Goal: Transaction & Acquisition: Purchase product/service

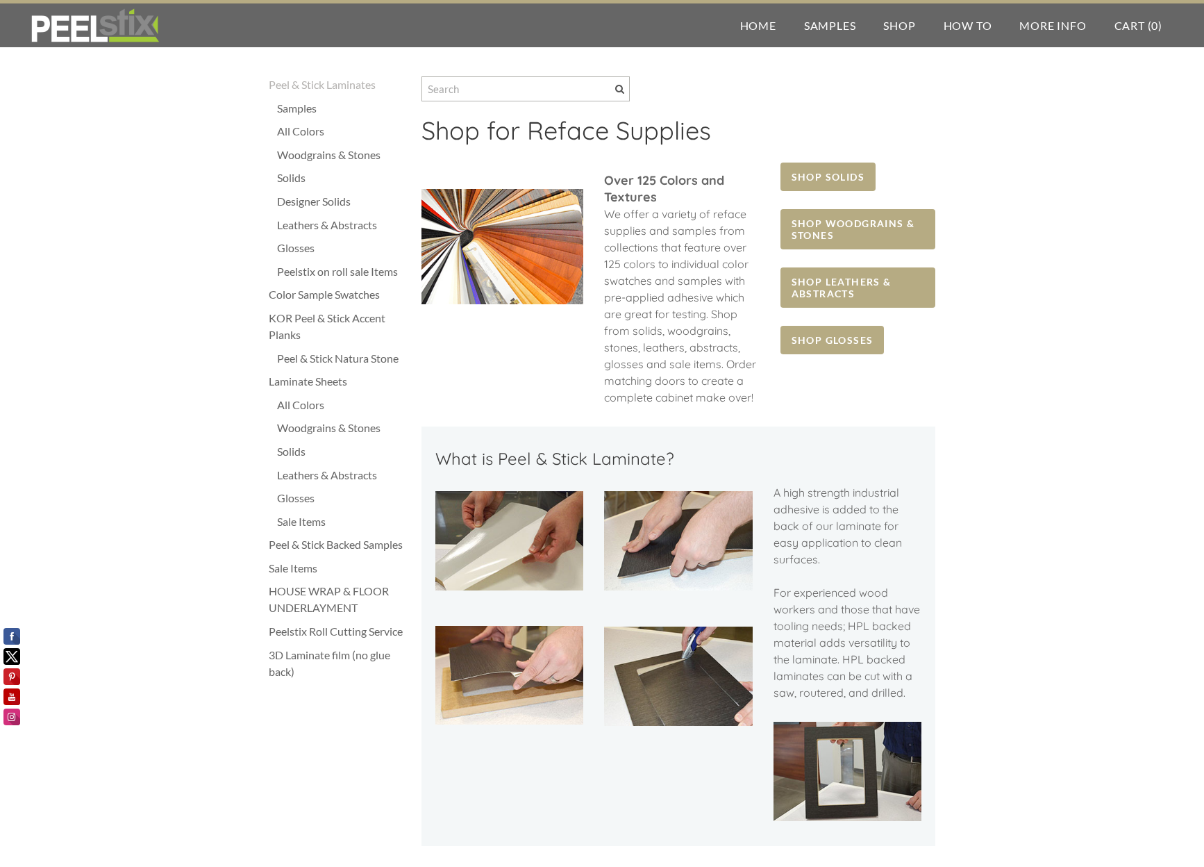
click at [607, 501] on img at bounding box center [678, 540] width 148 height 99
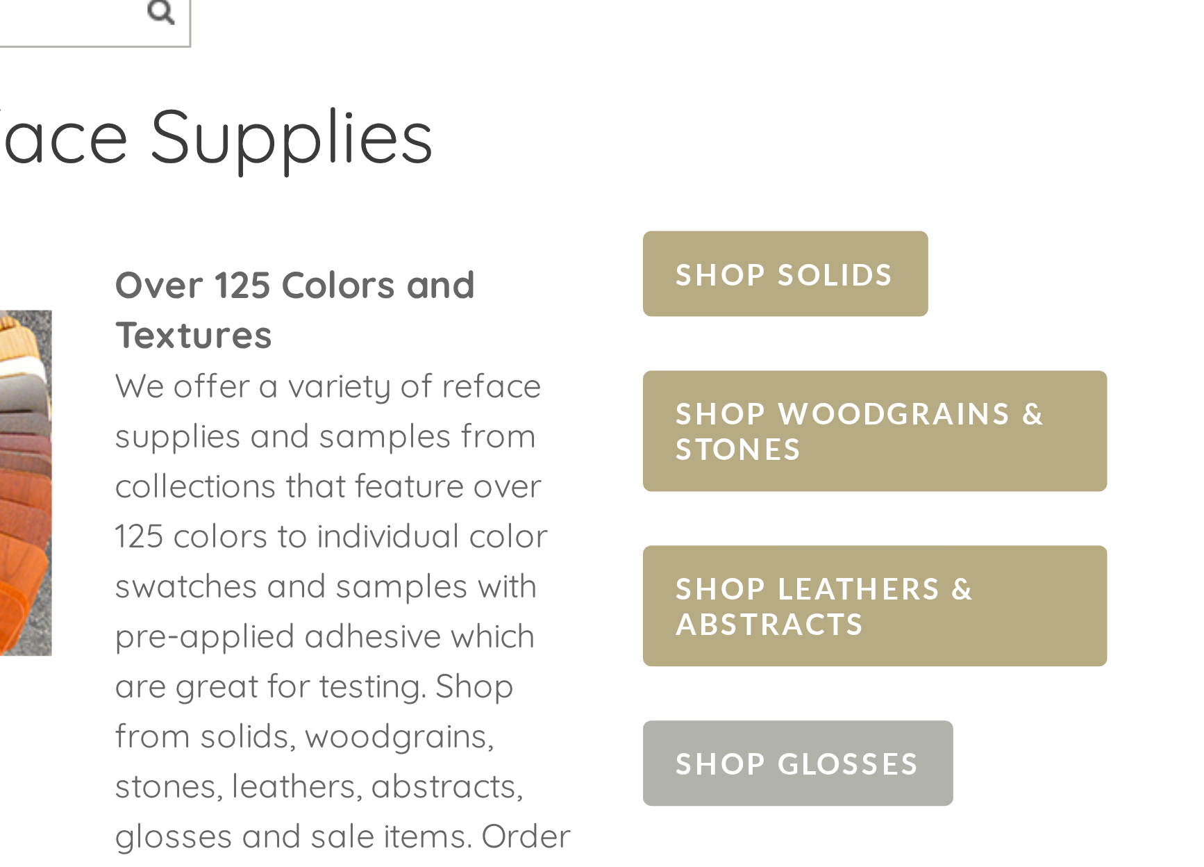
click at [781, 326] on span "SHOP GLOSSES" at bounding box center [833, 340] width 104 height 28
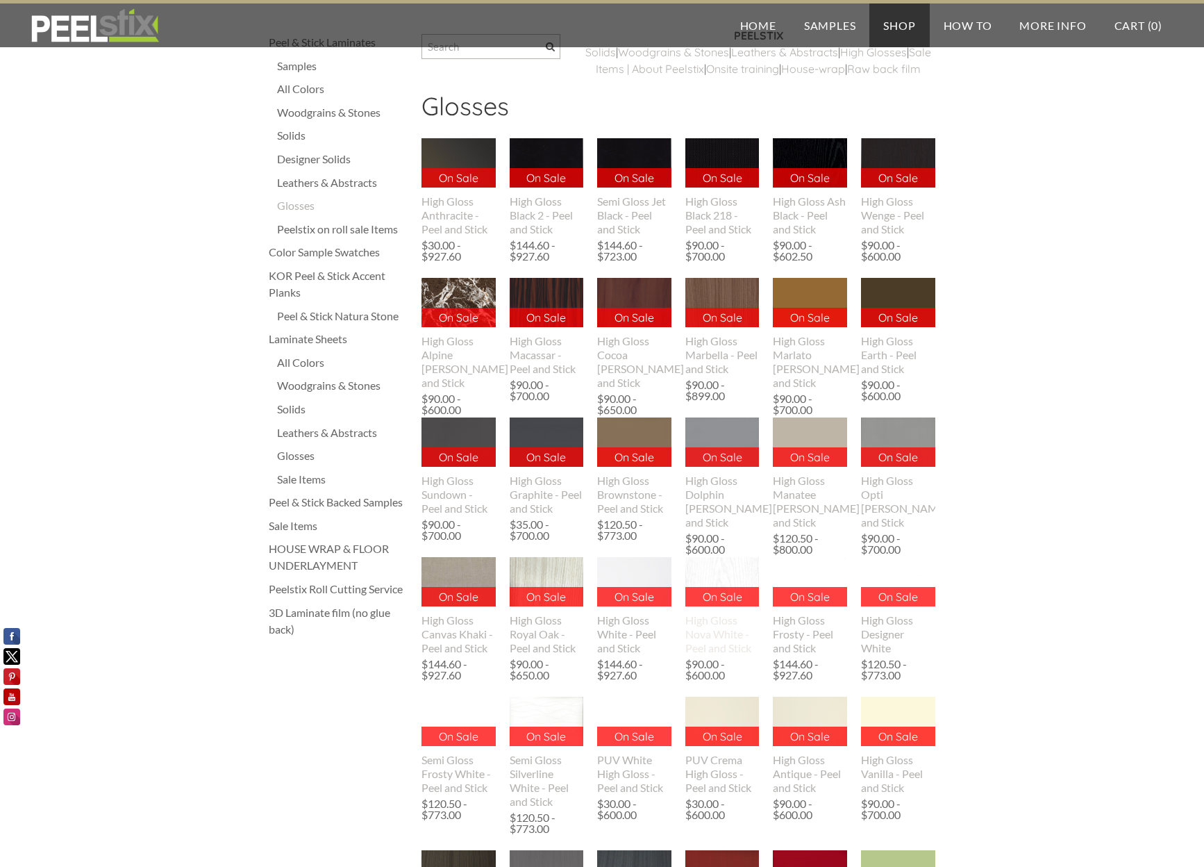
scroll to position [43, 0]
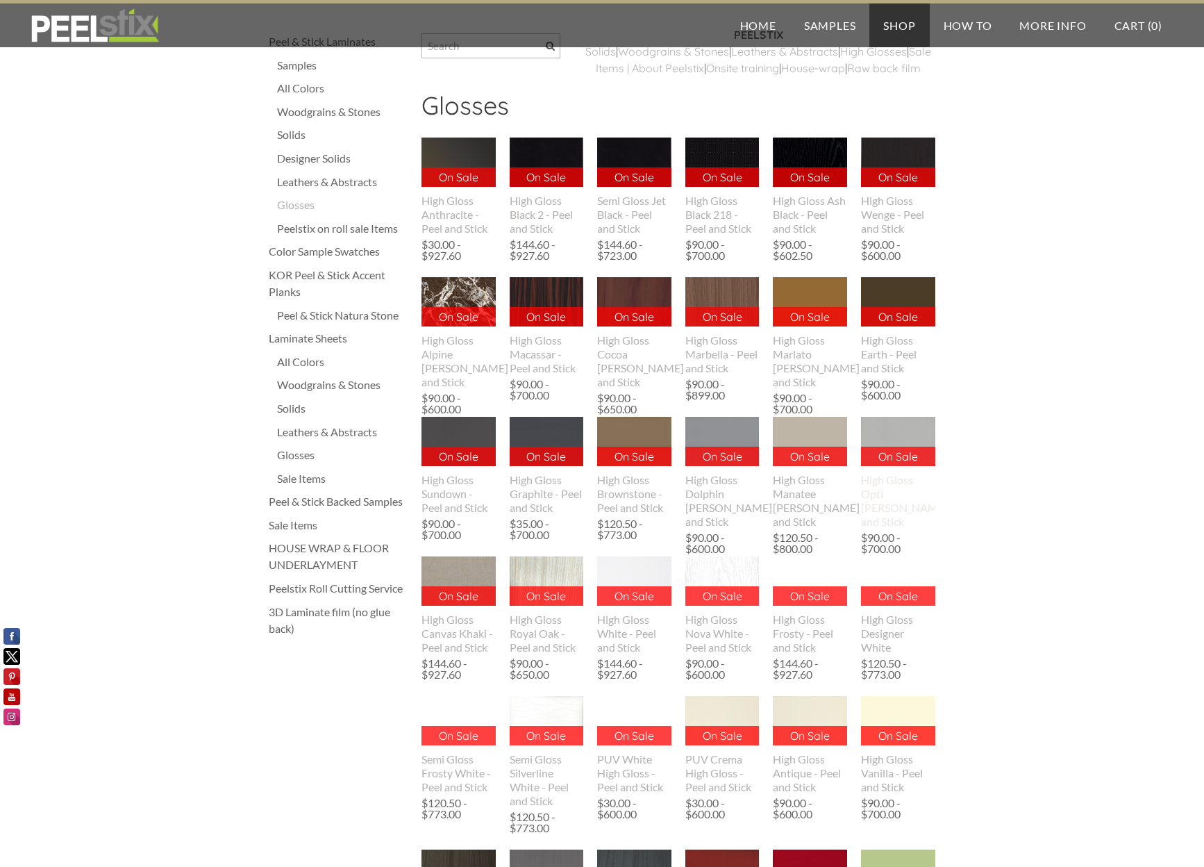
click at [901, 447] on img at bounding box center [898, 441] width 74 height 95
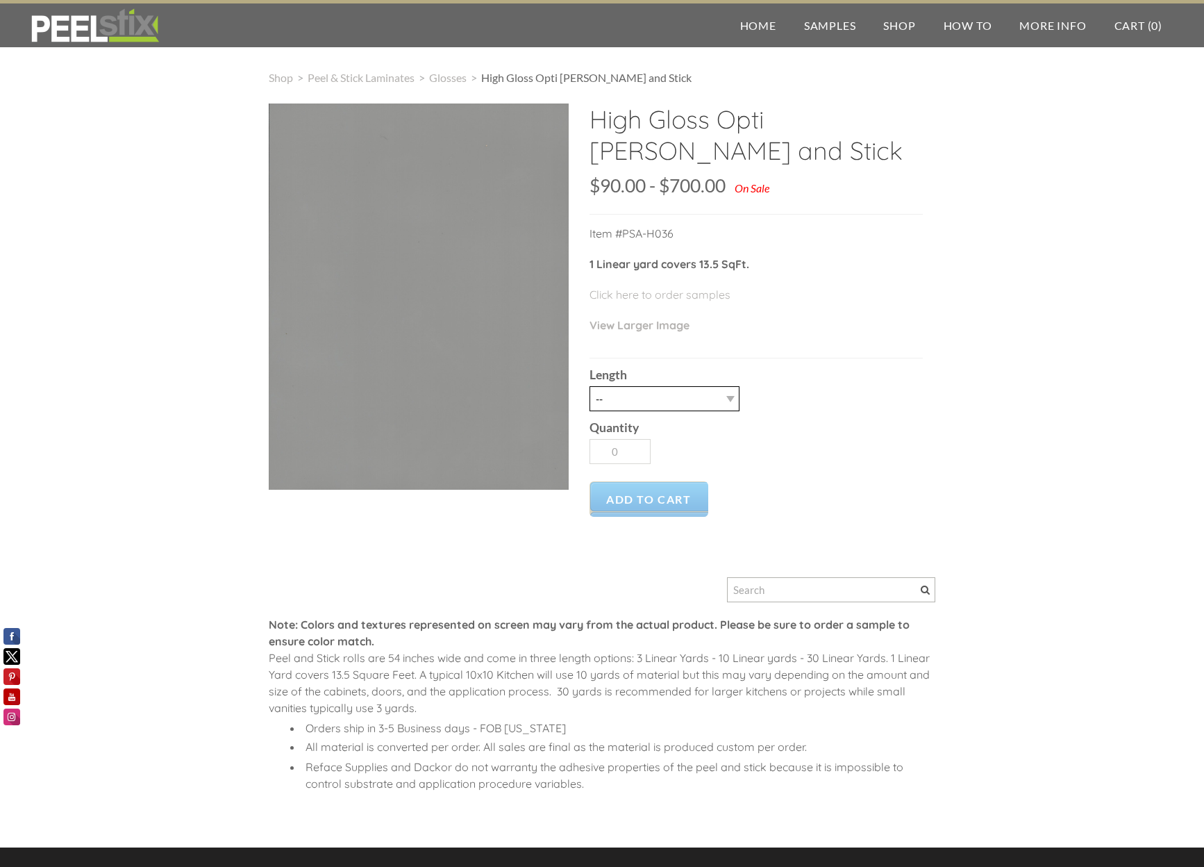
select select "3LY"
type input "1"
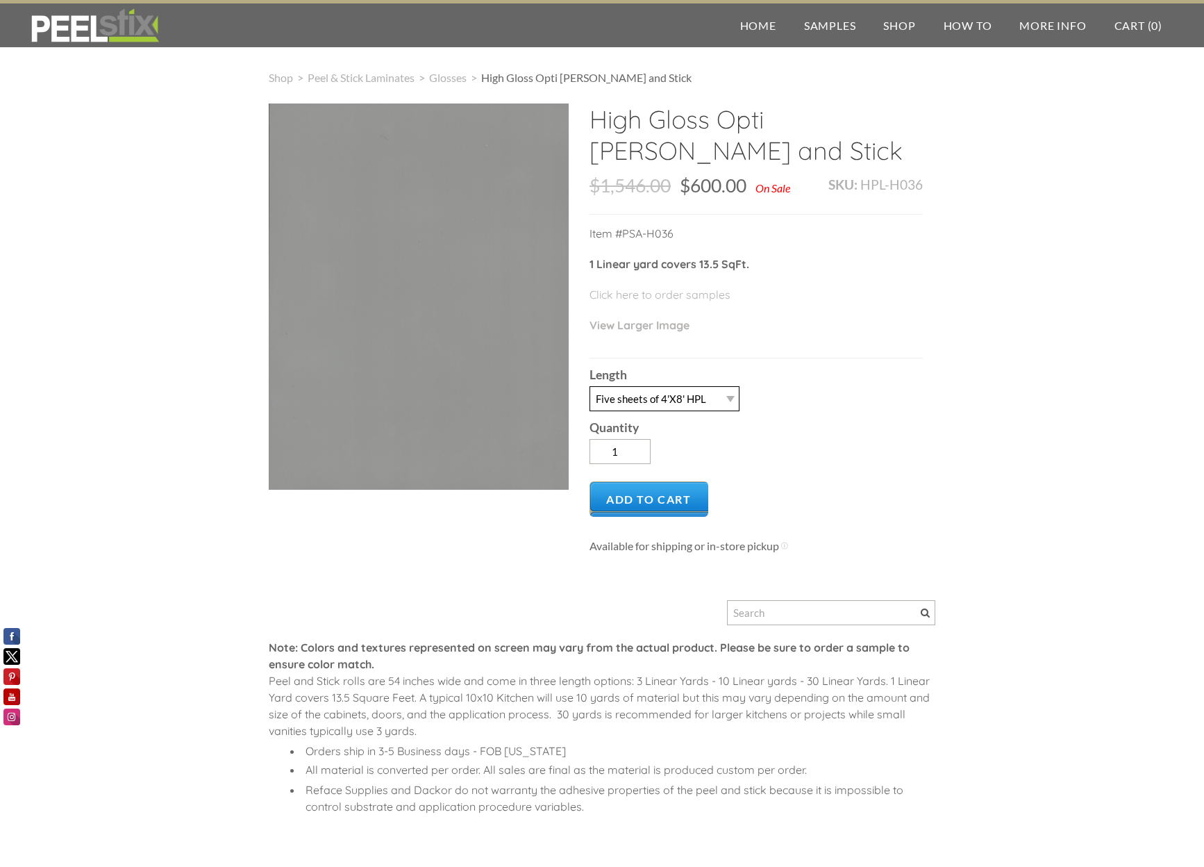
select select "3LY"
click at [640, 298] on link "Click here to order samples" at bounding box center [660, 295] width 141 height 14
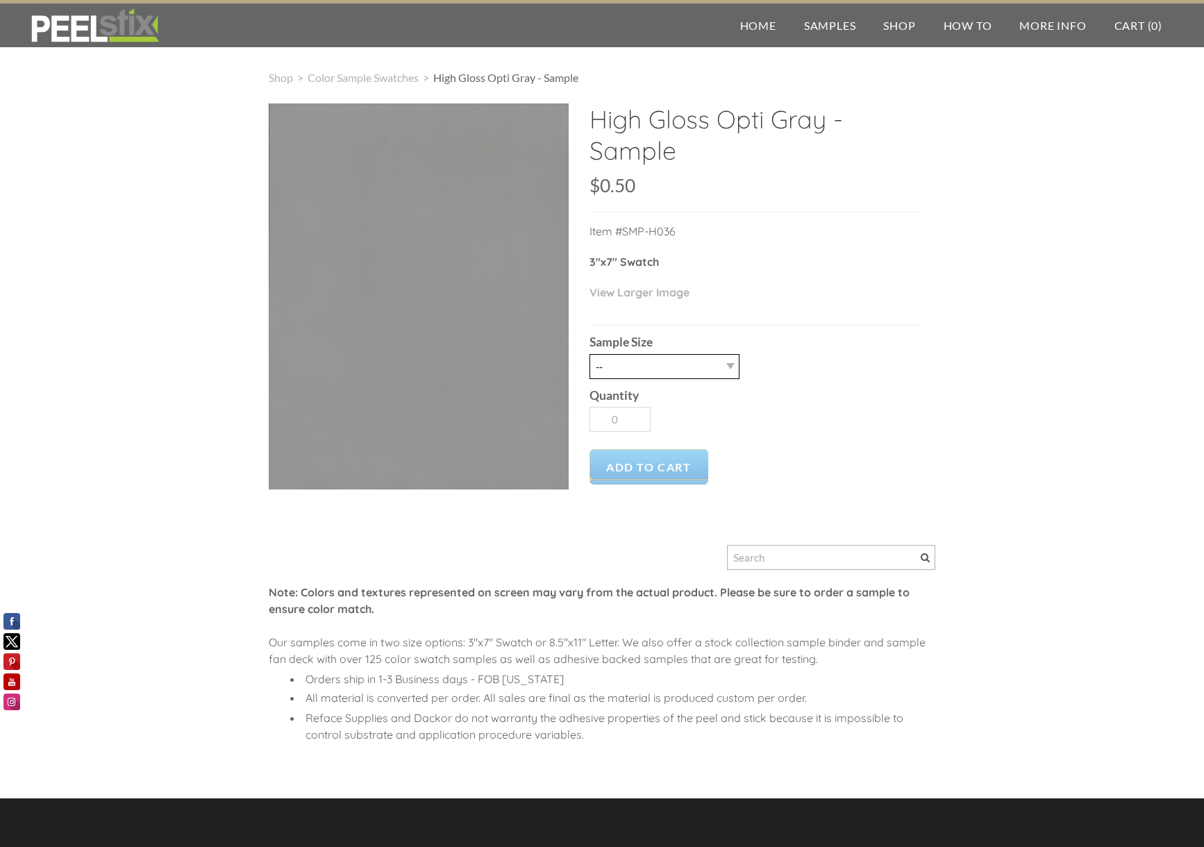
select select "2.5" X 7" (No Peel and Stick) Swatch"
type input "1"
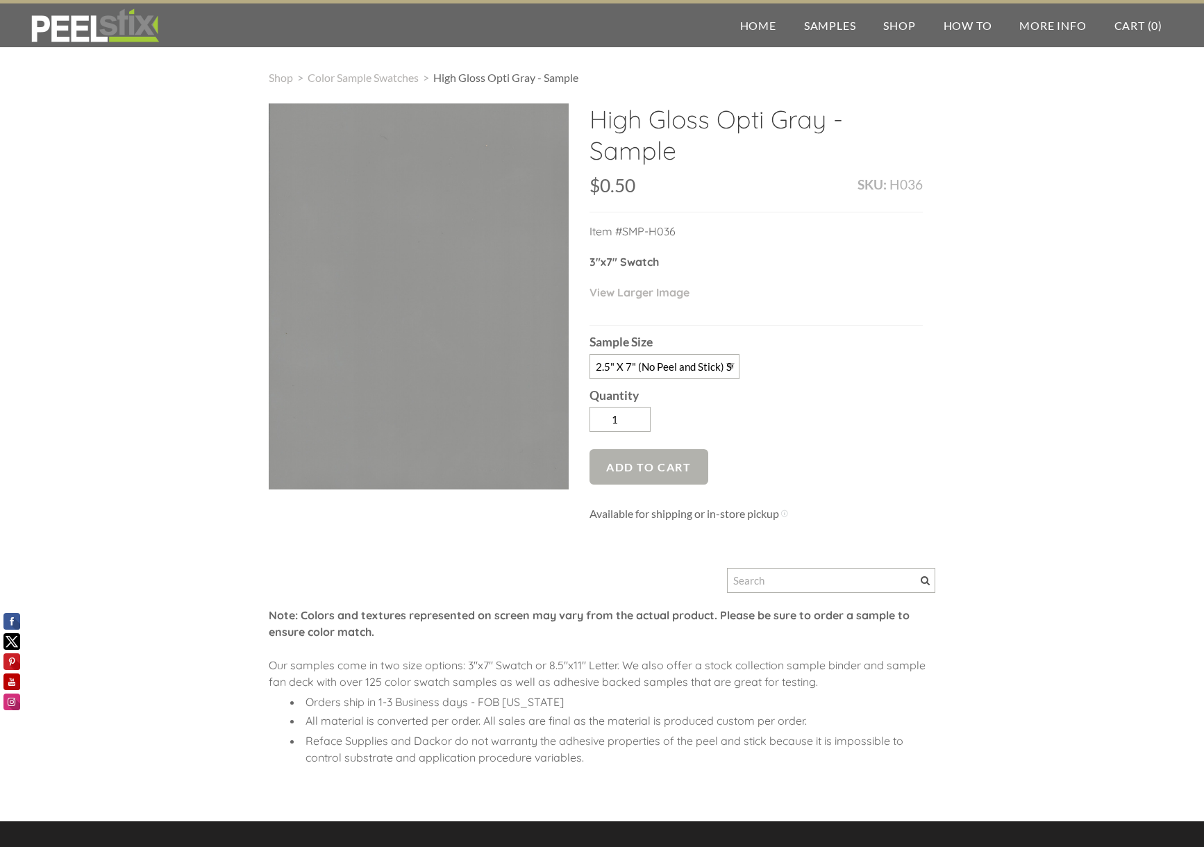
click at [618, 463] on span "Add to Cart" at bounding box center [649, 466] width 119 height 35
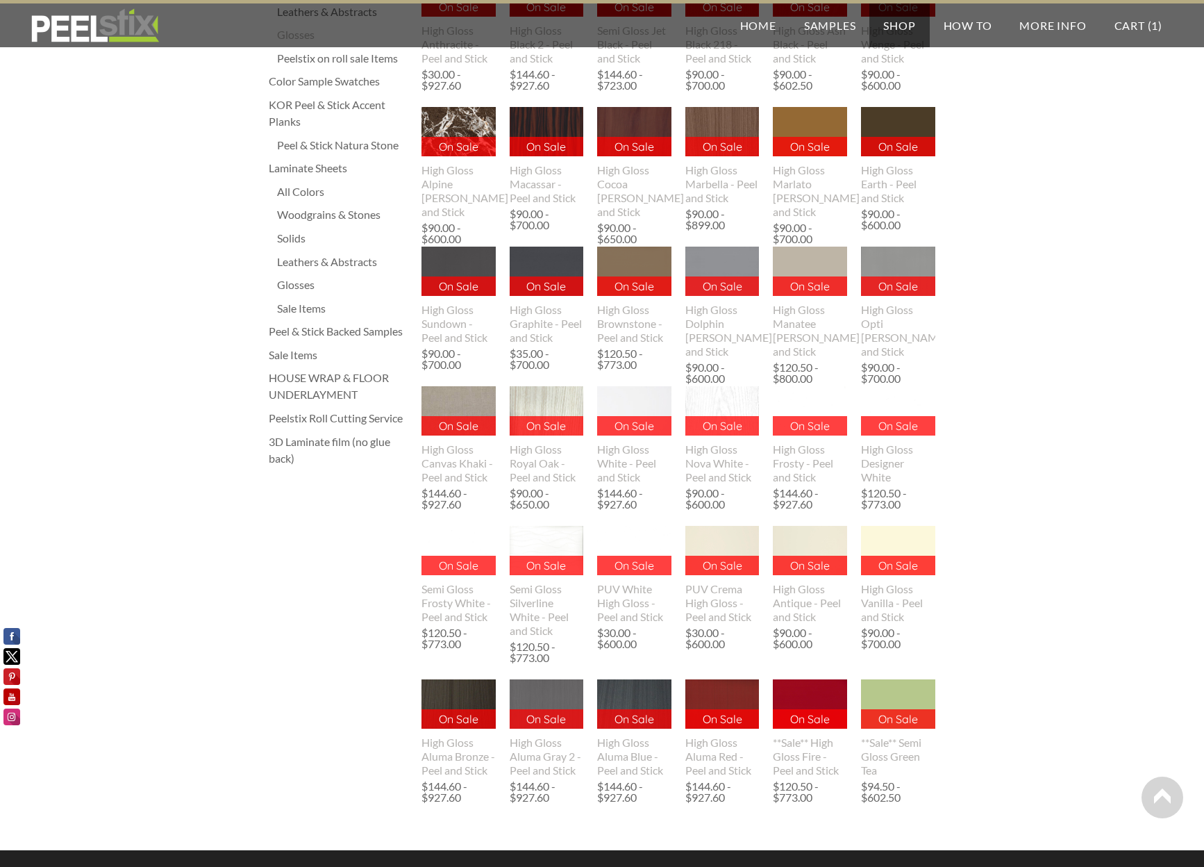
scroll to position [201, 0]
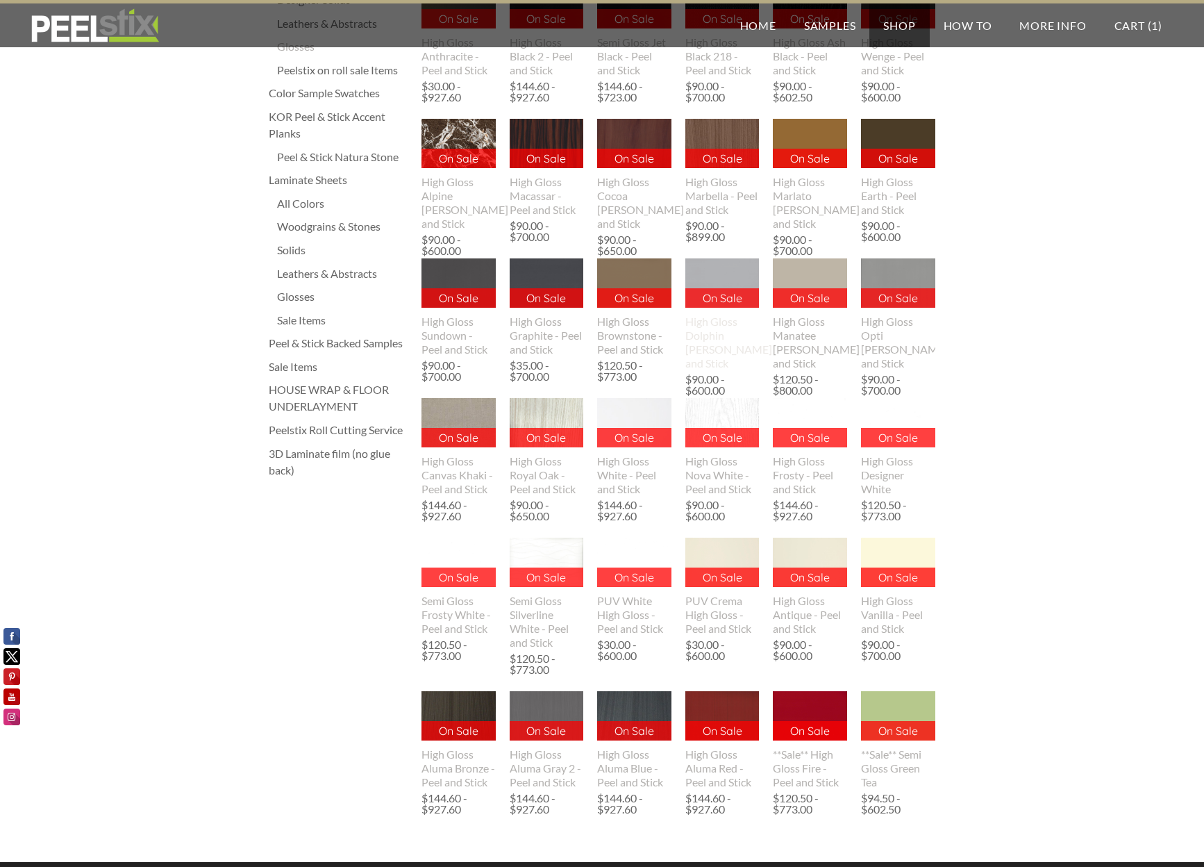
click at [725, 292] on img at bounding box center [722, 282] width 74 height 49
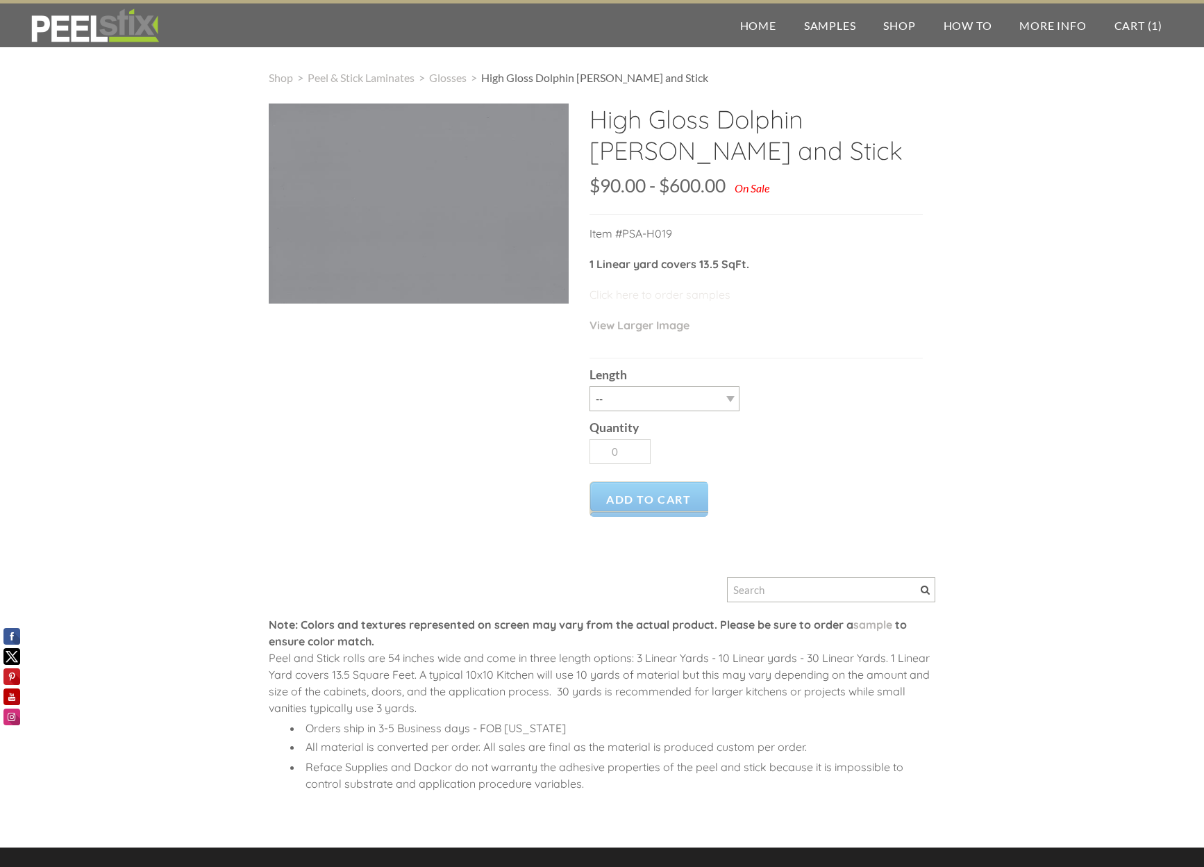
click at [667, 297] on link "Click here to order samples" at bounding box center [660, 295] width 141 height 14
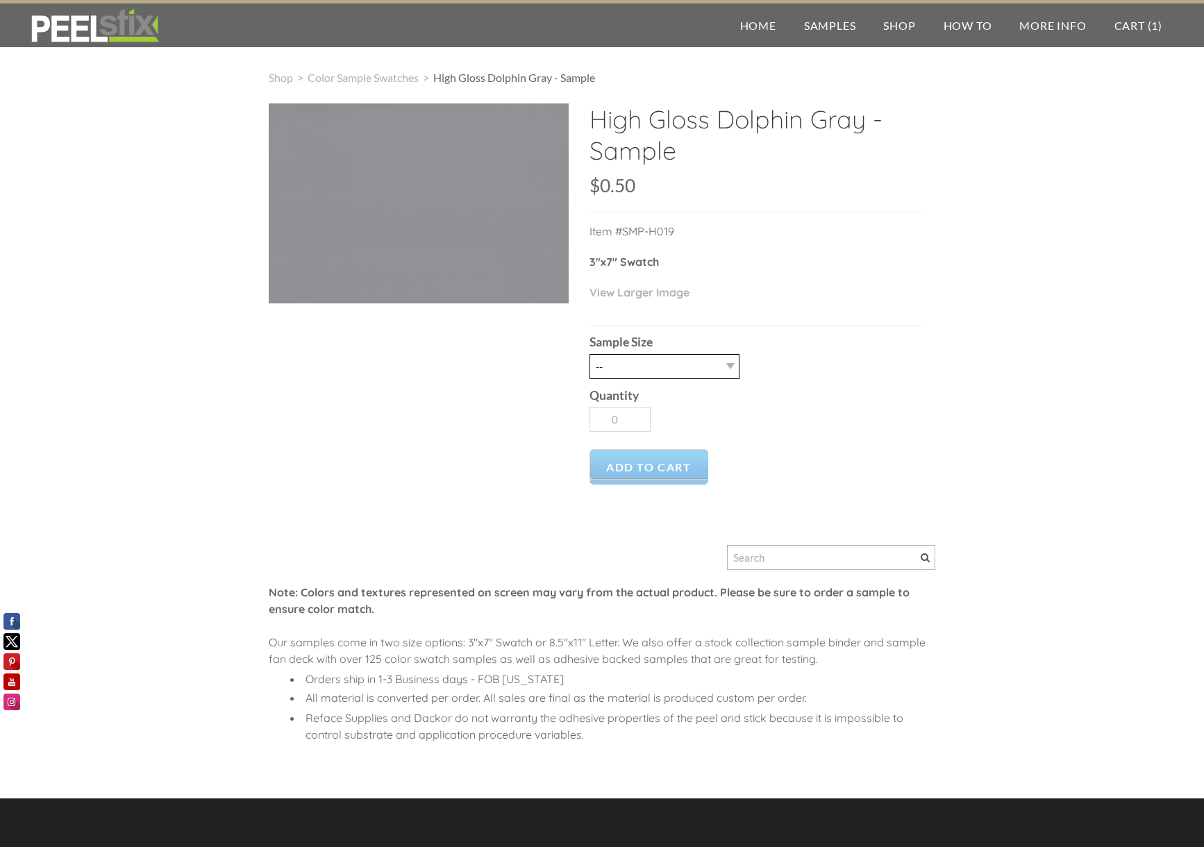
select select "2.5" X 7" (No Peel and Stick) Swatch"
type input "1"
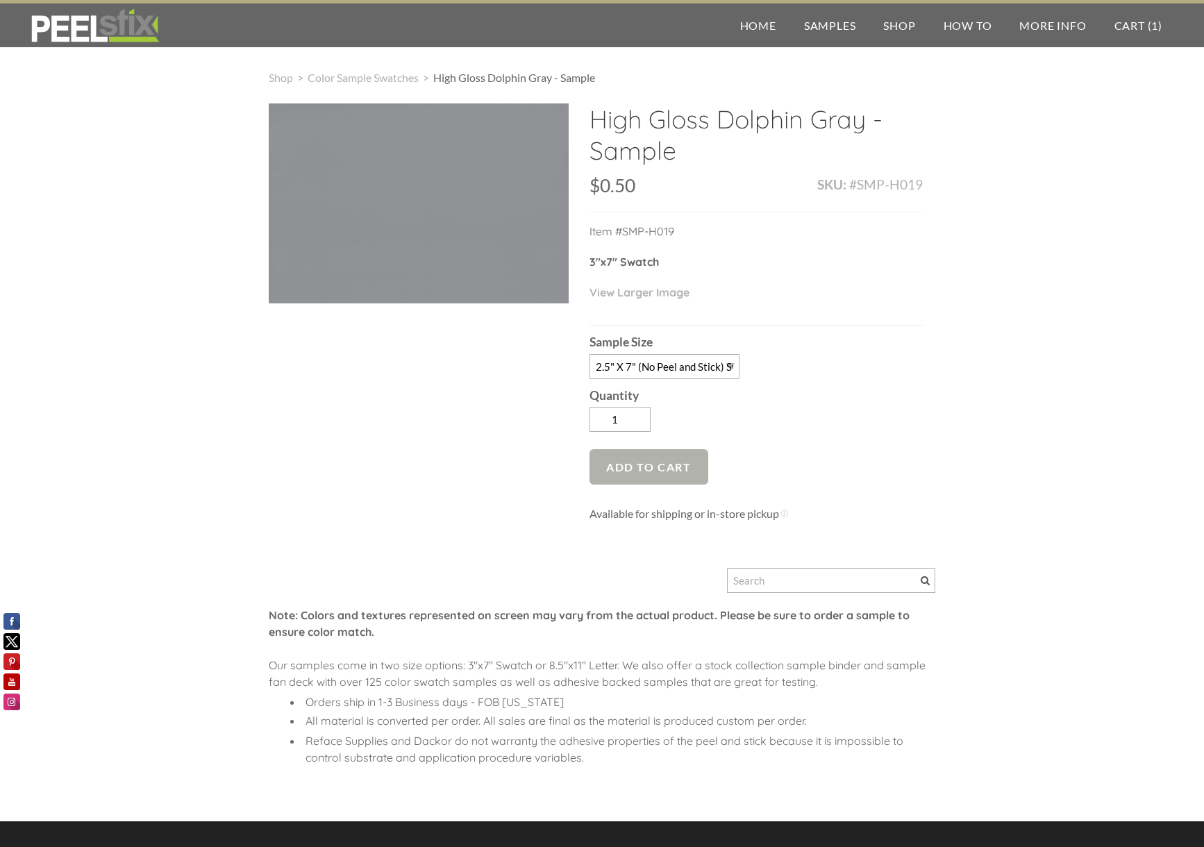
click at [647, 476] on span "Add to Cart" at bounding box center [649, 466] width 119 height 35
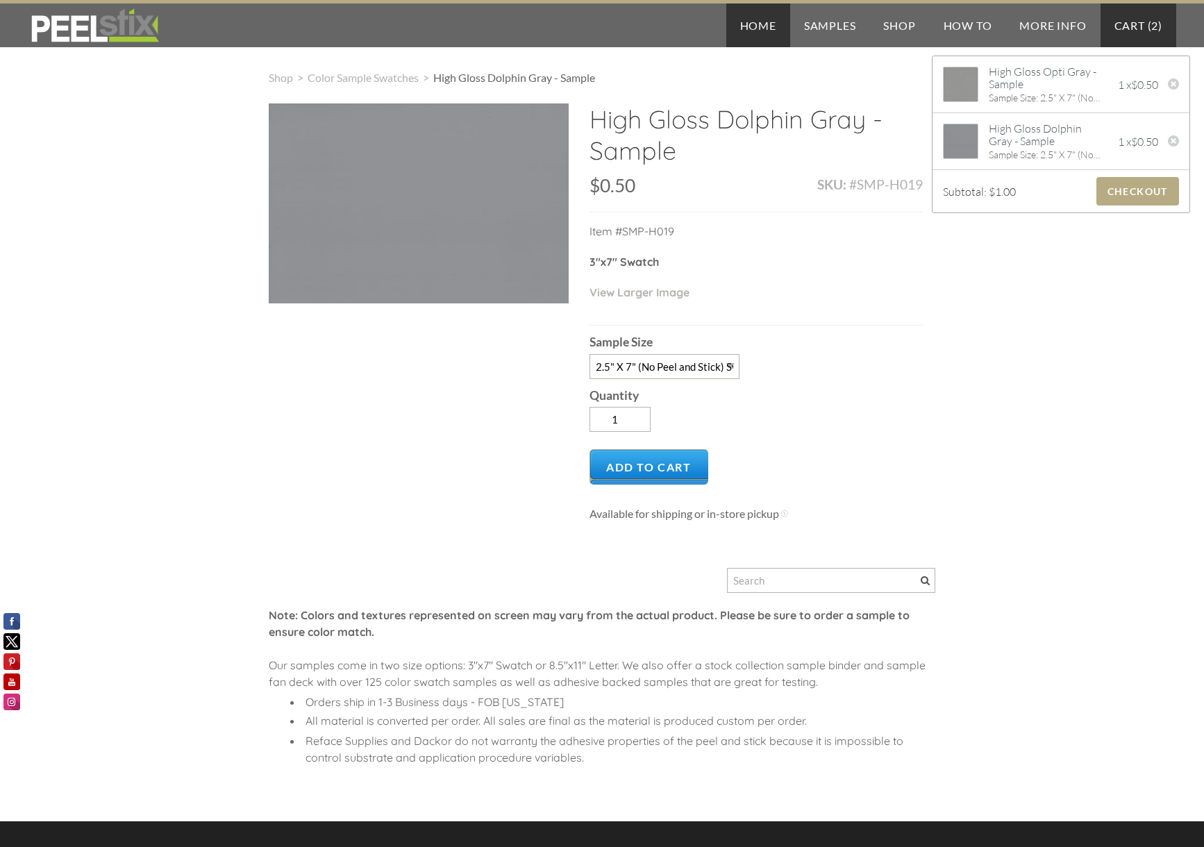
click at [758, 26] on link "Home" at bounding box center [758, 25] width 64 height 44
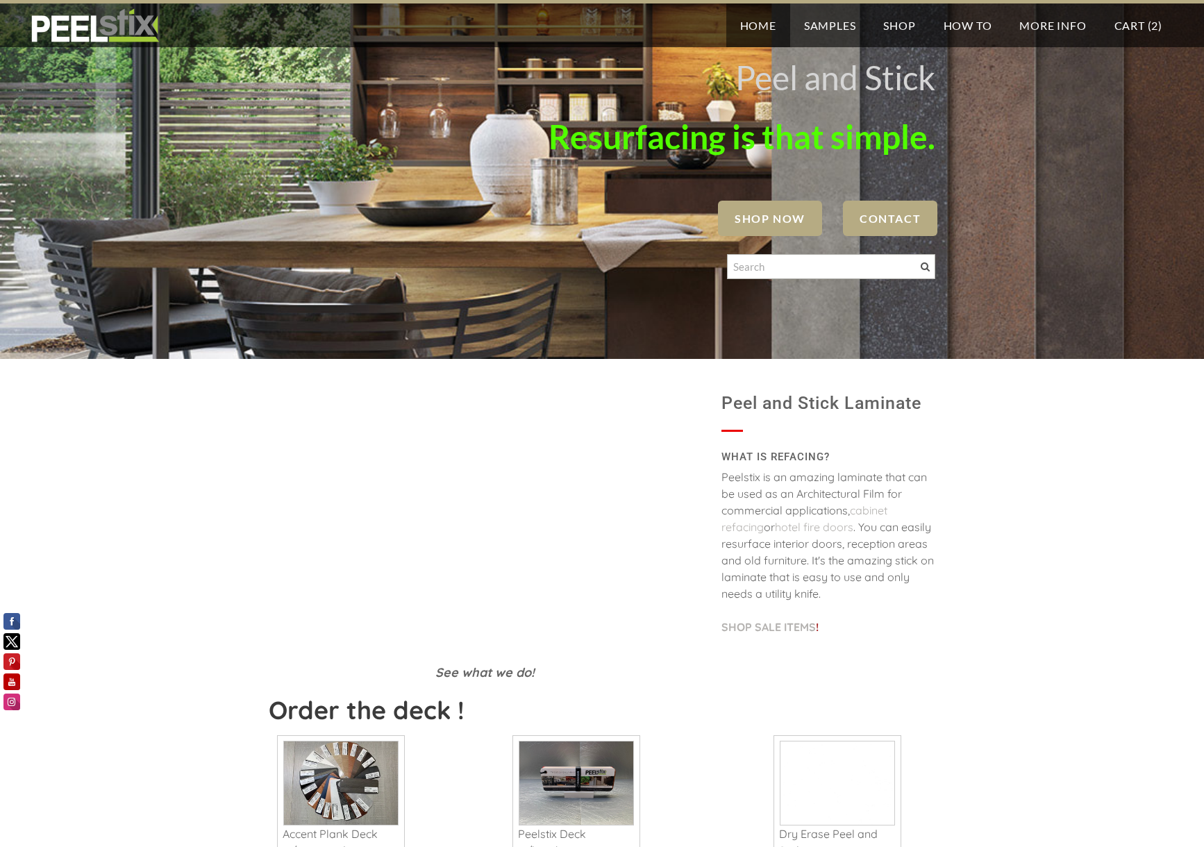
click at [782, 215] on span "SHOP NOW" at bounding box center [770, 218] width 104 height 35
click at [1148, 22] on link "Cart ( 2 )" at bounding box center [1139, 25] width 76 height 44
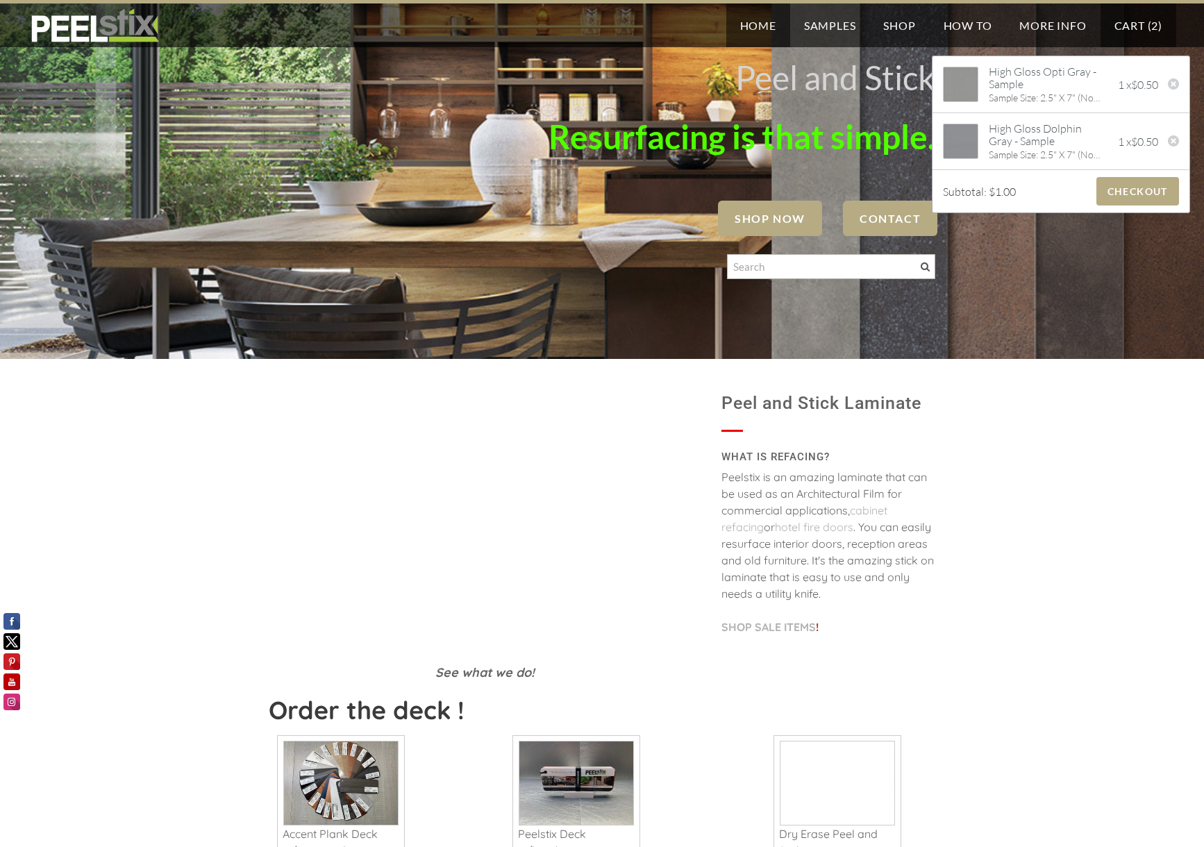
click at [1148, 25] on link "Cart ( 2 )" at bounding box center [1139, 25] width 76 height 44
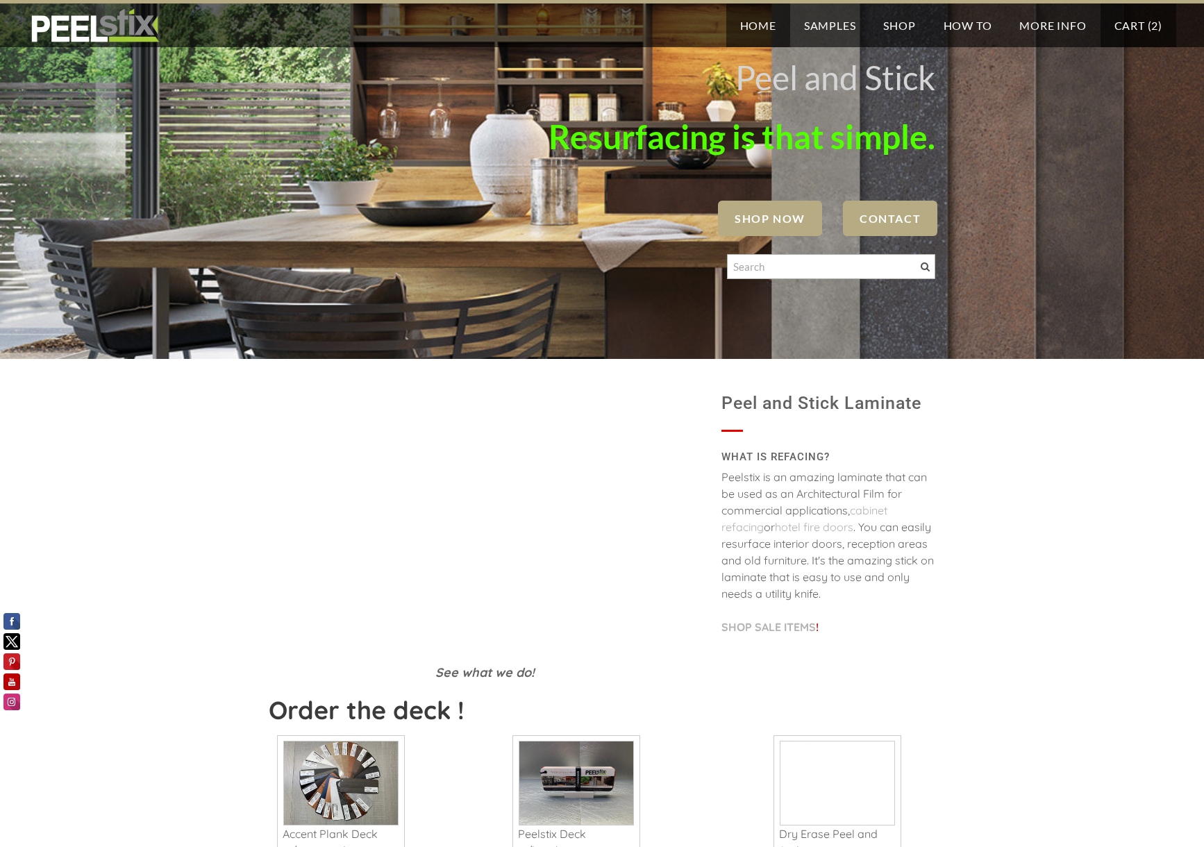
click at [1148, 25] on link "Cart ( 2 )" at bounding box center [1139, 25] width 76 height 44
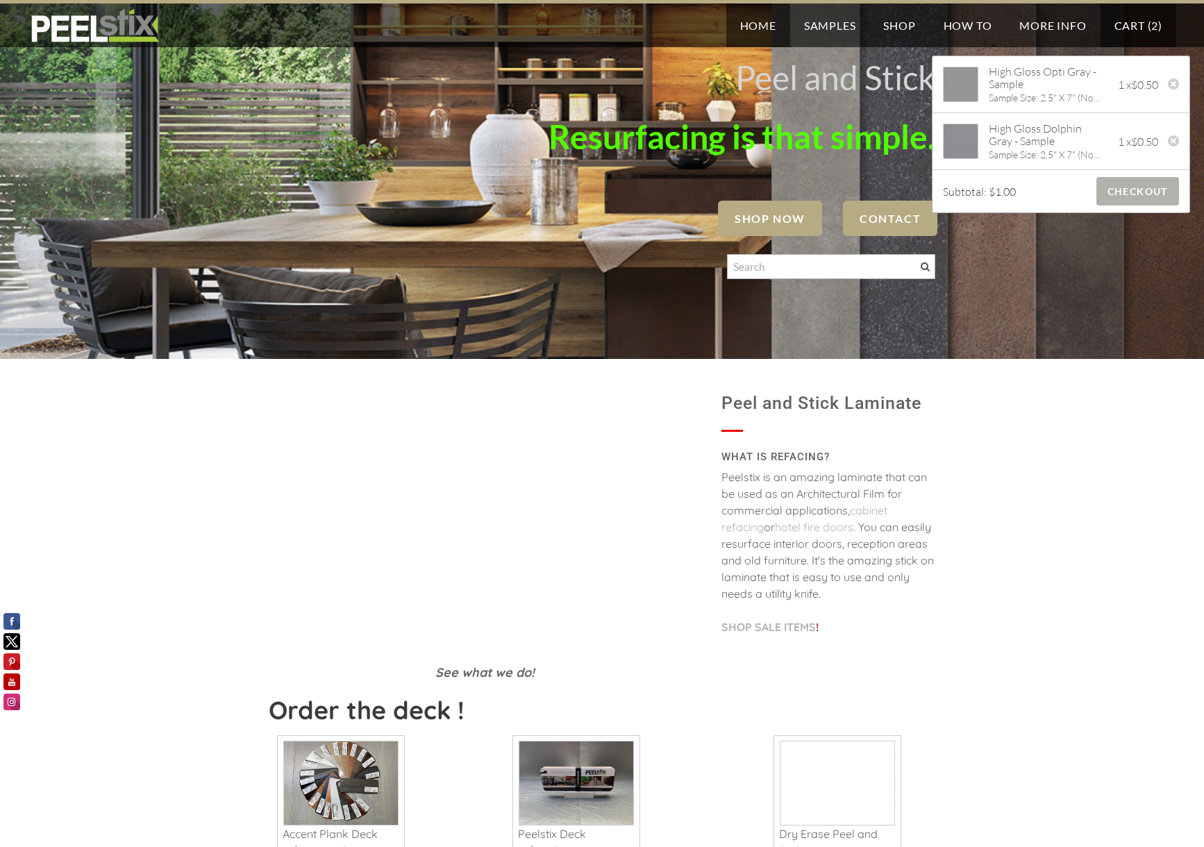
click at [1125, 200] on span "Checkout" at bounding box center [1138, 191] width 83 height 28
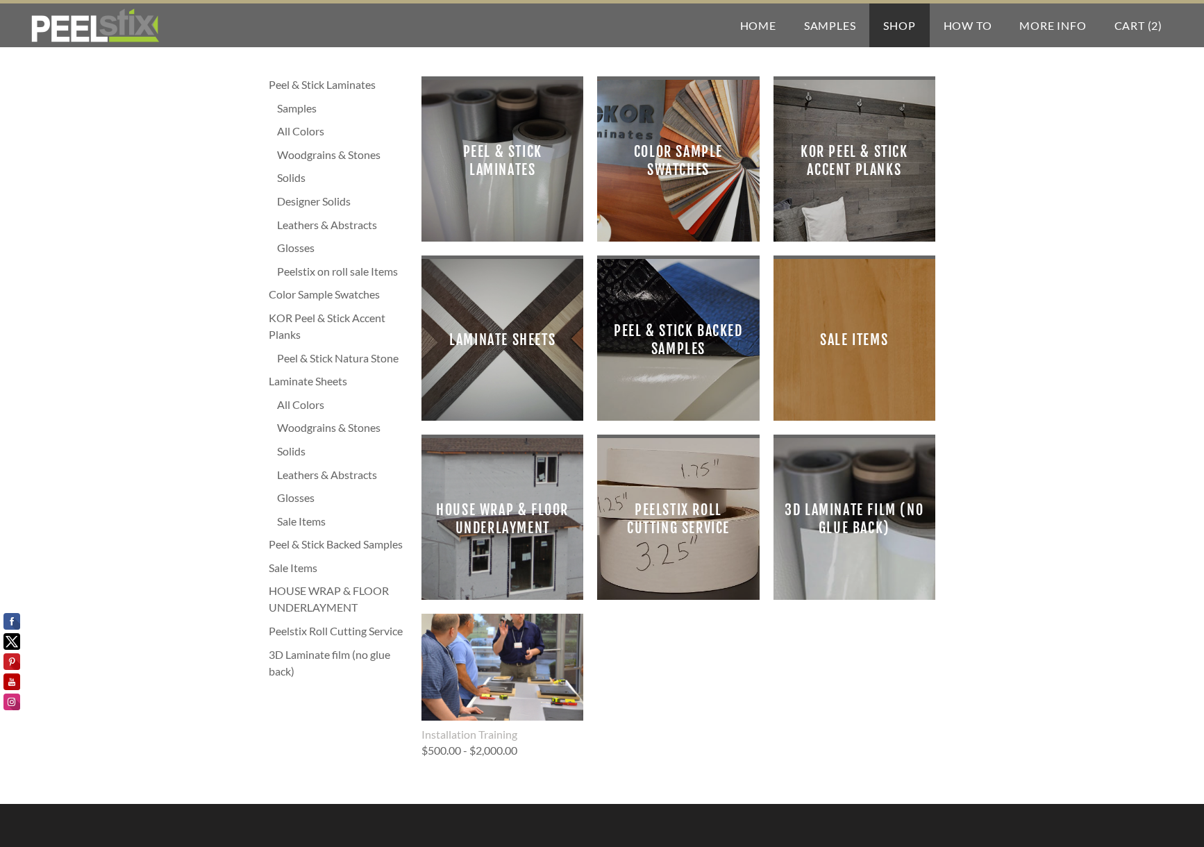
click at [497, 151] on span "Peel & Stick Laminates" at bounding box center [503, 161] width 140 height 140
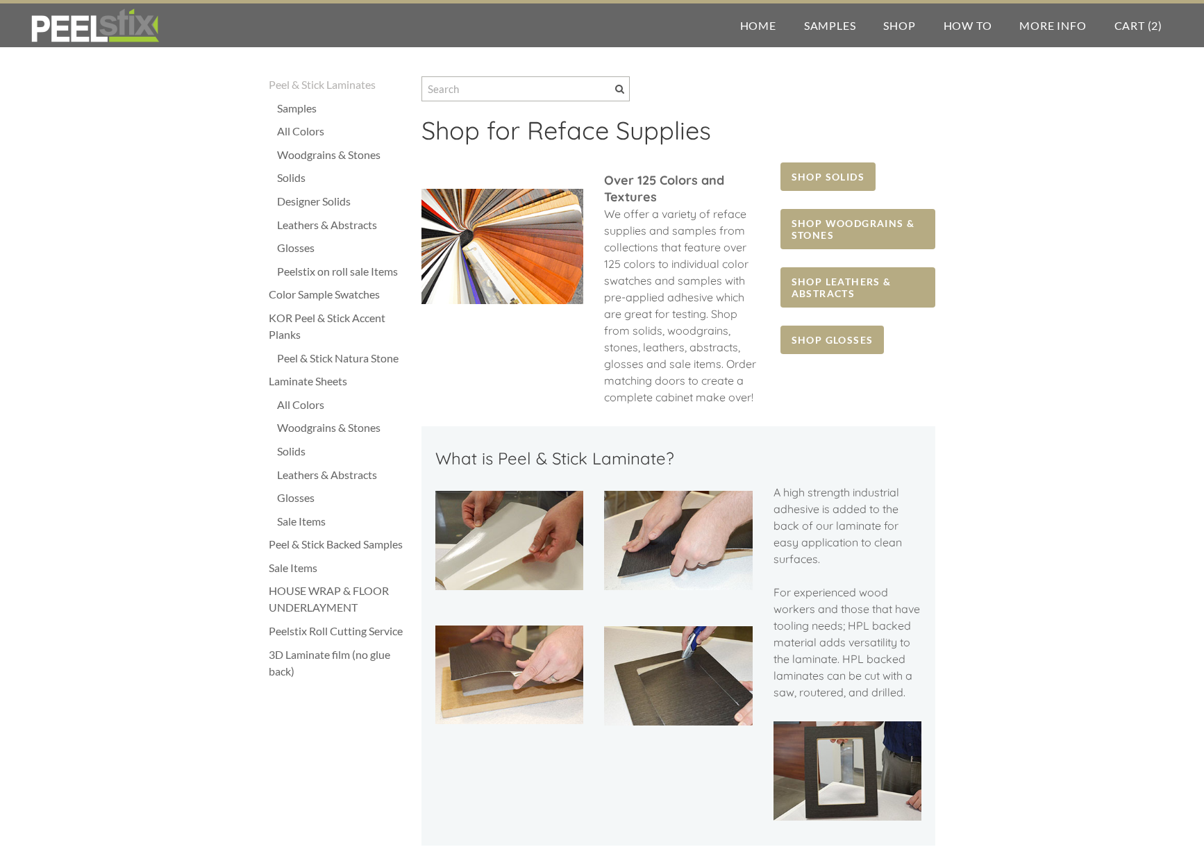
click at [300, 174] on div "Solids" at bounding box center [342, 177] width 131 height 17
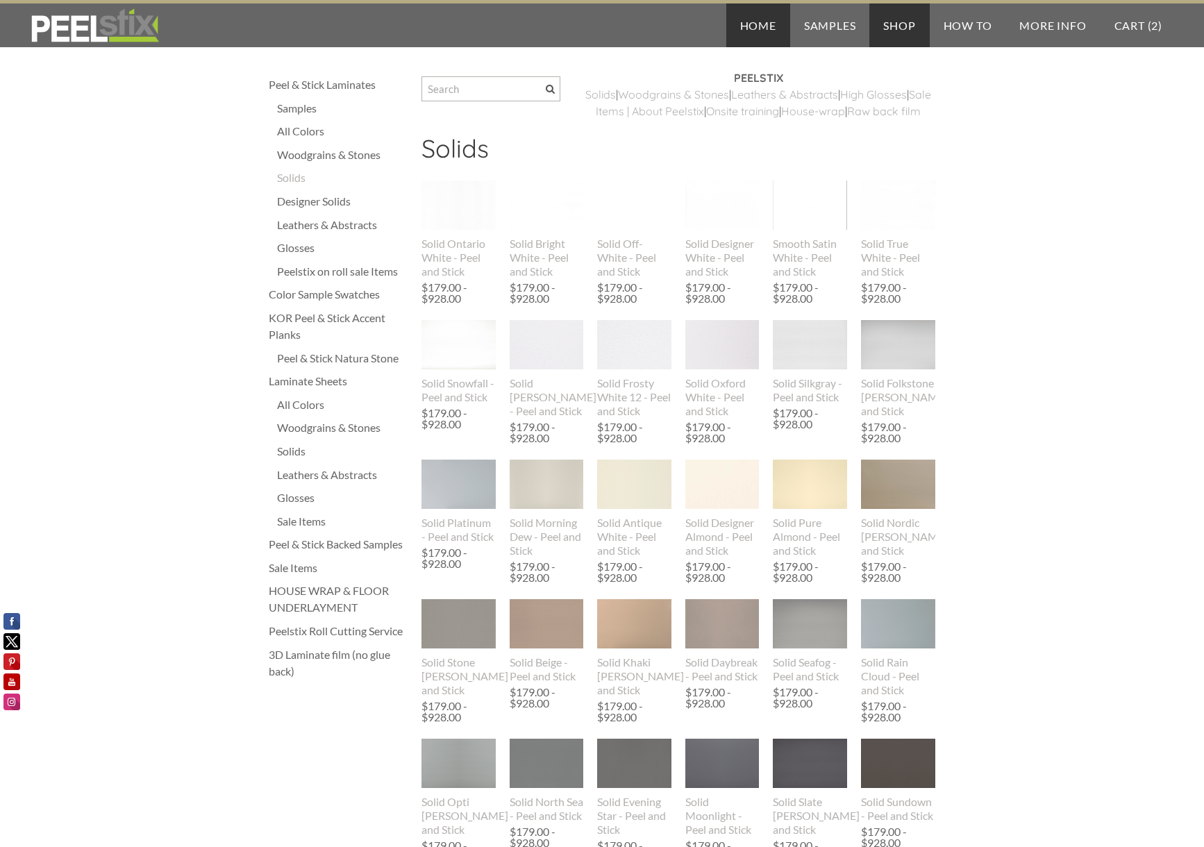
click at [751, 28] on link "Home" at bounding box center [758, 25] width 64 height 44
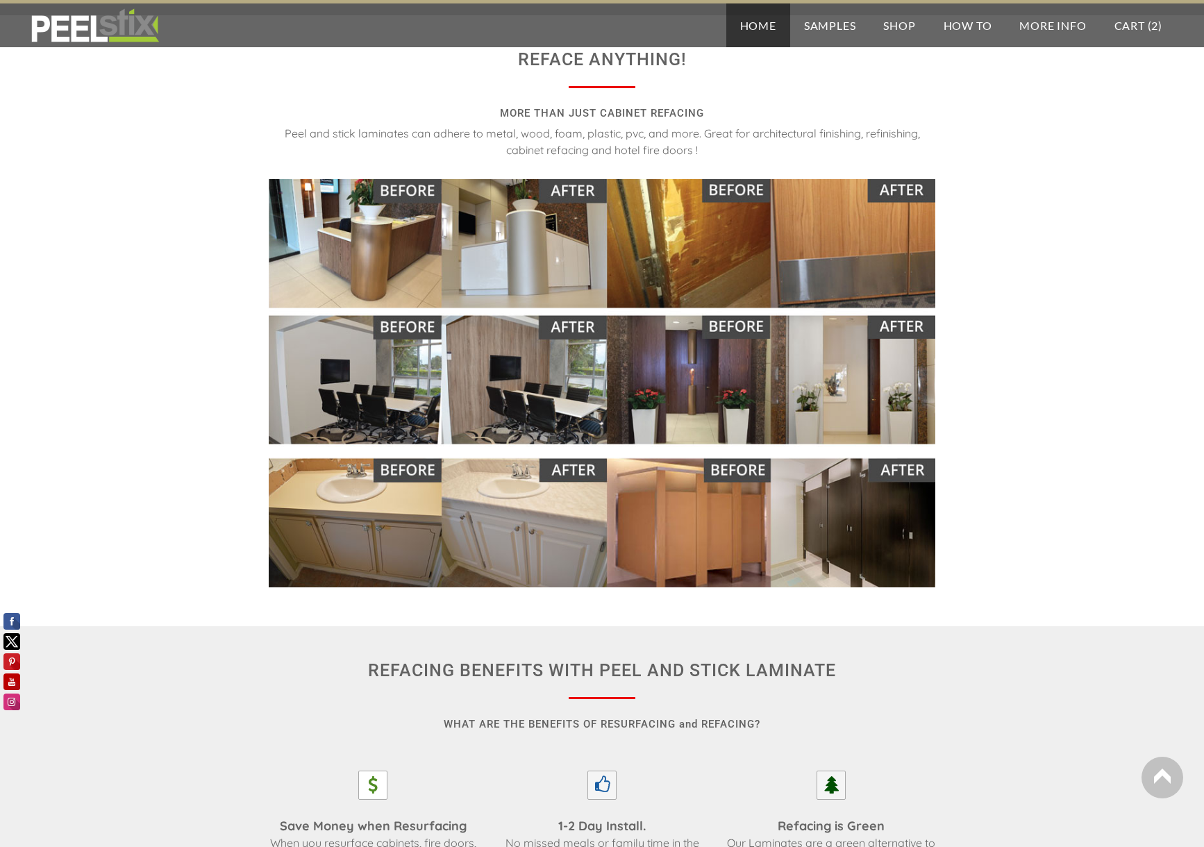
scroll to position [1382, 0]
click at [772, 253] on img at bounding box center [602, 383] width 667 height 408
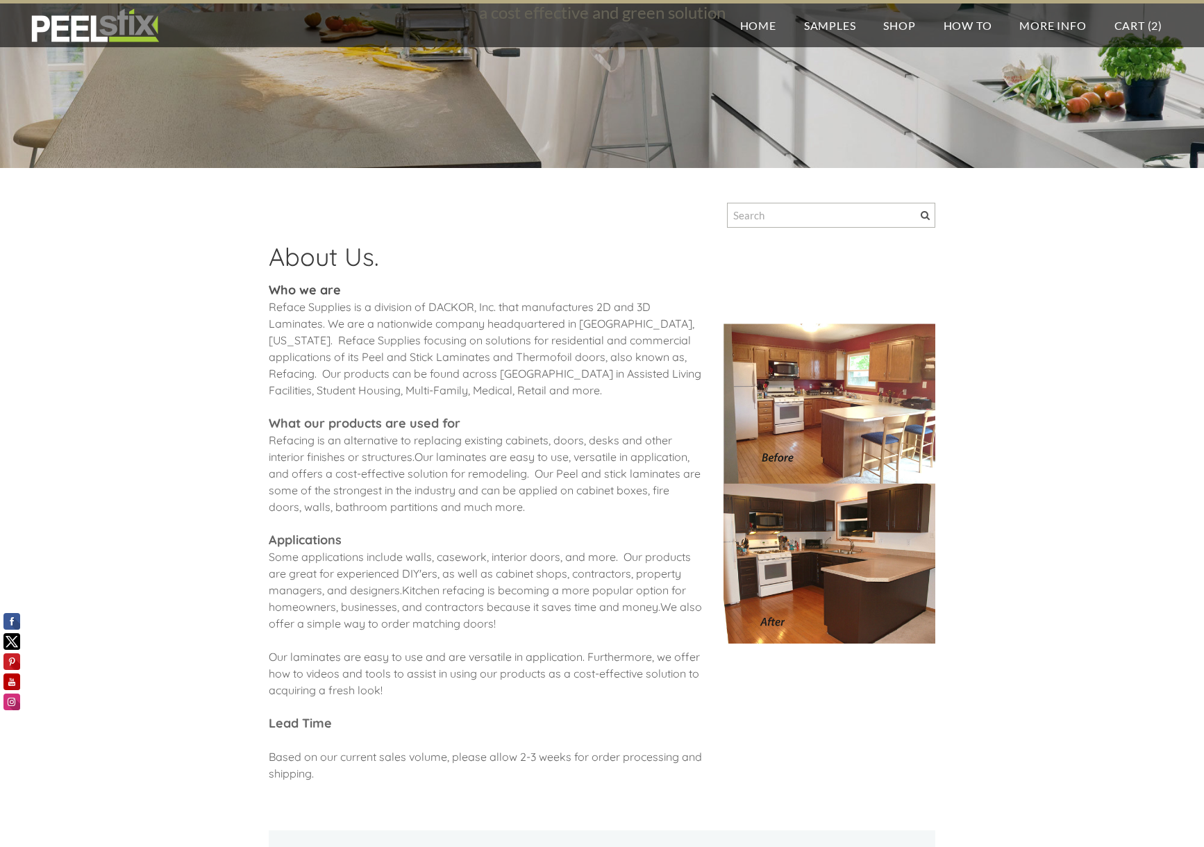
scroll to position [292, 0]
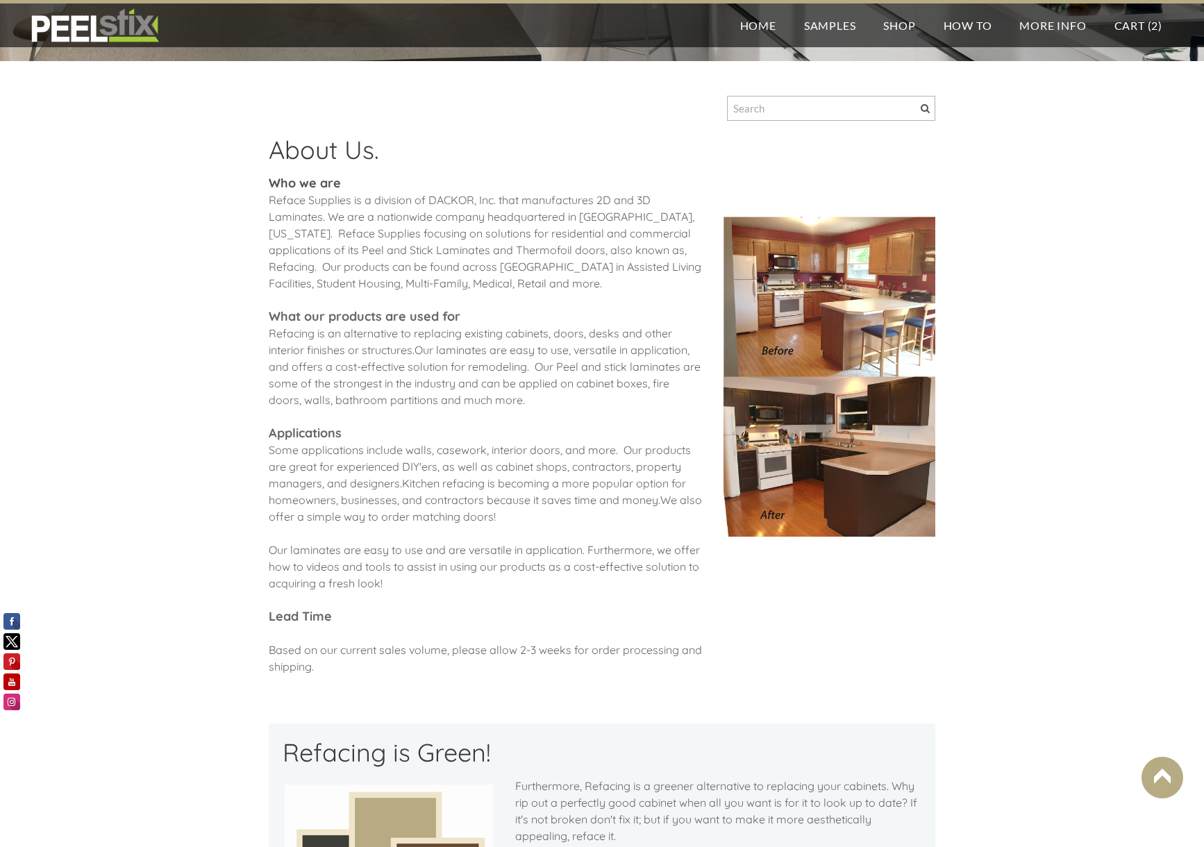
click at [804, 310] on img at bounding box center [830, 377] width 212 height 320
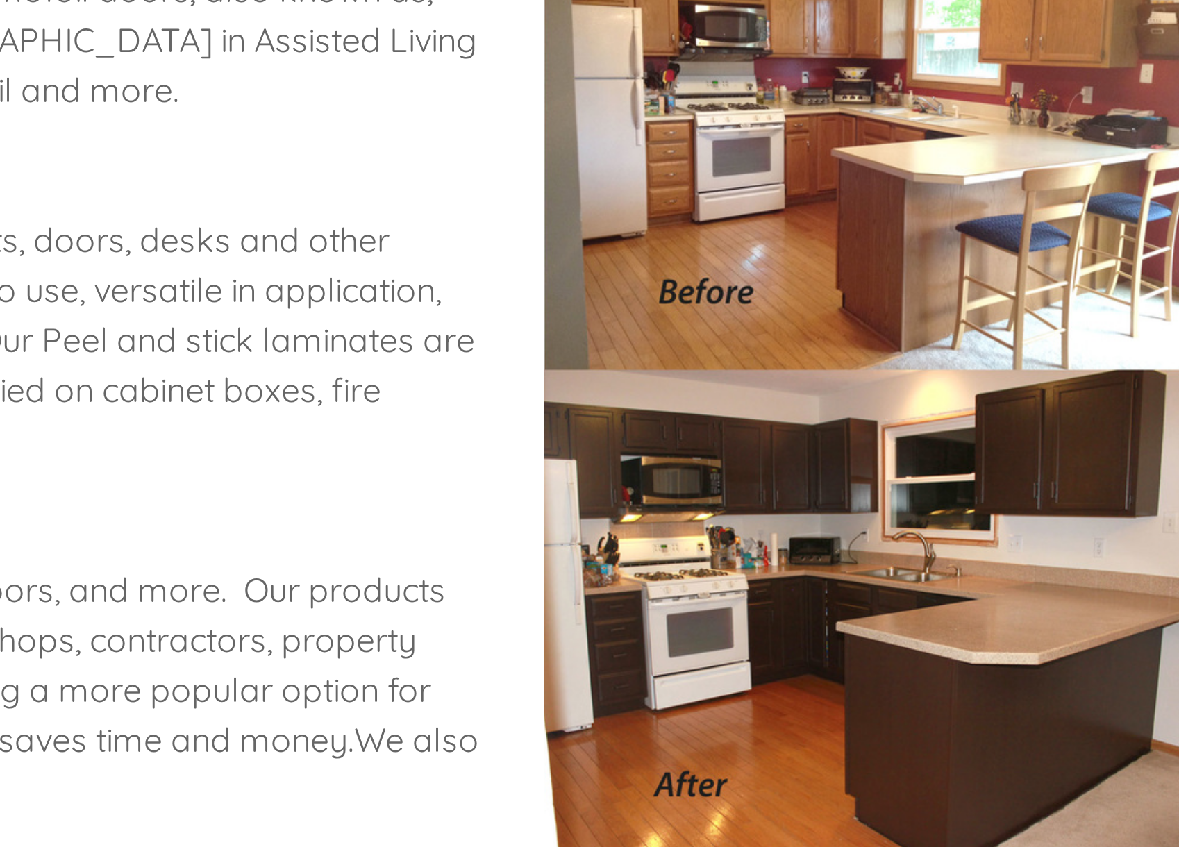
scroll to position [221, 0]
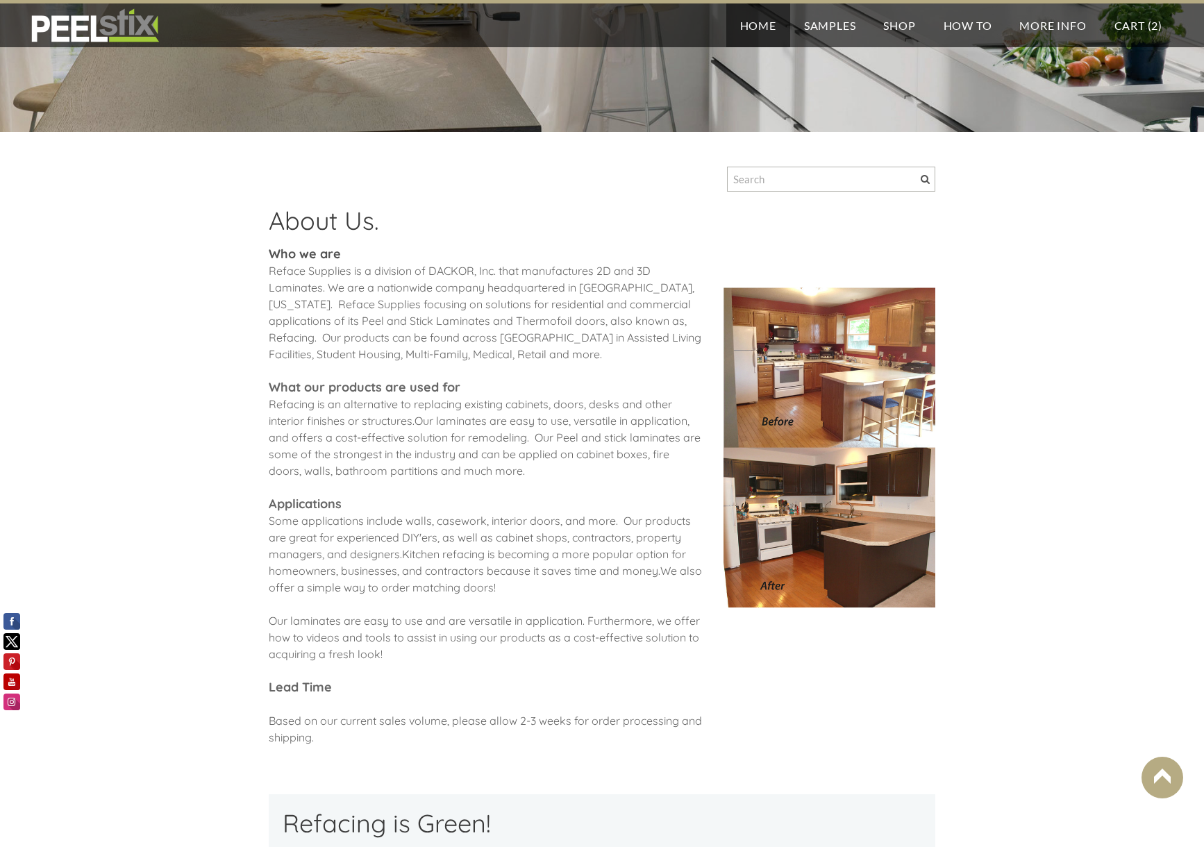
click at [756, 28] on link "Home" at bounding box center [758, 25] width 64 height 44
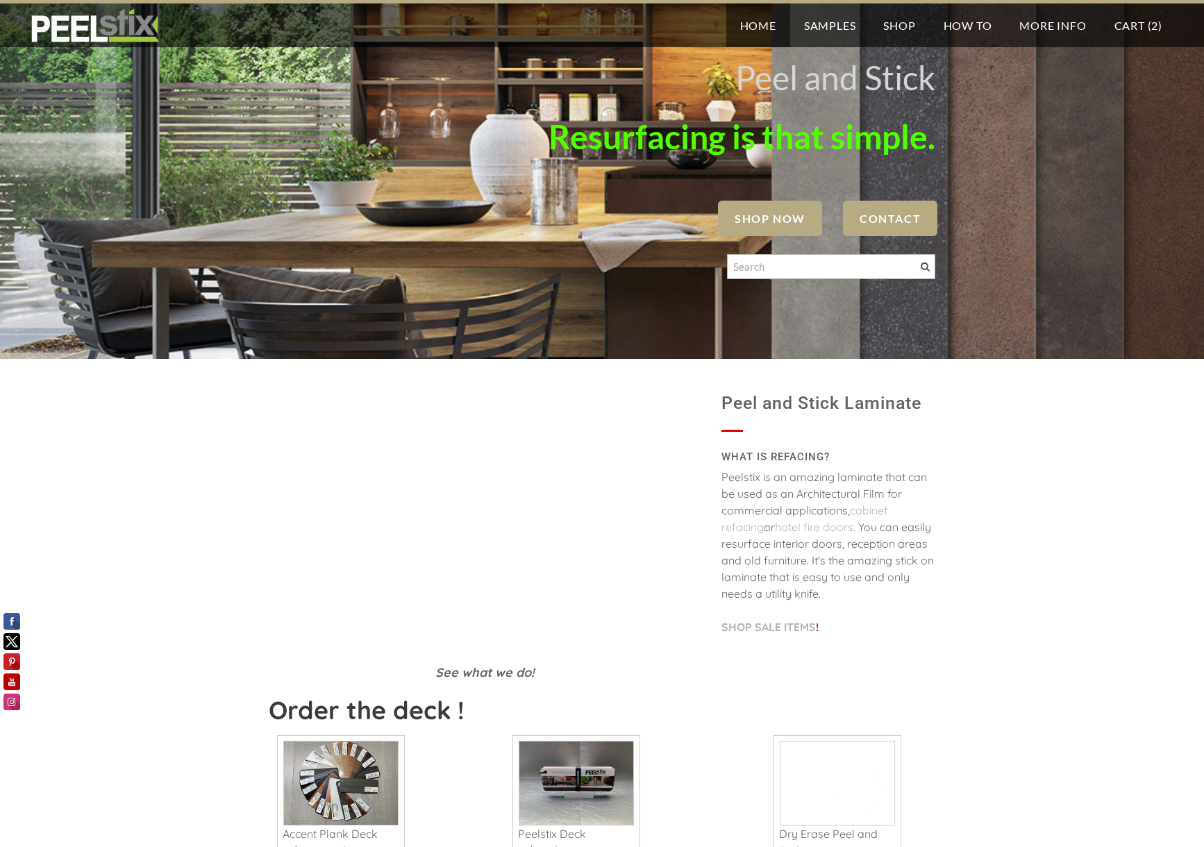
click at [771, 210] on span "SHOP NOW" at bounding box center [770, 218] width 104 height 35
click at [767, 220] on span "SHOP NOW" at bounding box center [770, 218] width 104 height 35
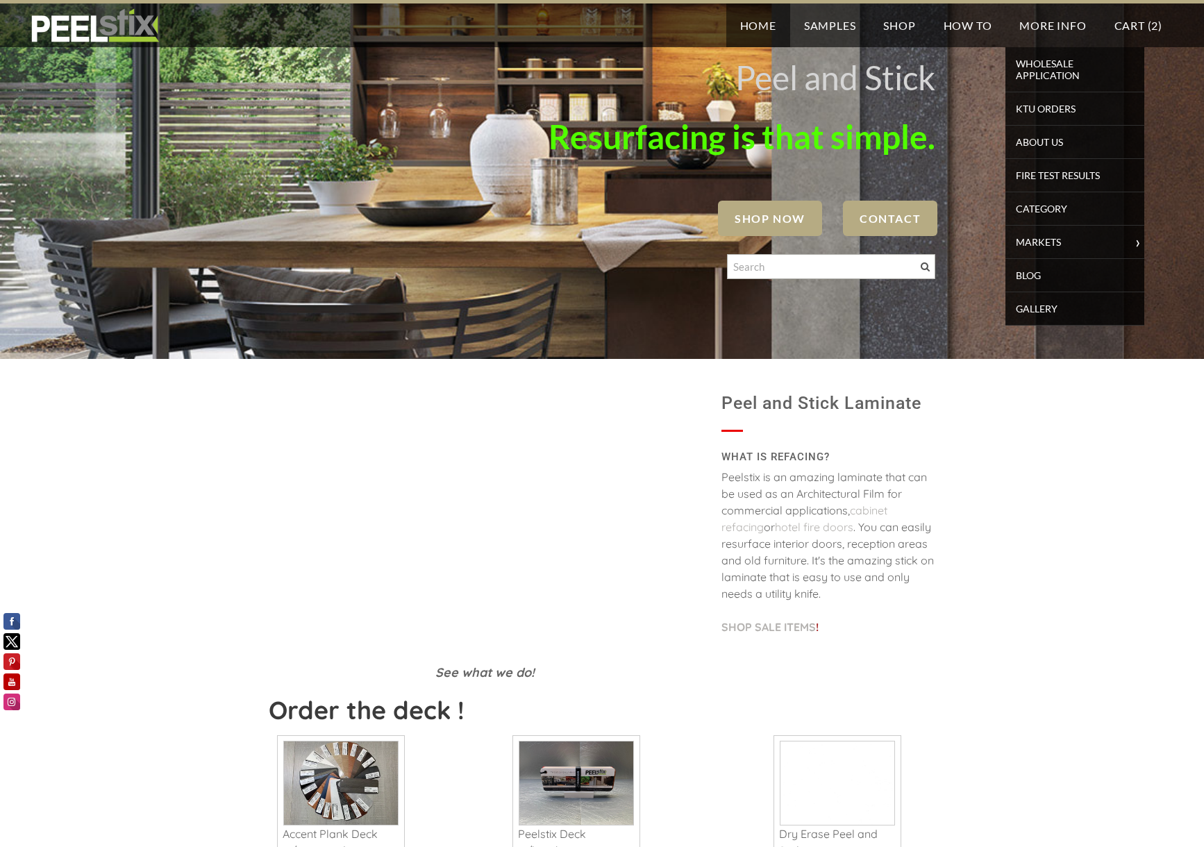
scroll to position [15, 0]
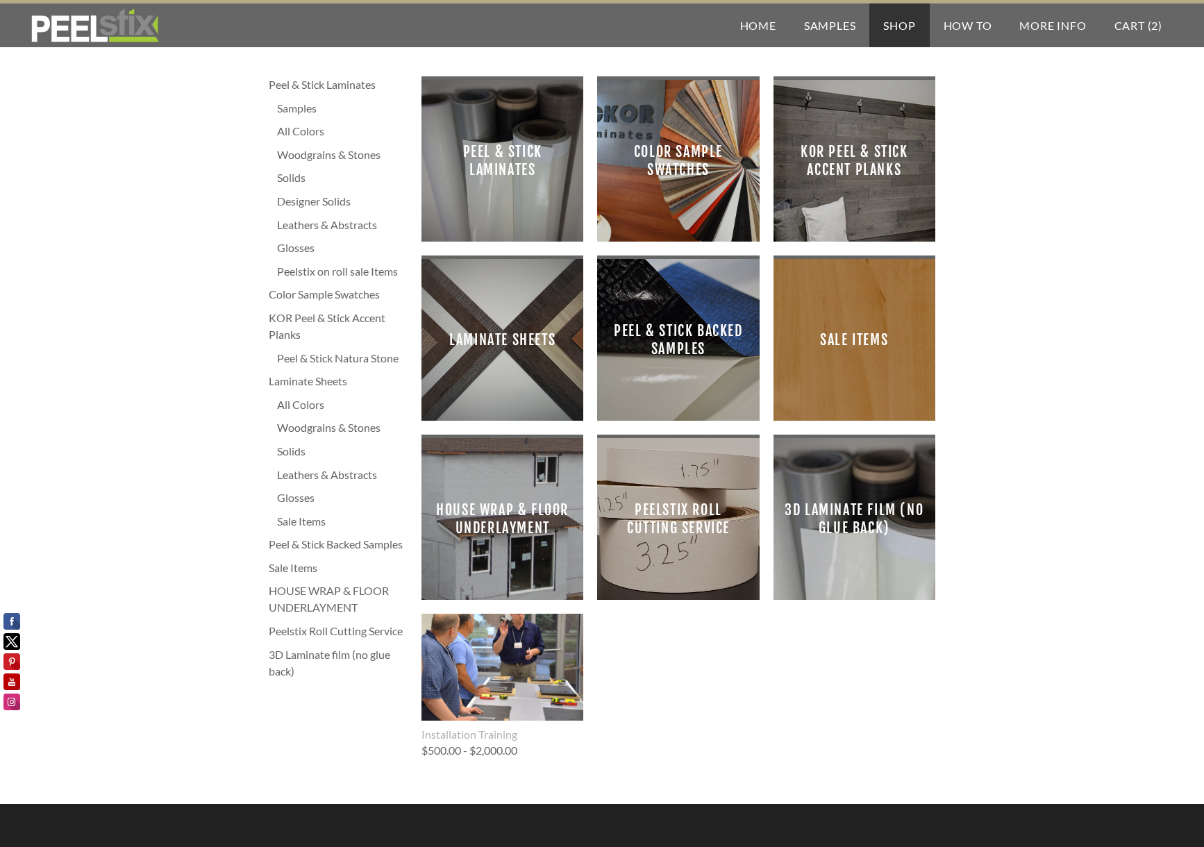
click at [532, 178] on span "Peel & Stick Laminates" at bounding box center [503, 161] width 140 height 140
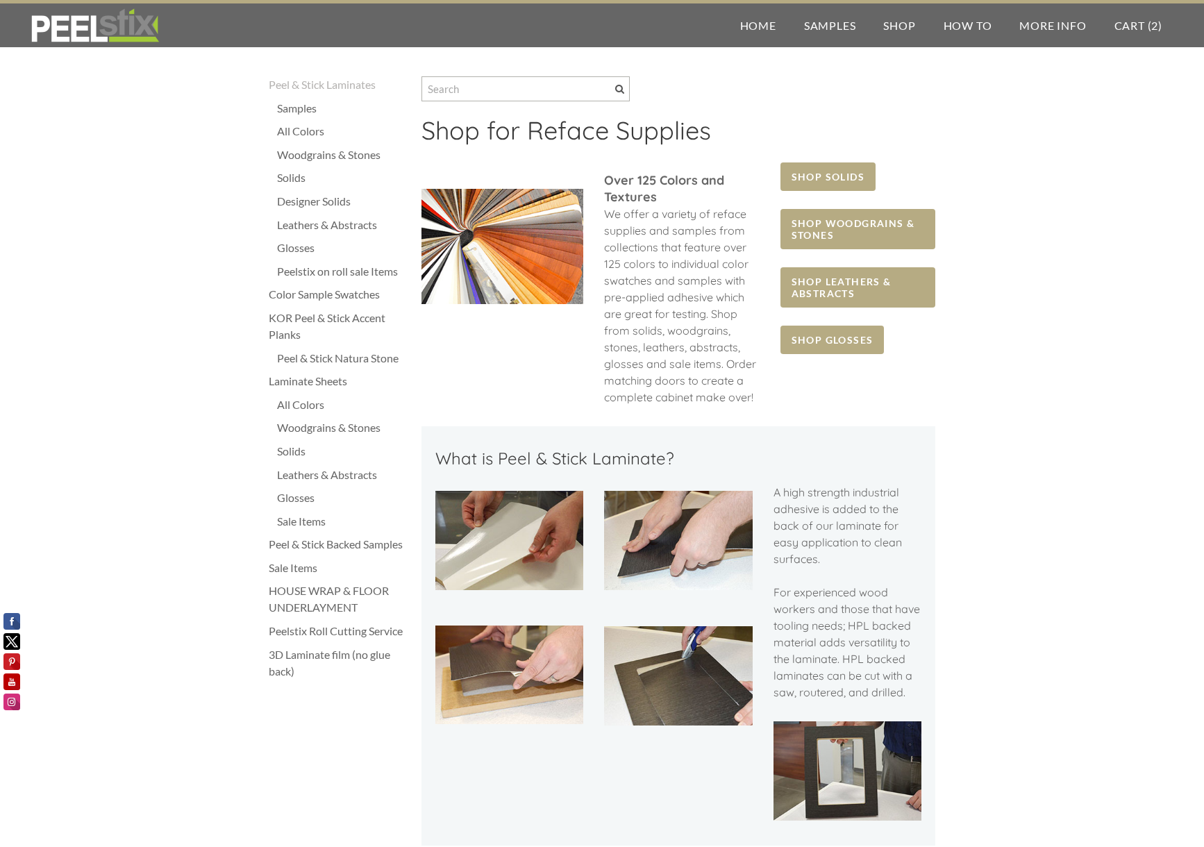
click at [852, 159] on div at bounding box center [858, 159] width 155 height 7
click at [839, 180] on span "SHOP SOLIDS" at bounding box center [828, 177] width 95 height 28
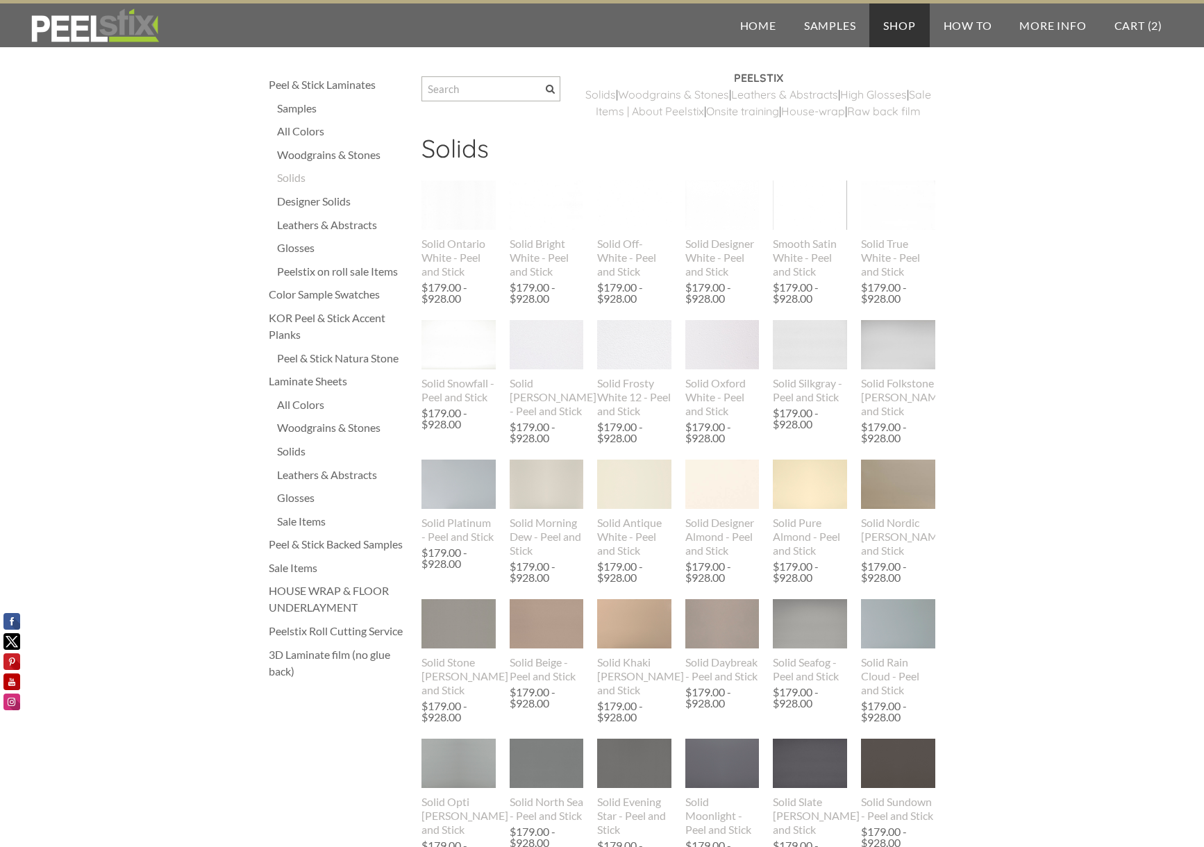
click at [305, 244] on div "Glosses" at bounding box center [342, 248] width 131 height 17
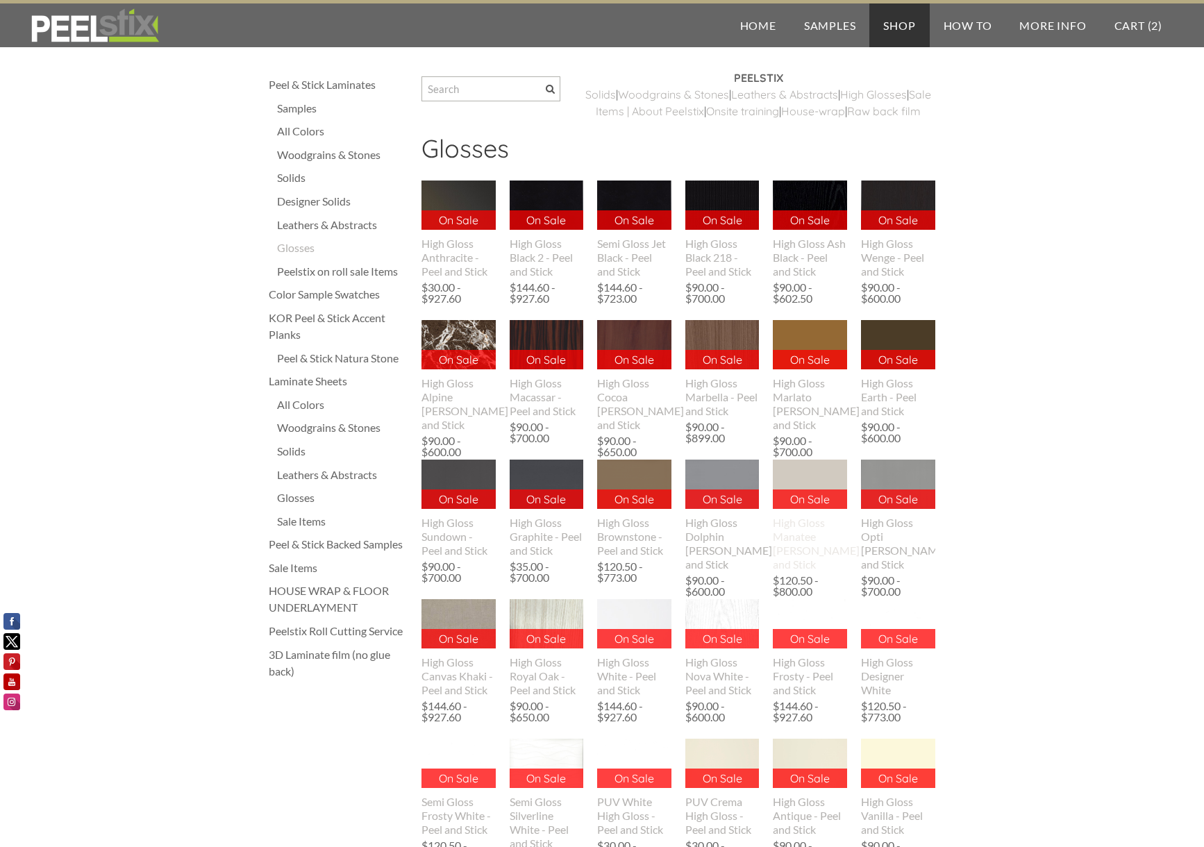
click at [814, 494] on img at bounding box center [810, 484] width 74 height 49
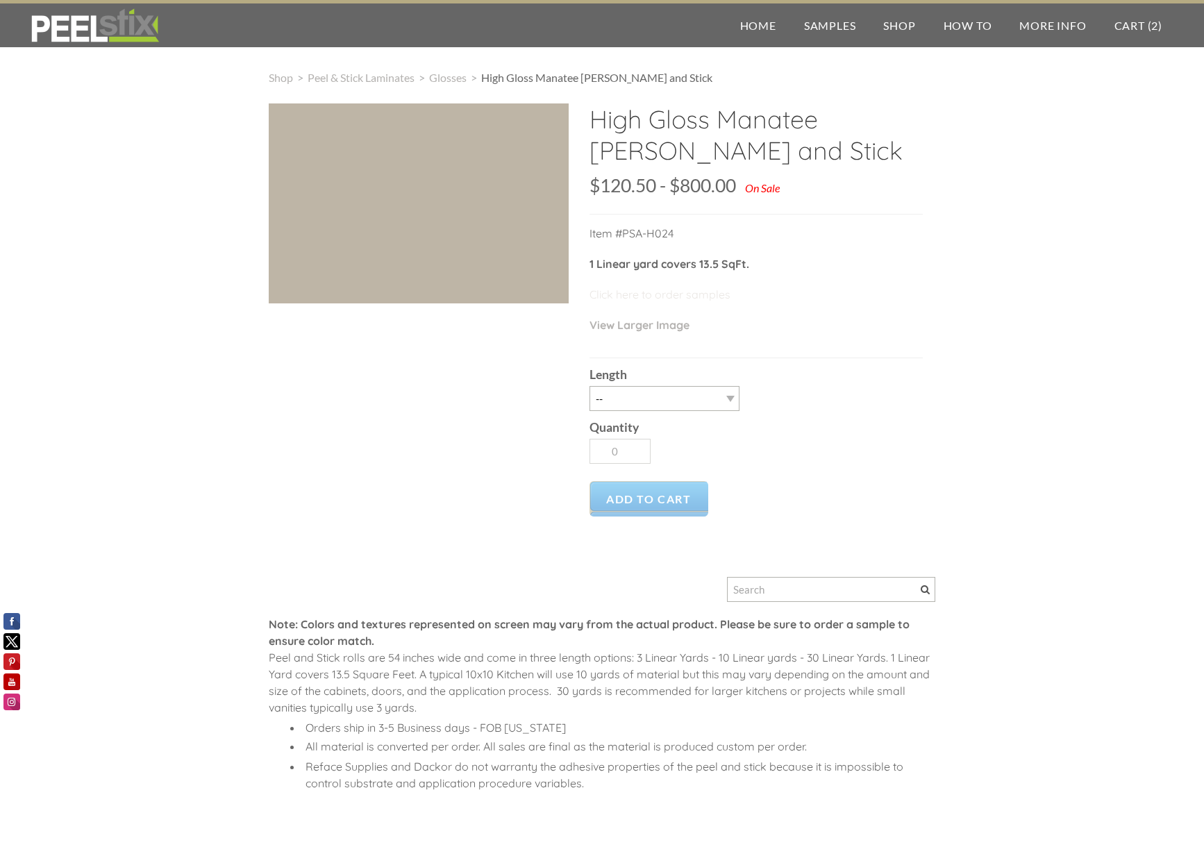
click at [674, 294] on link "Click here to order samples" at bounding box center [660, 295] width 141 height 14
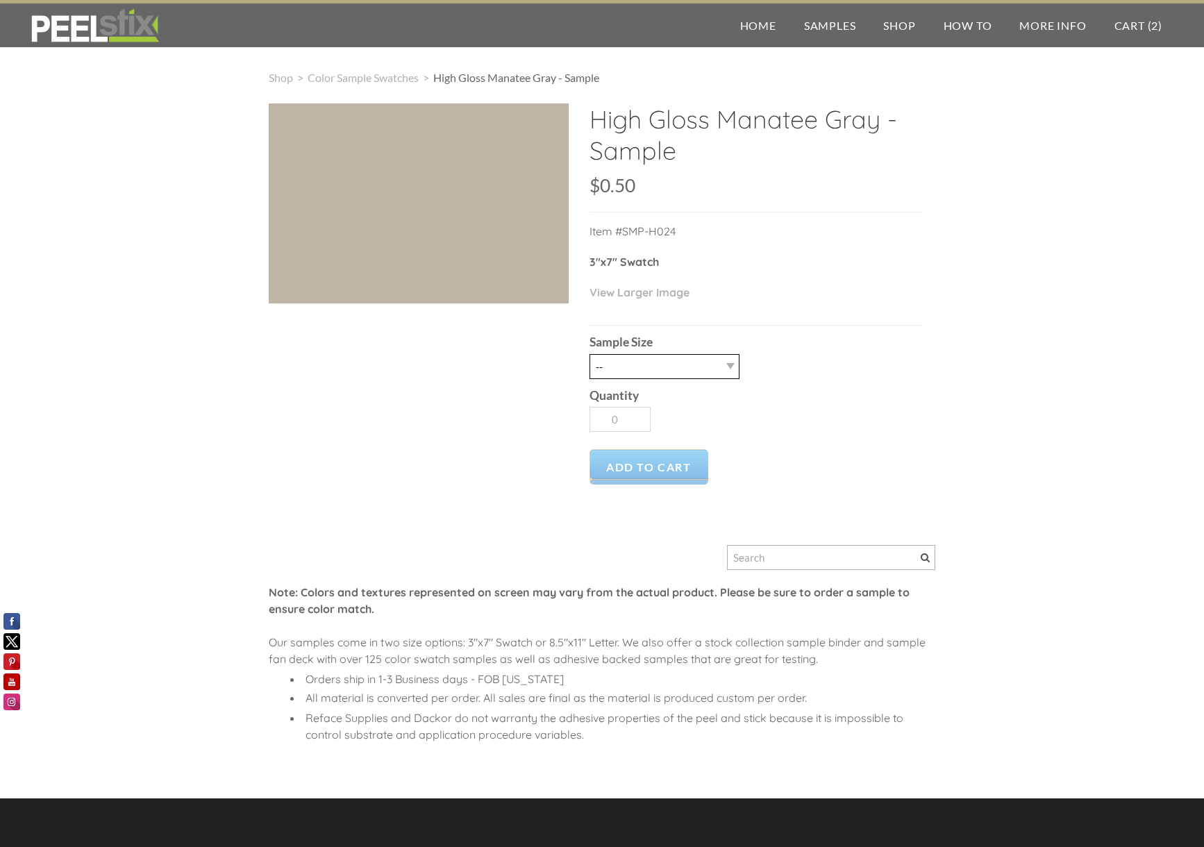
select select "2.5" X 7" (No Peel and Stick) Swatch"
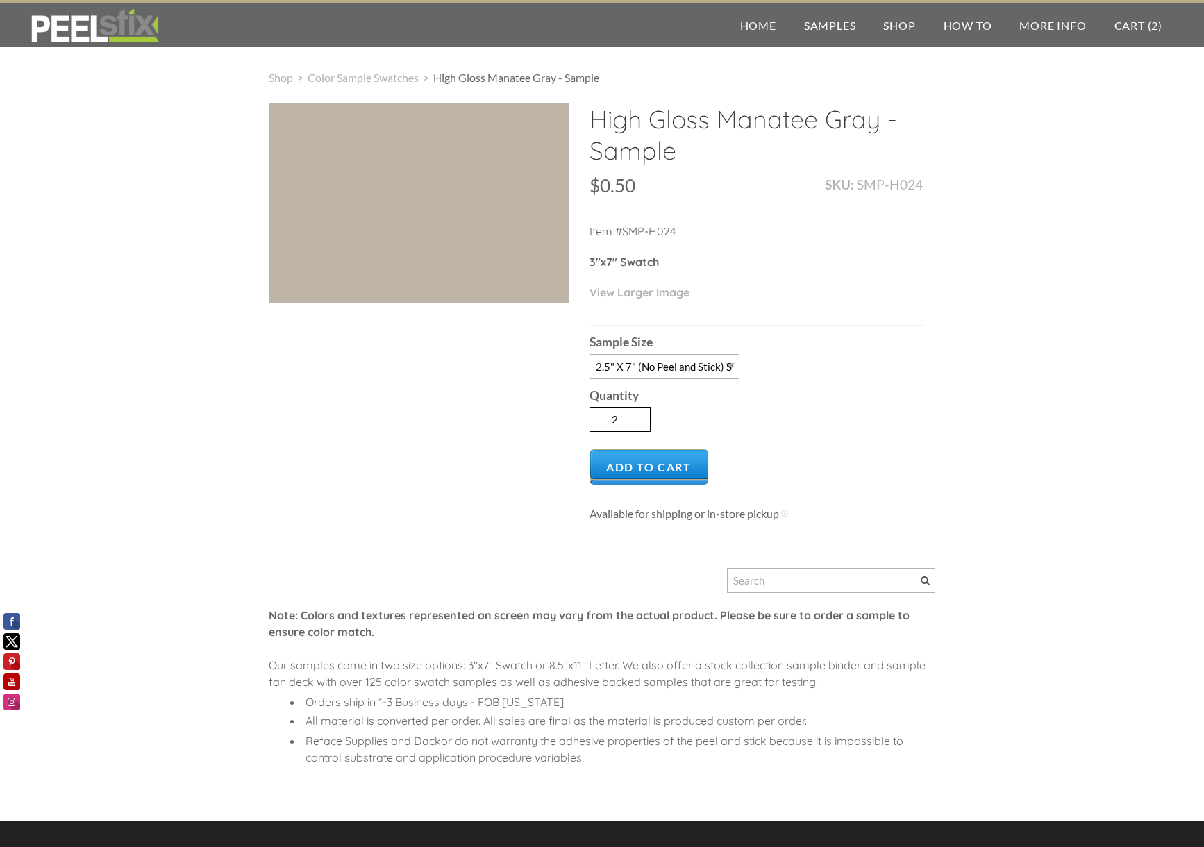
click at [638, 415] on input "2" at bounding box center [620, 419] width 61 height 25
type input "1"
click at [639, 423] on input "1" at bounding box center [620, 419] width 61 height 25
click at [651, 466] on span "Add to Cart" at bounding box center [649, 466] width 119 height 35
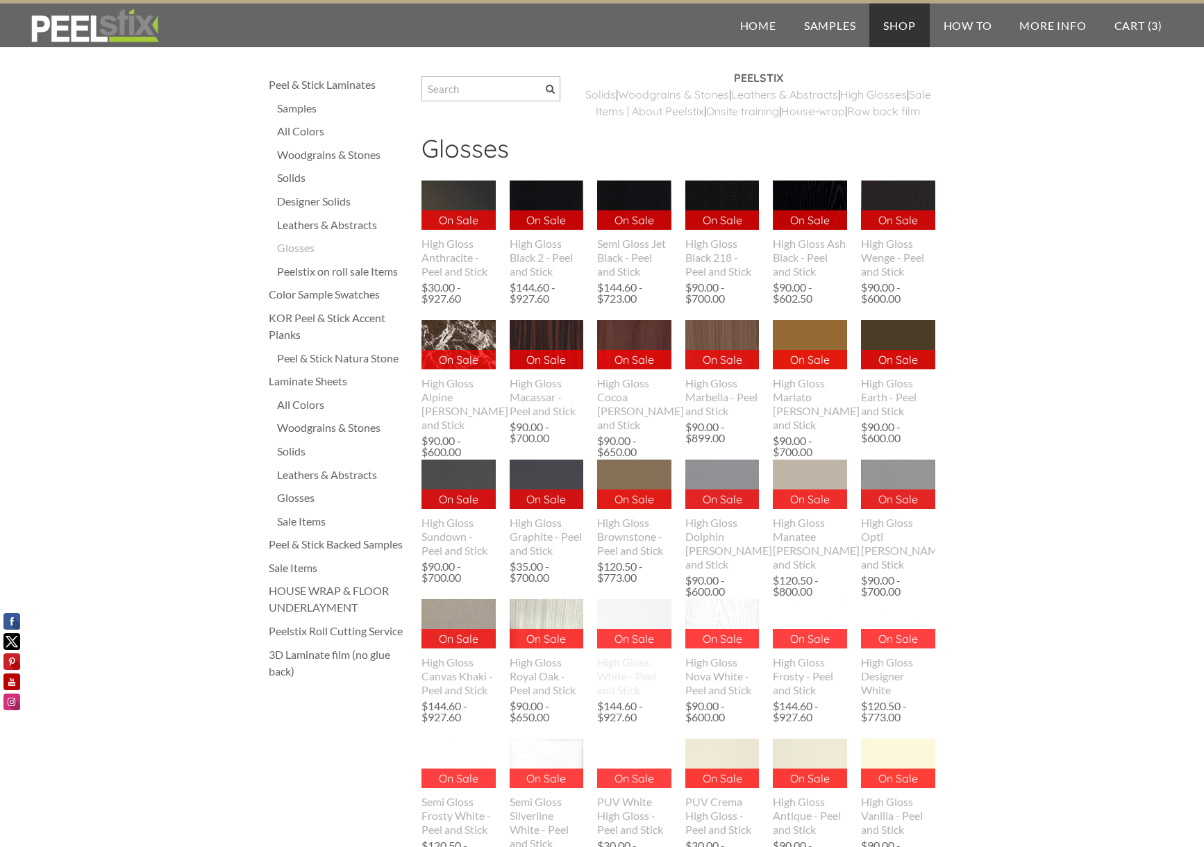
click at [622, 632] on img at bounding box center [634, 623] width 74 height 49
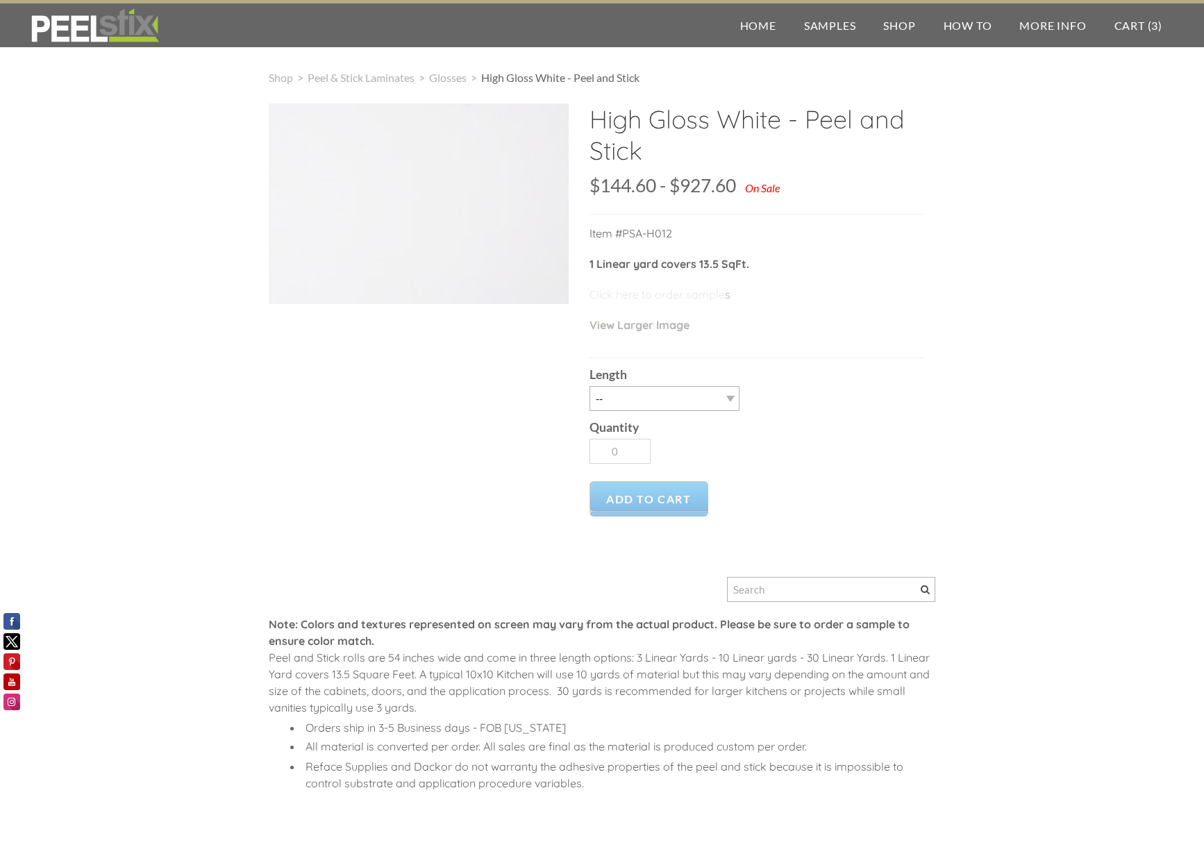
click at [656, 294] on link "Click here to order sample" at bounding box center [657, 295] width 135 height 14
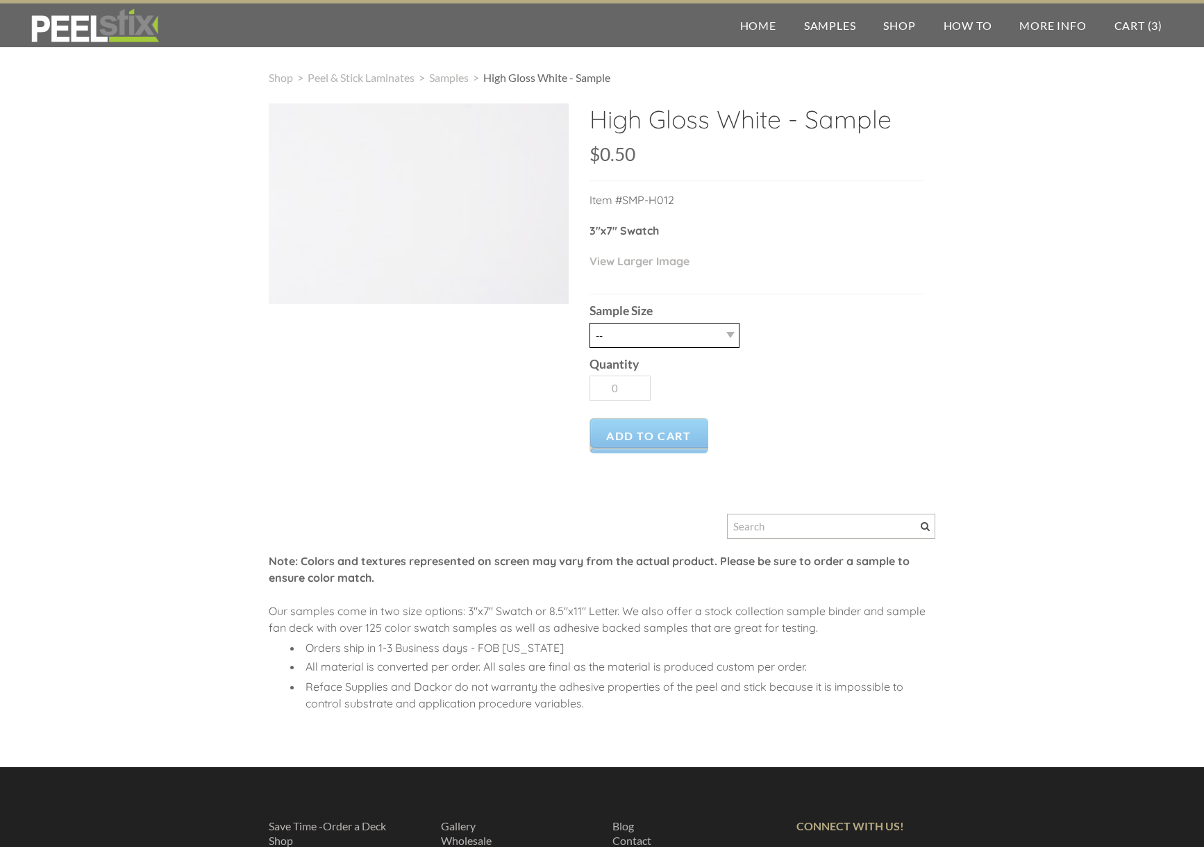
click at [654, 329] on select "-- 2.5" X 7" (No Peel and Stick) Swatch" at bounding box center [665, 335] width 150 height 25
select select "2.5" X 7" (No Peel and Stick) Swatch"
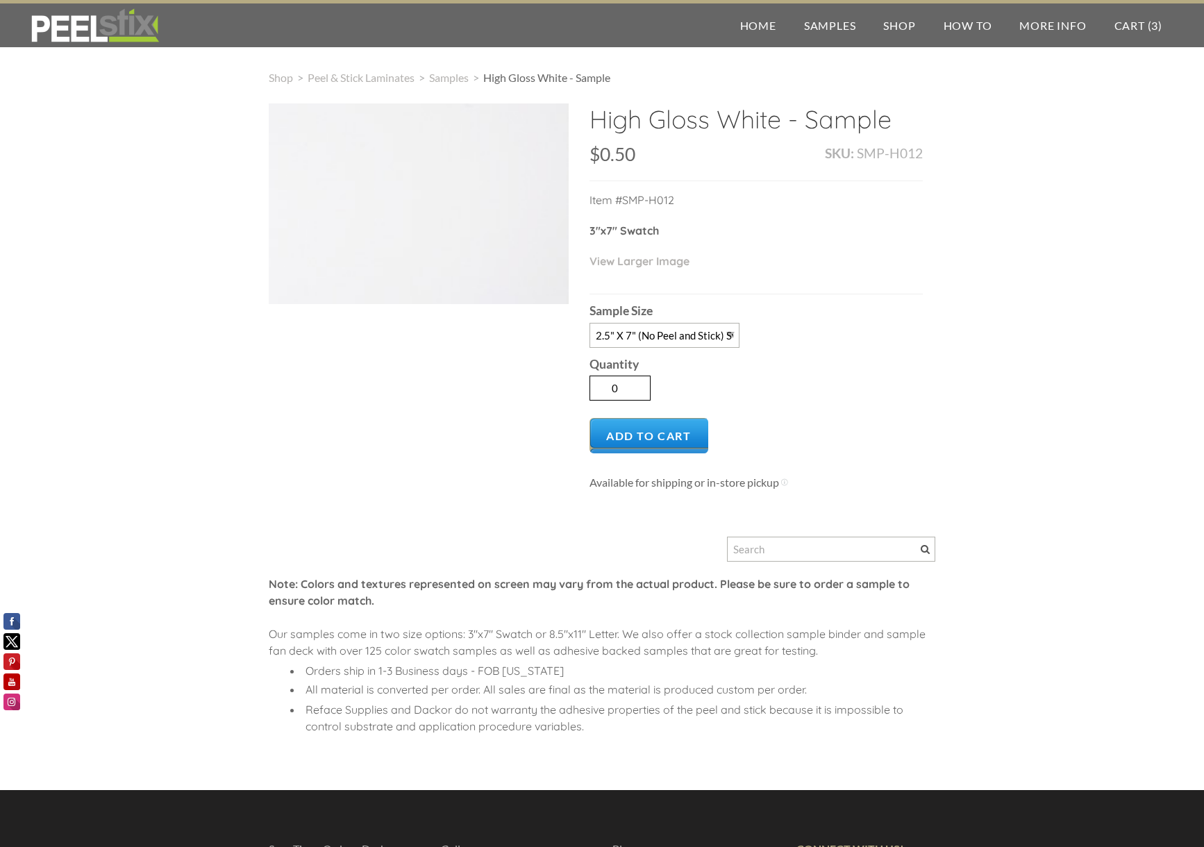
click at [636, 388] on input "0" at bounding box center [620, 388] width 61 height 25
type input "1"
click at [638, 383] on input "1" at bounding box center [620, 388] width 61 height 25
click at [645, 430] on span "Add to Cart" at bounding box center [649, 435] width 119 height 35
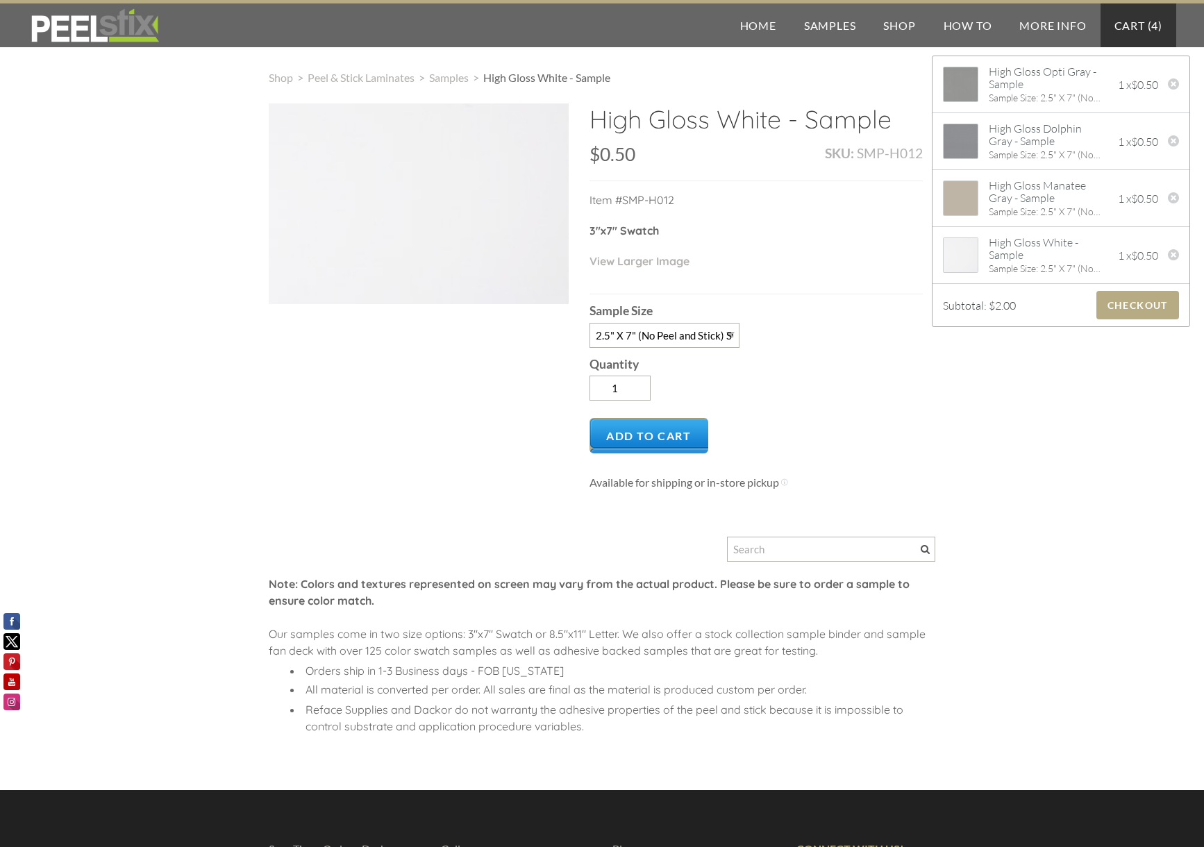
click at [1140, 26] on link "Cart ( 4 )" at bounding box center [1139, 25] width 76 height 44
click at [1136, 21] on link "Cart ( 4 )" at bounding box center [1139, 25] width 76 height 44
click at [1109, 307] on span "Checkout" at bounding box center [1138, 305] width 83 height 28
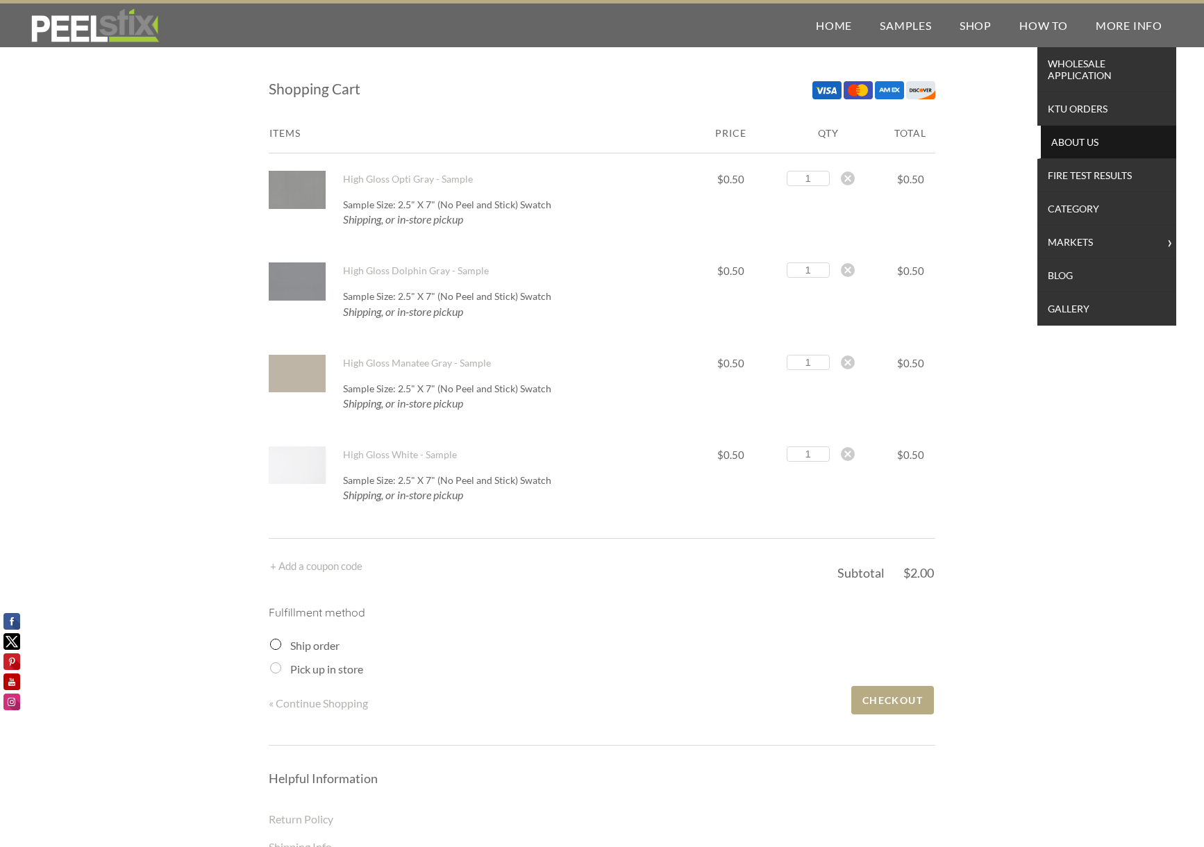
click at [1092, 135] on span "About Us" at bounding box center [1109, 142] width 128 height 19
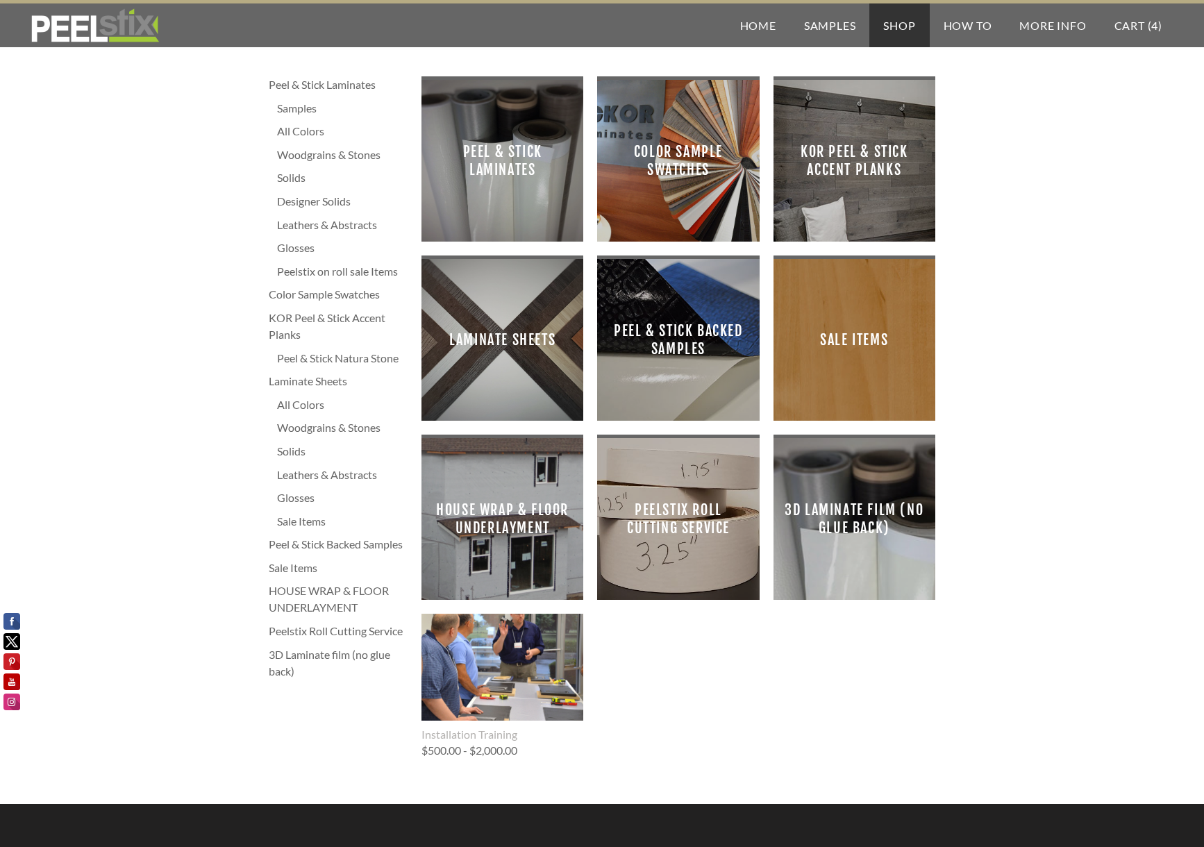
click at [511, 140] on span "Peel & Stick Laminates" at bounding box center [503, 161] width 140 height 140
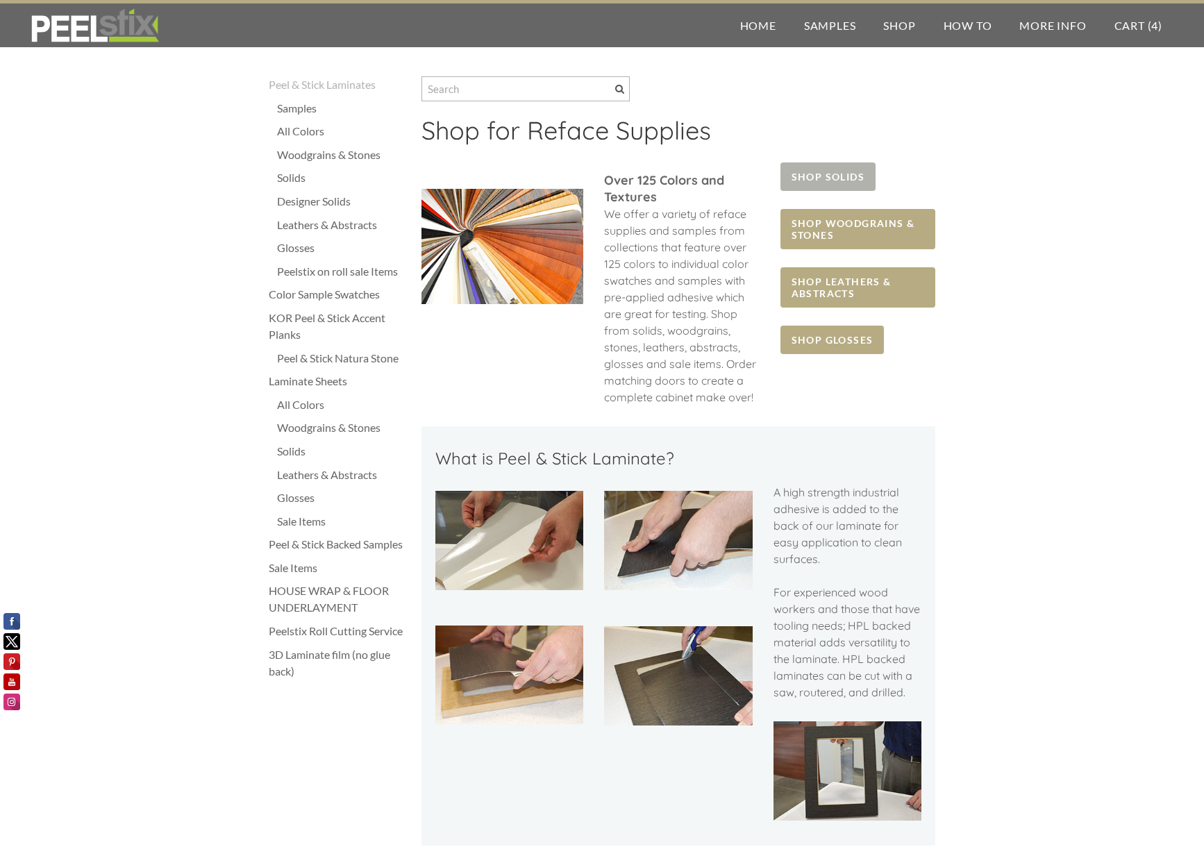
click at [822, 170] on span "SHOP SOLIDS" at bounding box center [828, 177] width 95 height 28
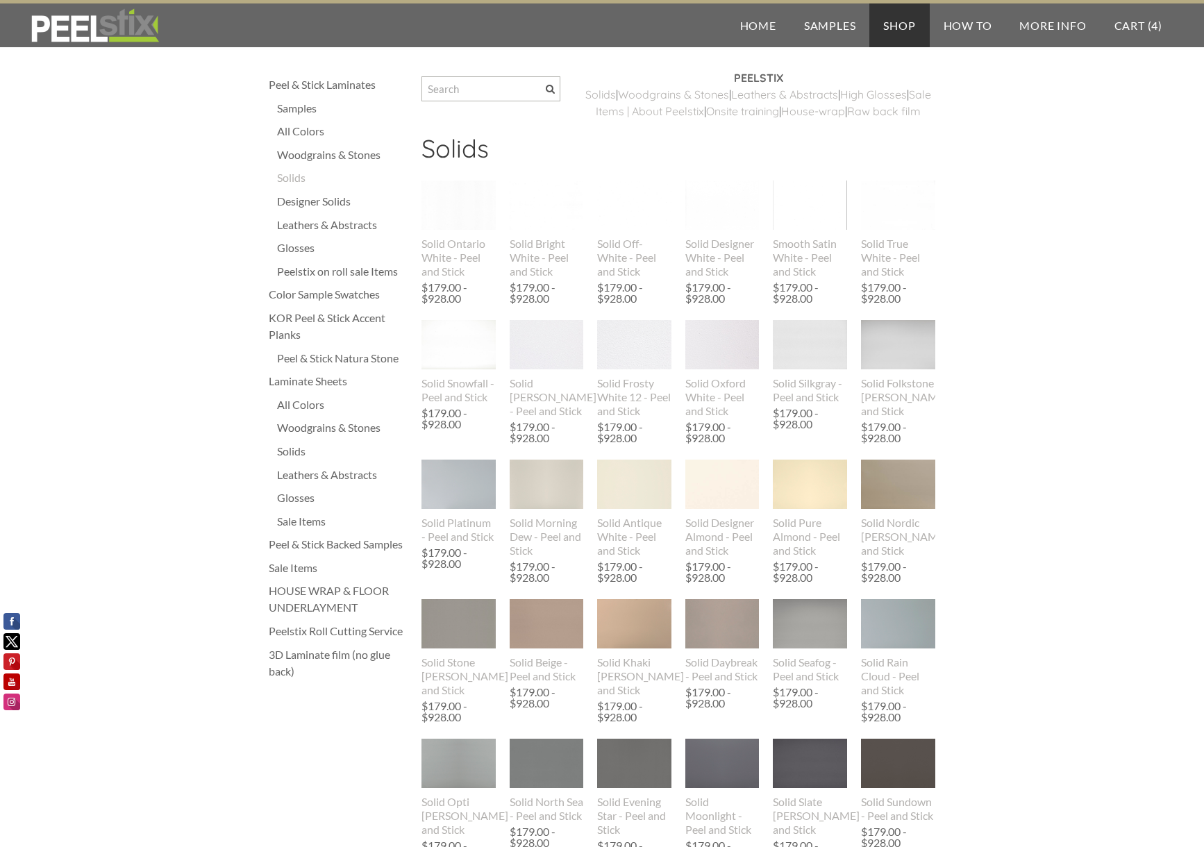
click at [292, 249] on div "Glosses" at bounding box center [342, 248] width 131 height 17
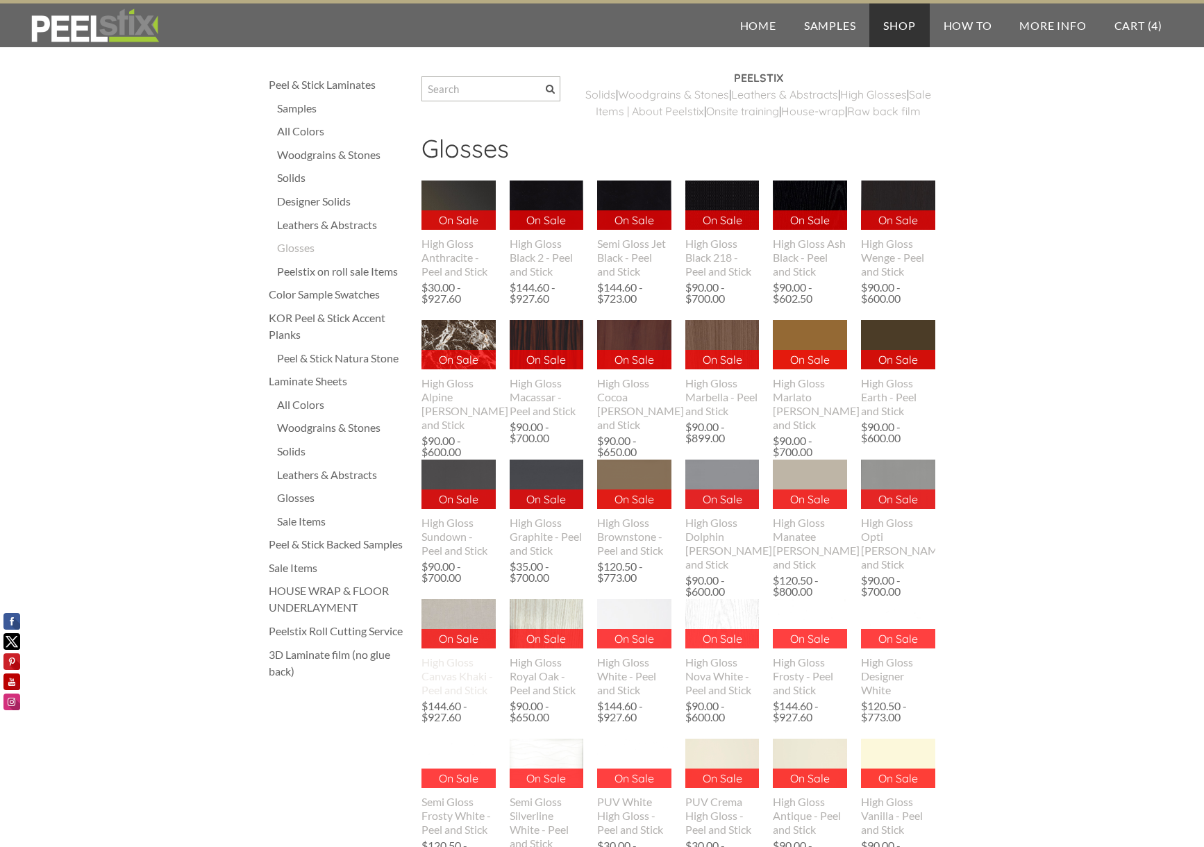
click at [462, 635] on img at bounding box center [459, 623] width 74 height 49
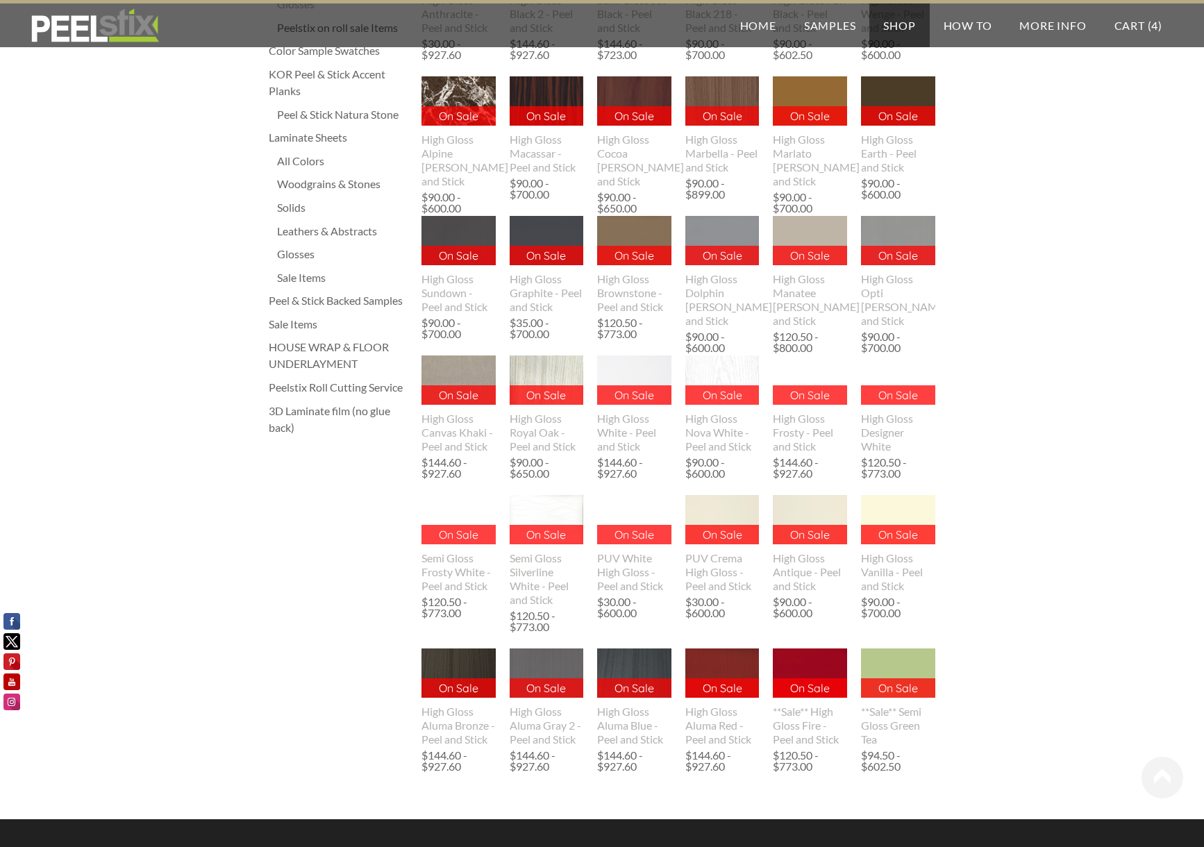
scroll to position [247, 0]
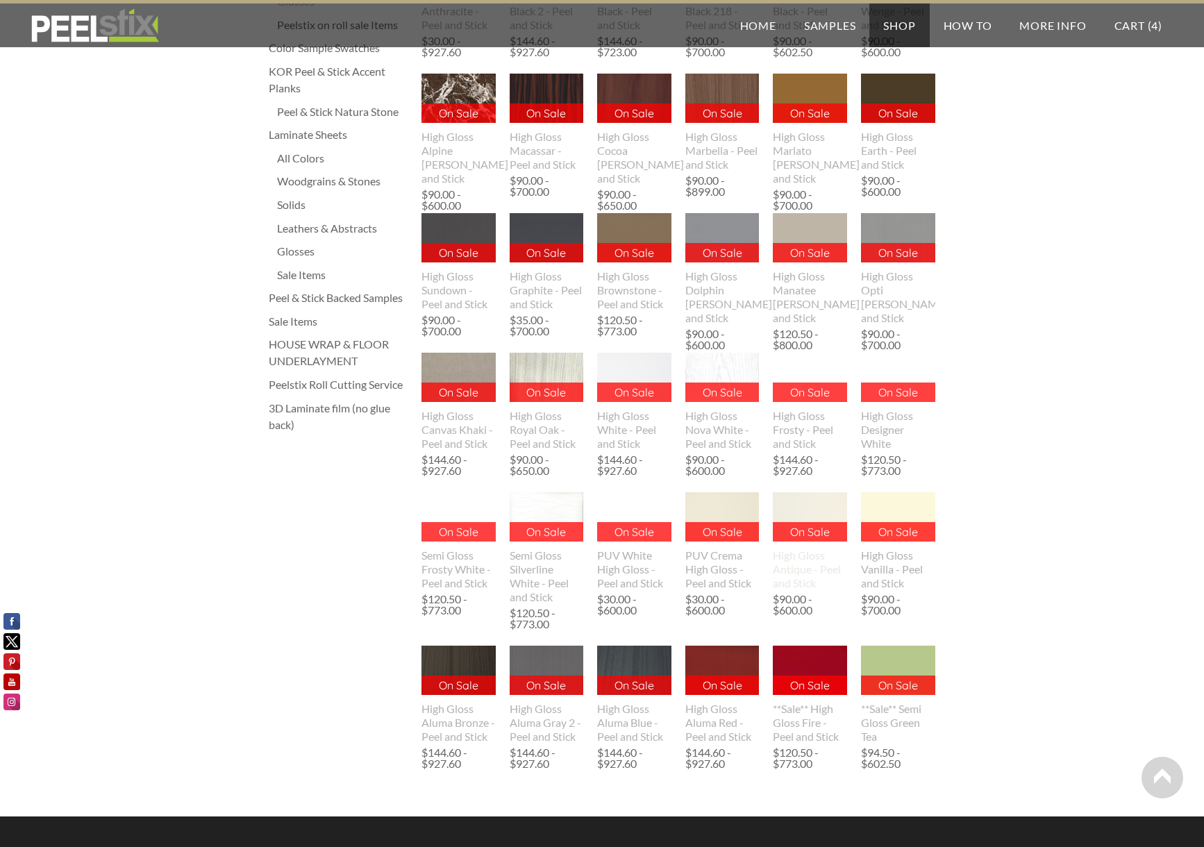
click at [810, 522] on img at bounding box center [810, 517] width 74 height 51
click at [717, 541] on p "On Sale" at bounding box center [722, 531] width 74 height 19
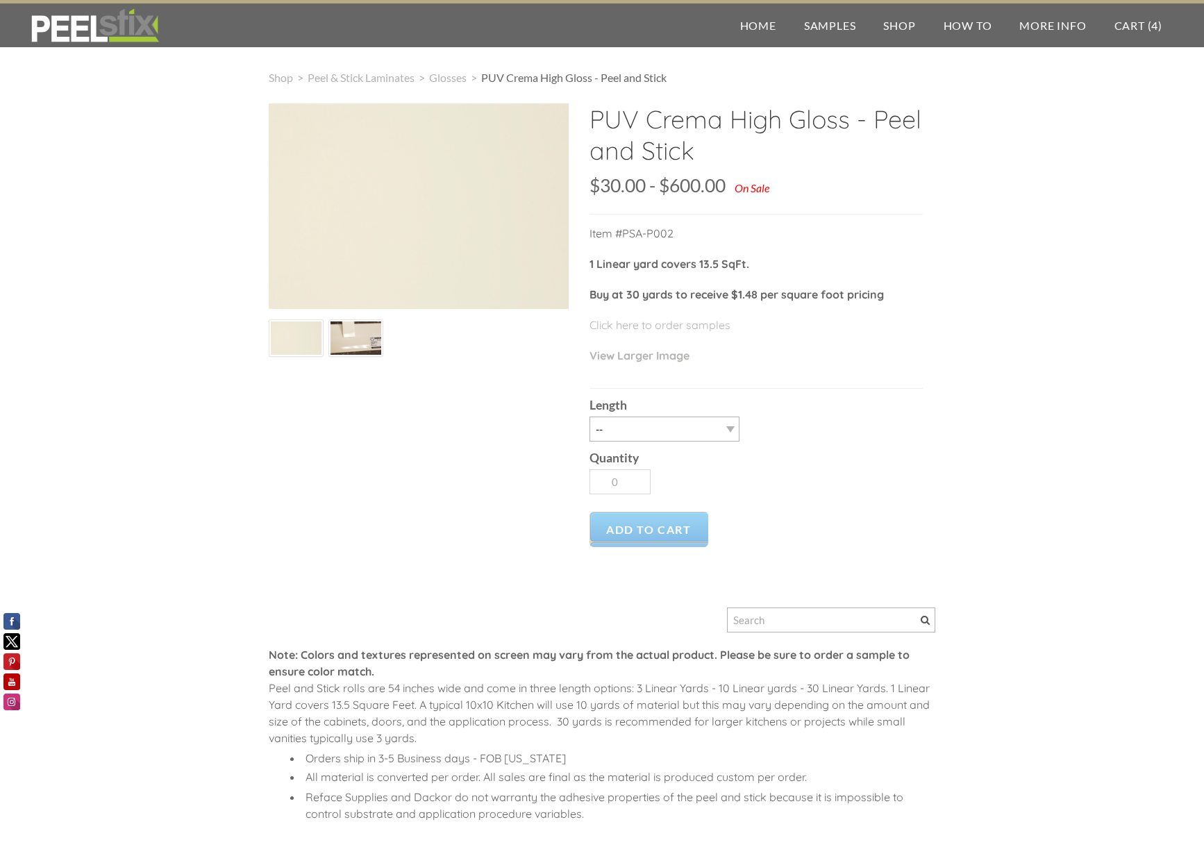
click at [349, 335] on img at bounding box center [356, 338] width 94 height 33
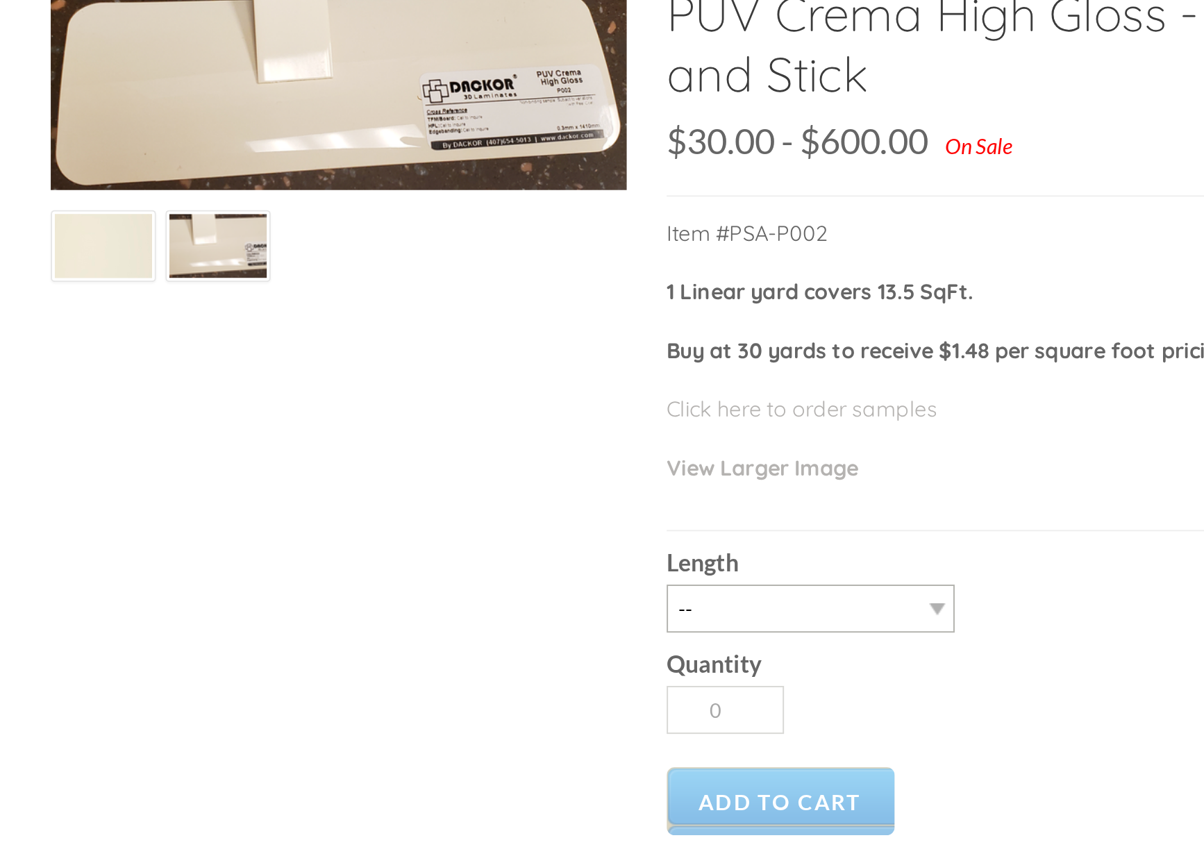
click at [590, 257] on strong "1 Linear yard covers 13.5 SqFt." at bounding box center [670, 264] width 160 height 14
click at [590, 318] on link "Click here to order samples" at bounding box center [660, 325] width 141 height 14
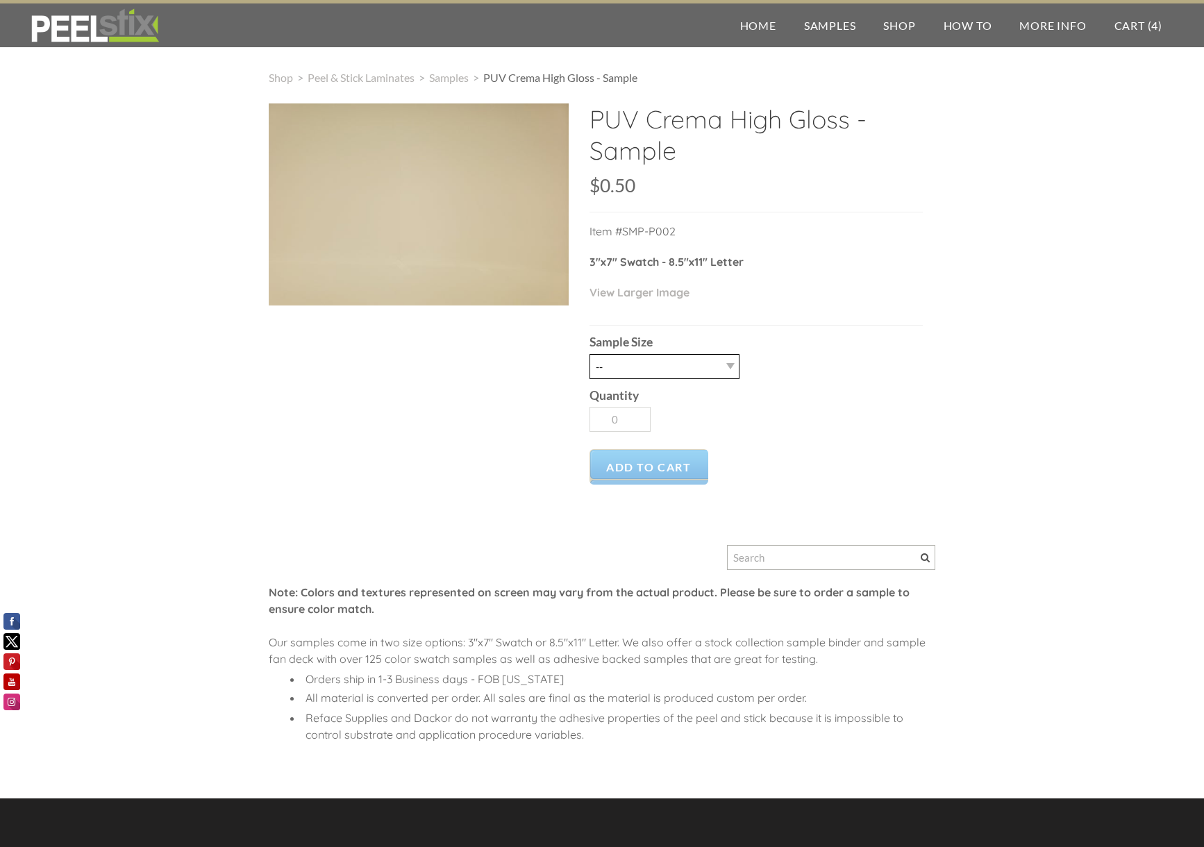
select select "2.5" X 7" (No Peel and Stick) Swatch"
type input "1"
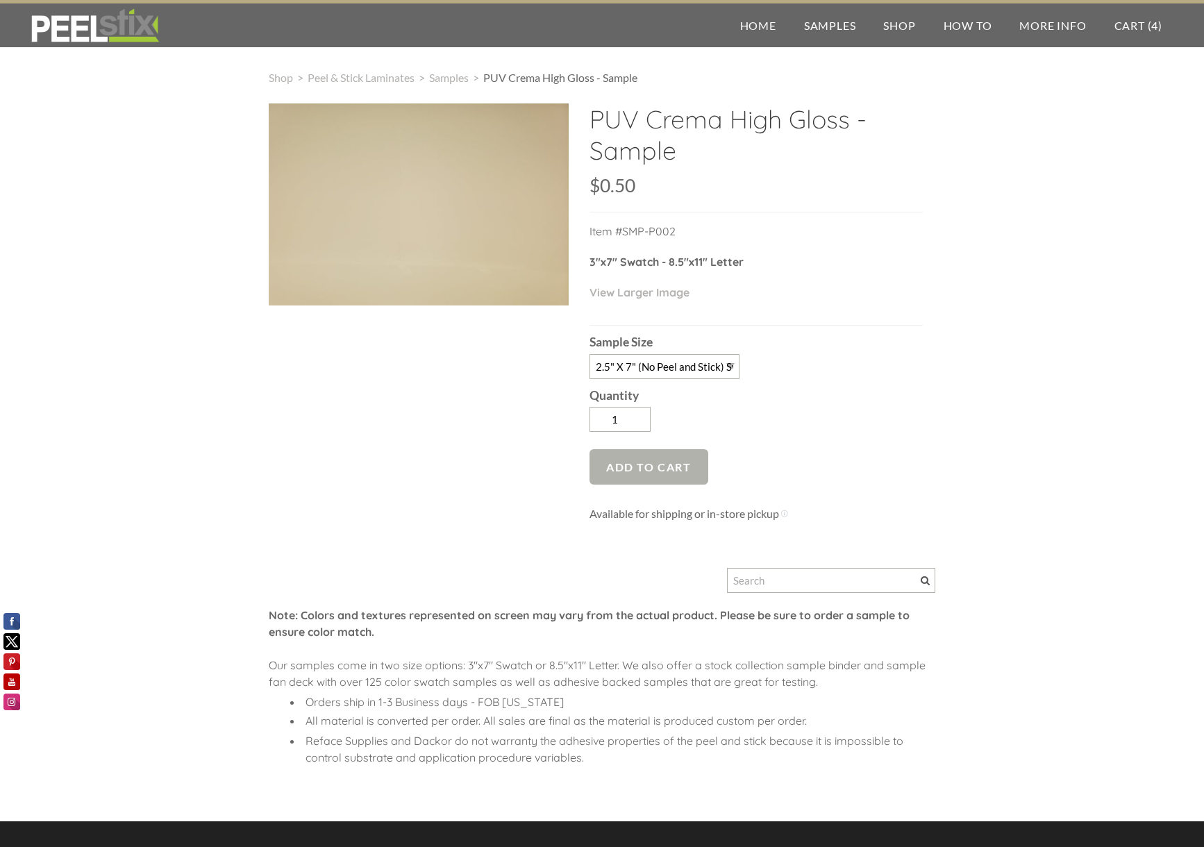
click at [648, 468] on span "Add to Cart" at bounding box center [649, 466] width 119 height 35
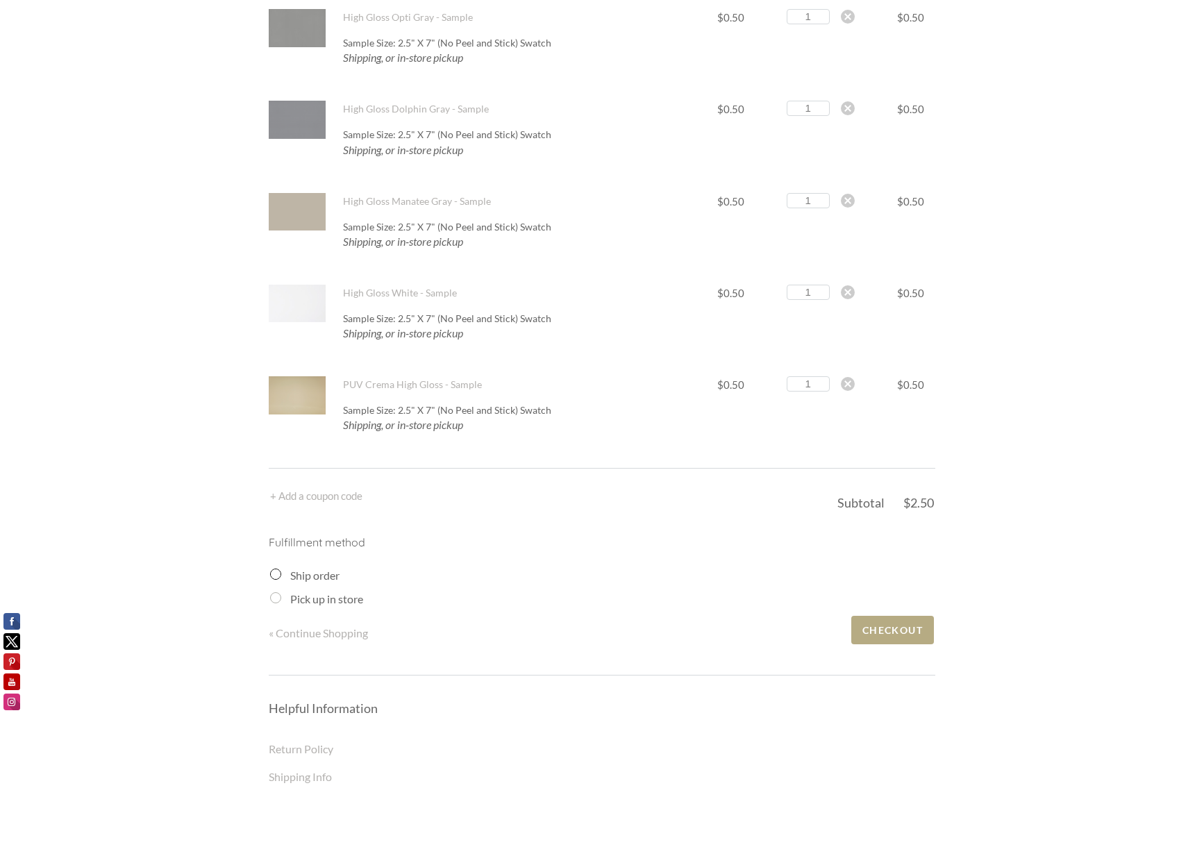
scroll to position [192, 0]
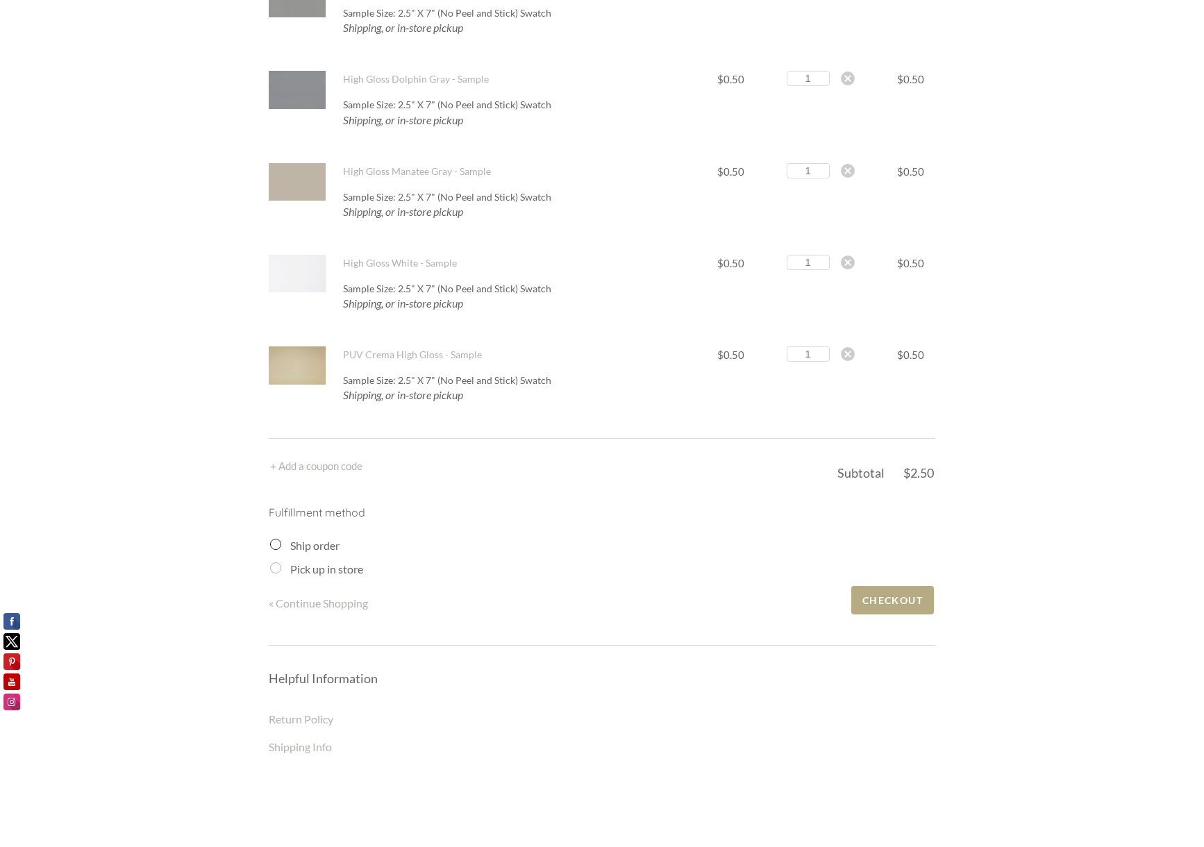
click at [274, 567] on input "Pick up in store" at bounding box center [275, 568] width 11 height 11
radio input "true"
click at [276, 570] on input "Pick up in store" at bounding box center [275, 568] width 11 height 11
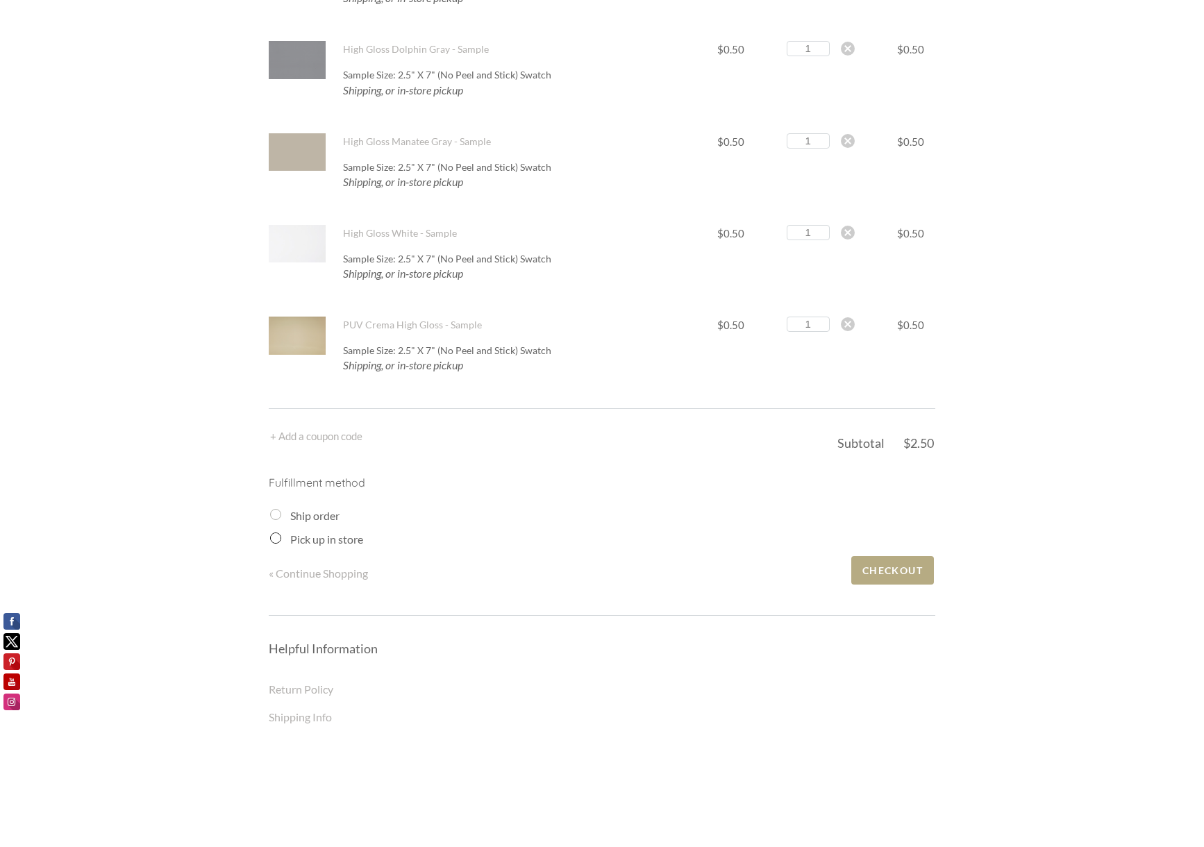
scroll to position [226, 0]
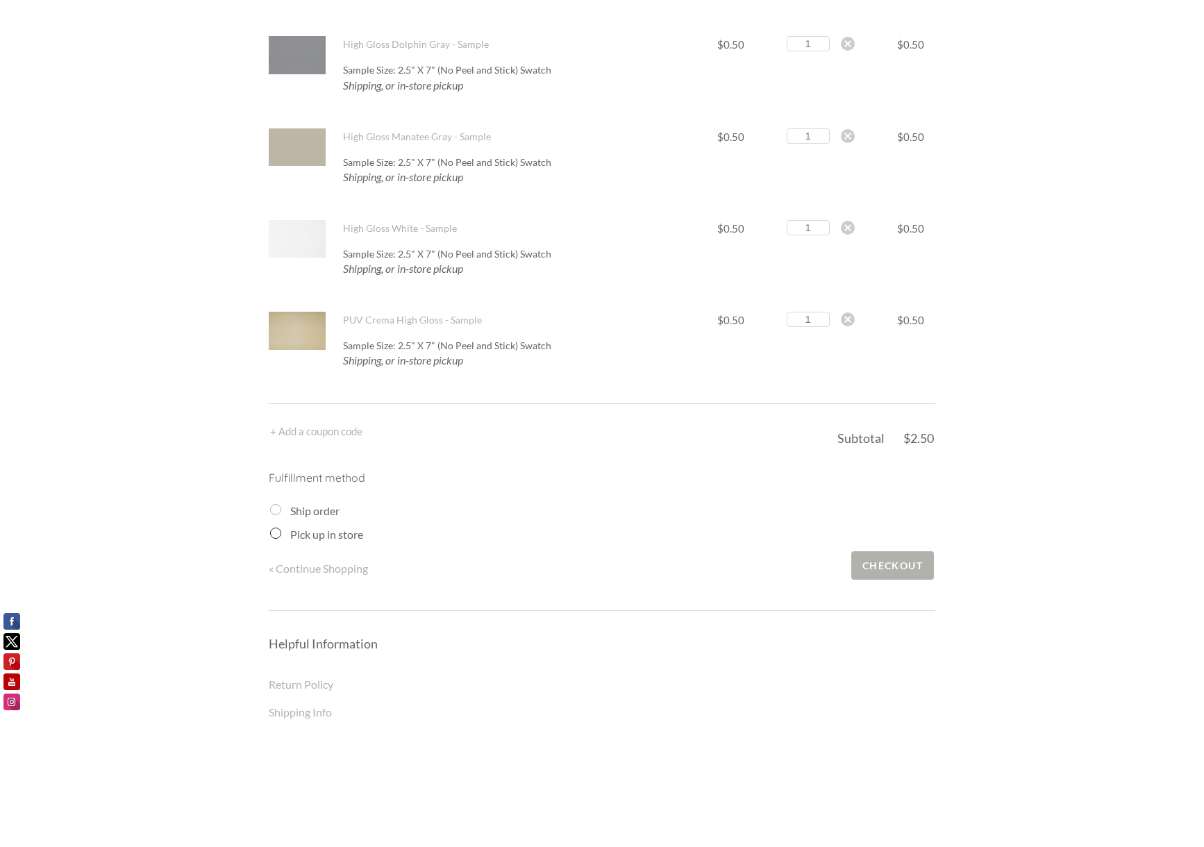
click at [901, 561] on span "Checkout" at bounding box center [892, 565] width 83 height 28
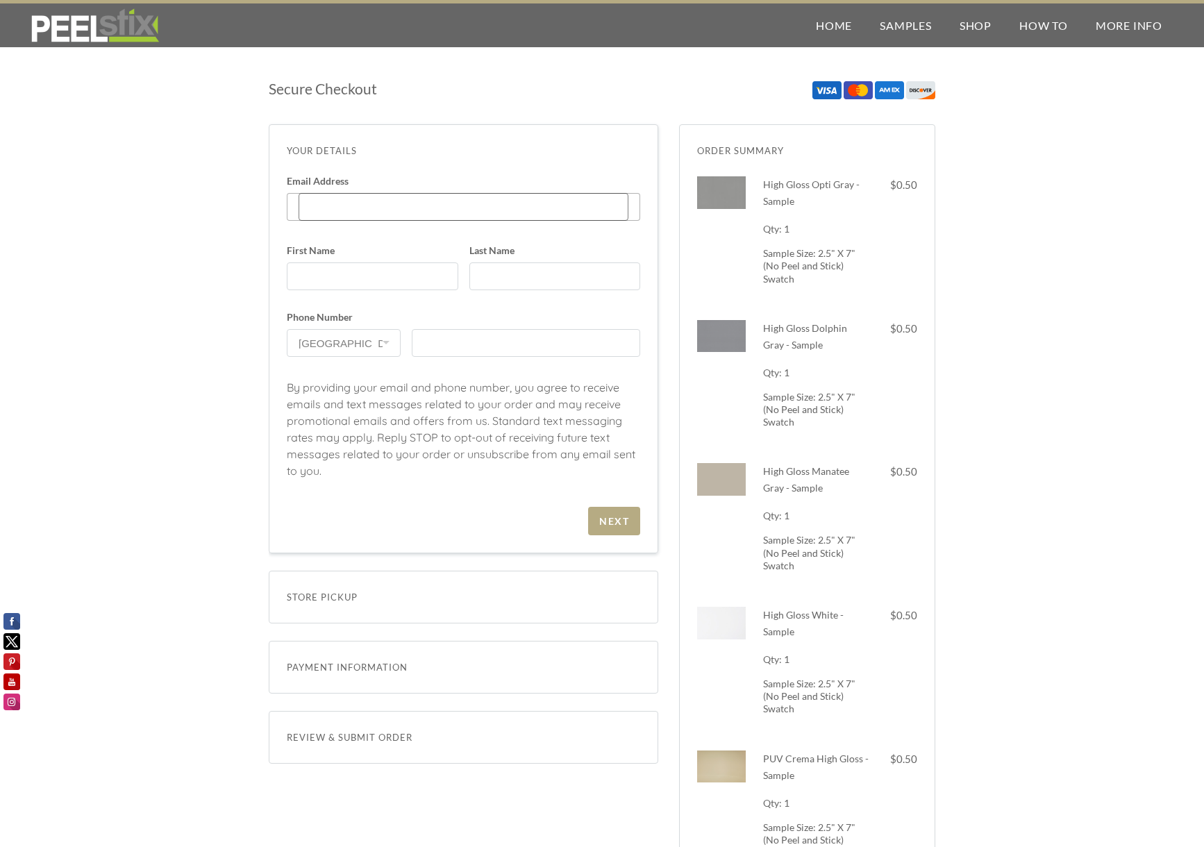
click at [349, 205] on input "Email Address Enter code" at bounding box center [464, 207] width 330 height 28
type input "[EMAIL_ADDRESS][DOMAIN_NAME]"
type input "[DATE]"
type input "ajredini"
type input "3522787661"
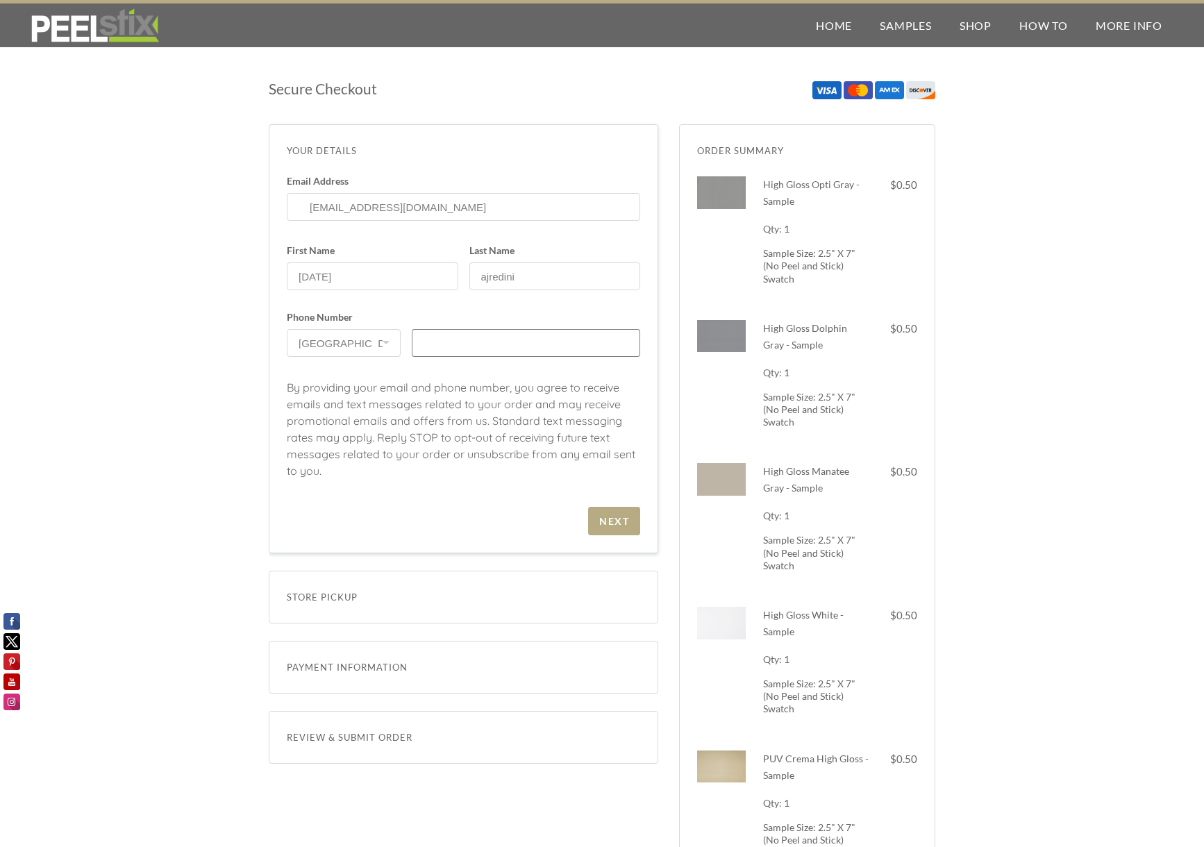
type input "3522787661"
click at [390, 598] on span "Store Pickup" at bounding box center [464, 597] width 354 height 17
click at [626, 519] on div "Next" at bounding box center [614, 521] width 30 height 12
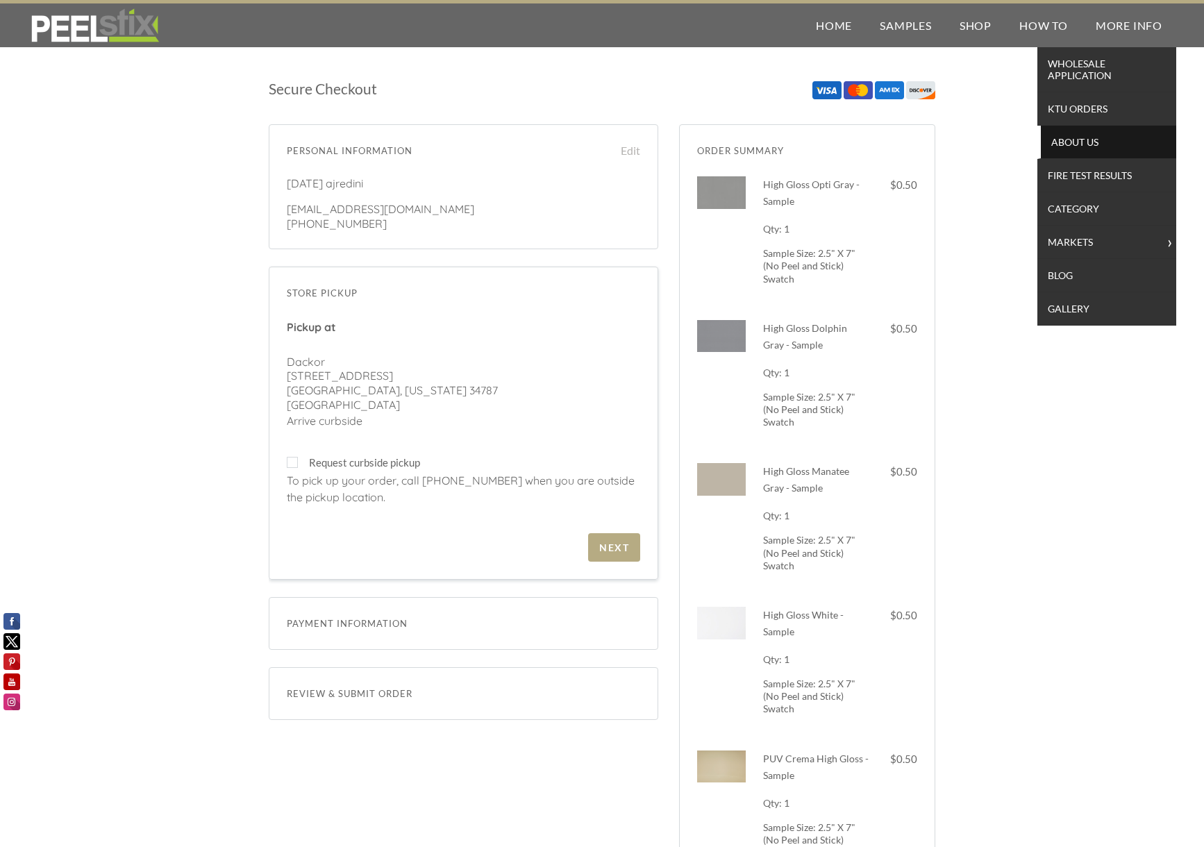
click at [1090, 138] on span "About Us" at bounding box center [1109, 142] width 128 height 19
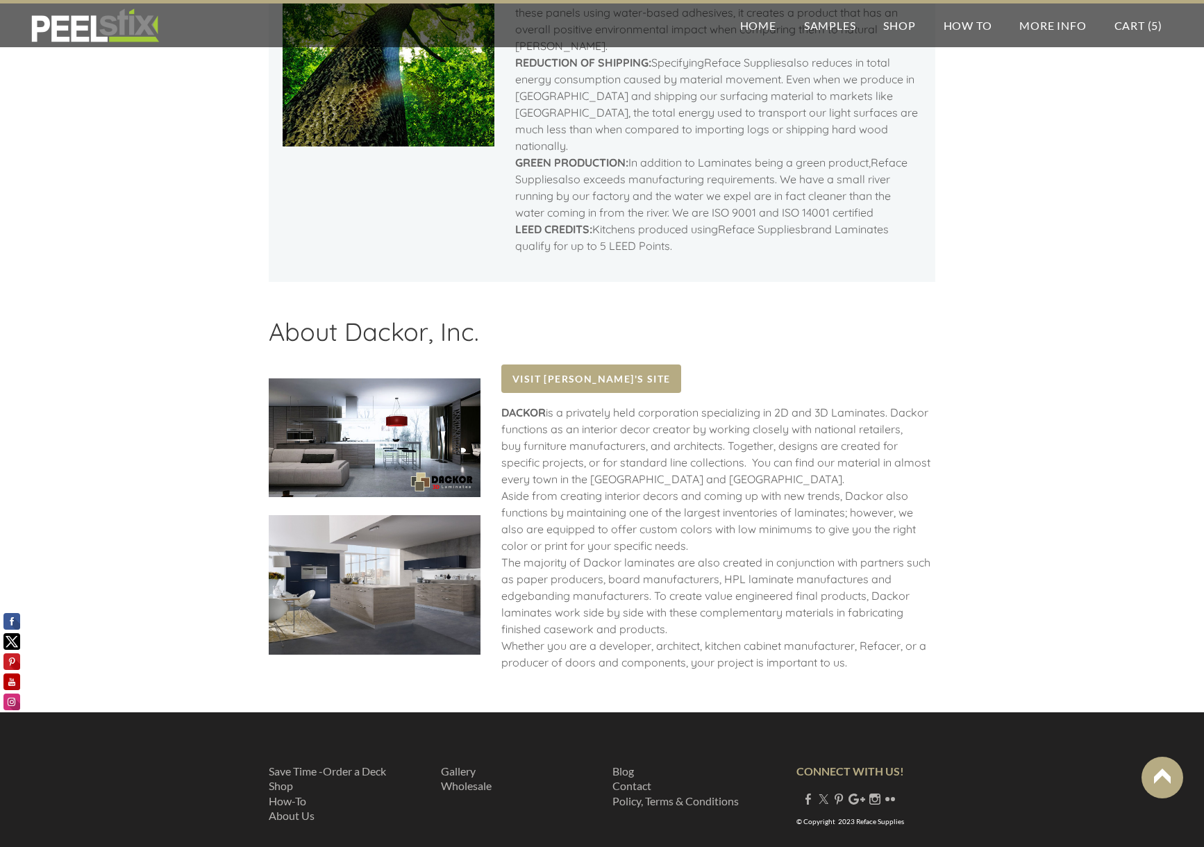
scroll to position [1381, 0]
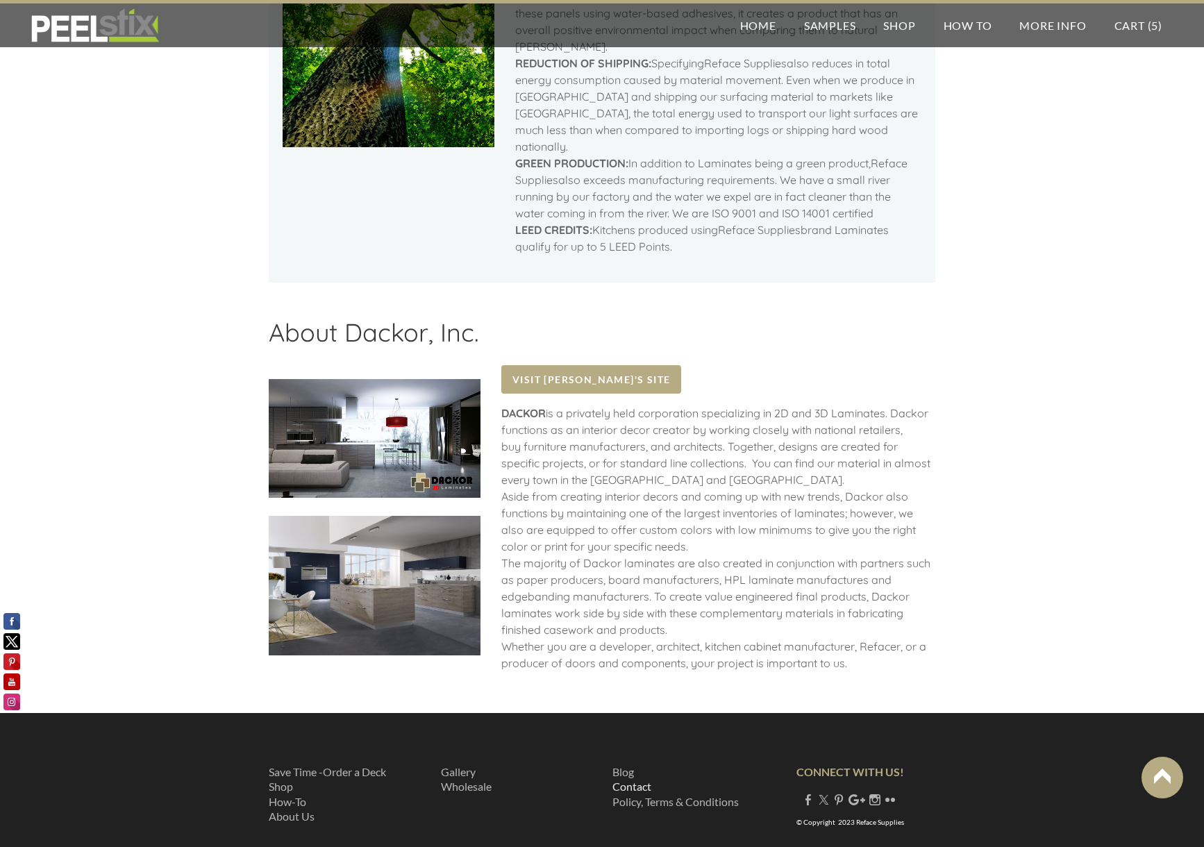
click at [639, 780] on link "Contact" at bounding box center [632, 786] width 39 height 13
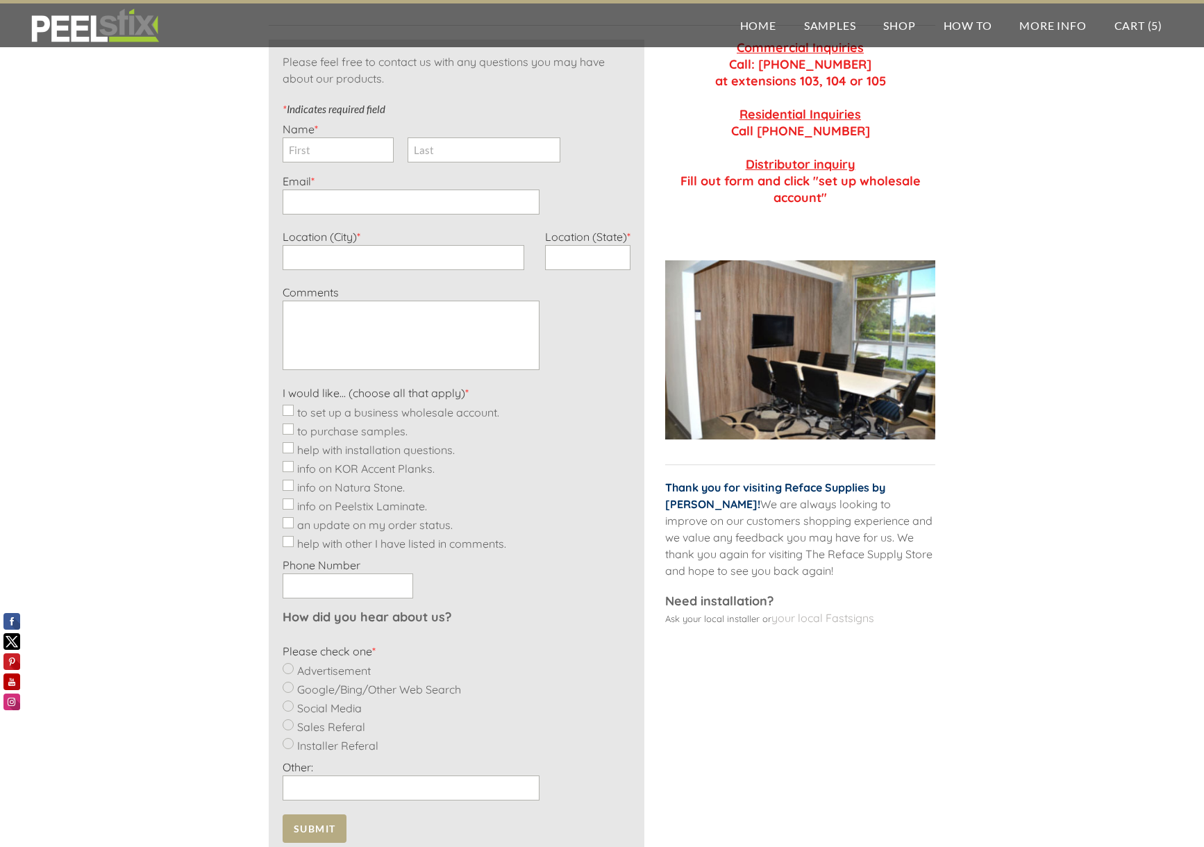
scroll to position [224, 0]
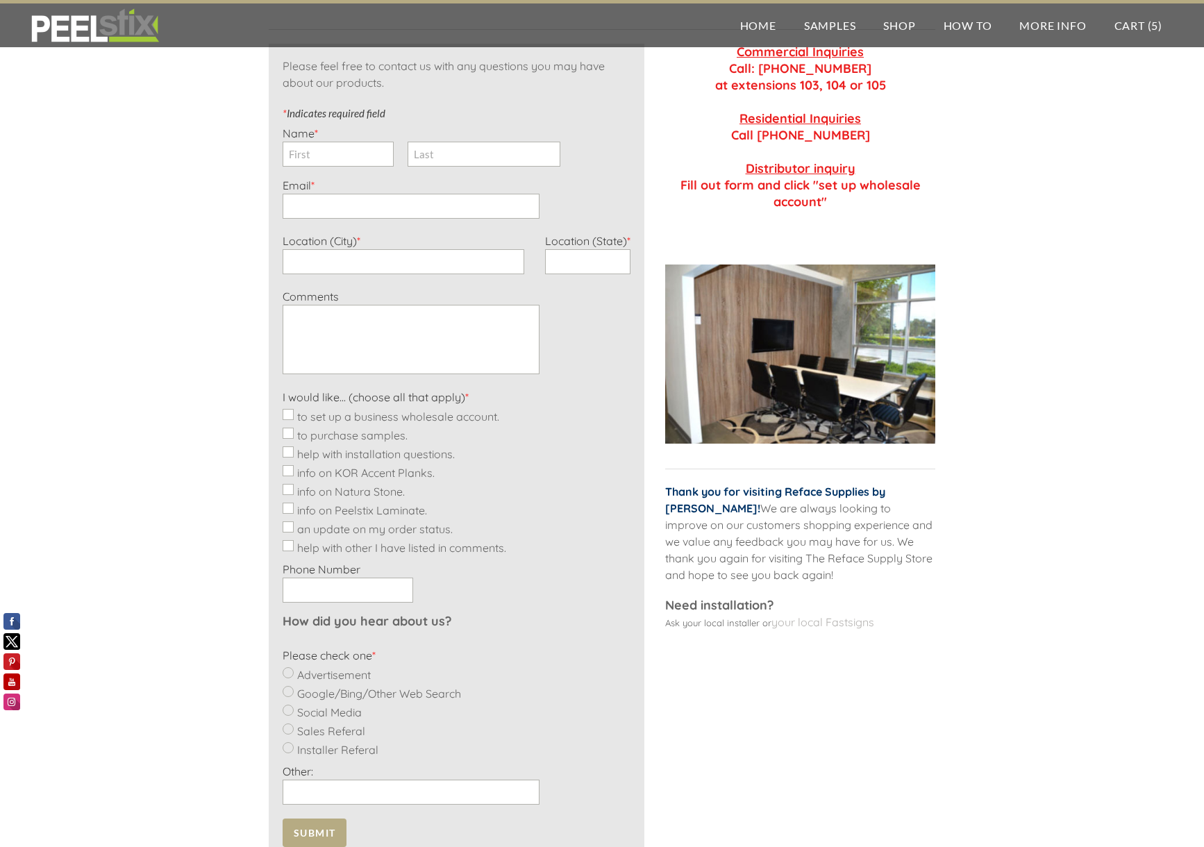
click at [783, 356] on img at bounding box center [800, 354] width 270 height 179
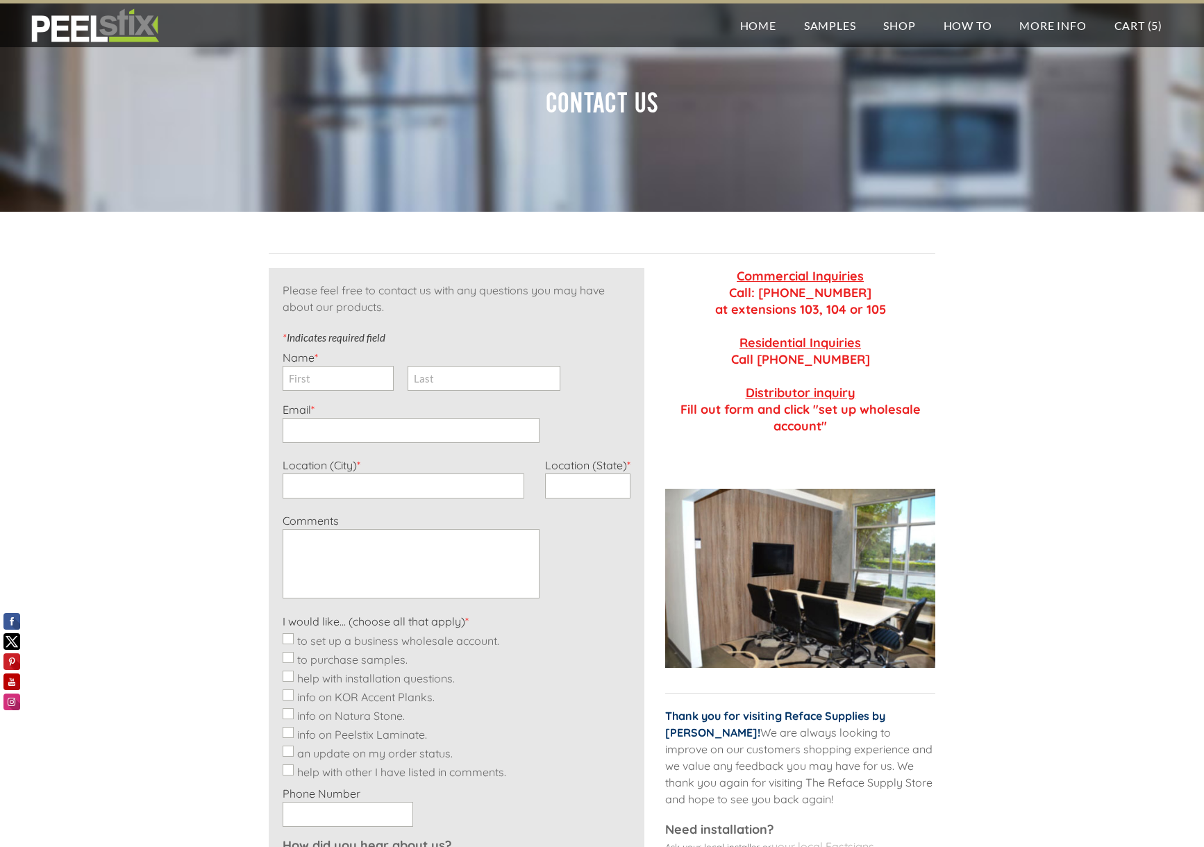
scroll to position [0, 0]
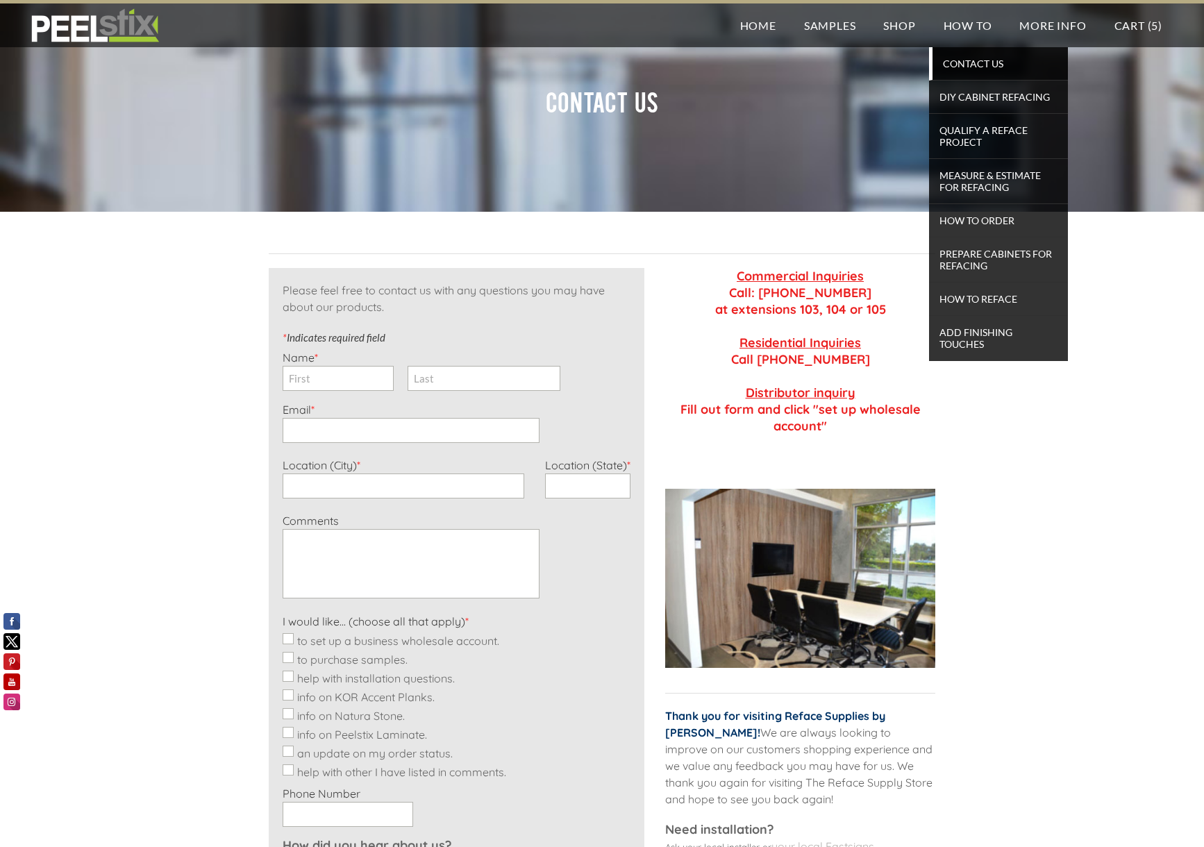
click at [980, 67] on span "Contact Us" at bounding box center [1000, 63] width 128 height 19
click at [984, 298] on span "How To Reface" at bounding box center [1000, 299] width 128 height 19
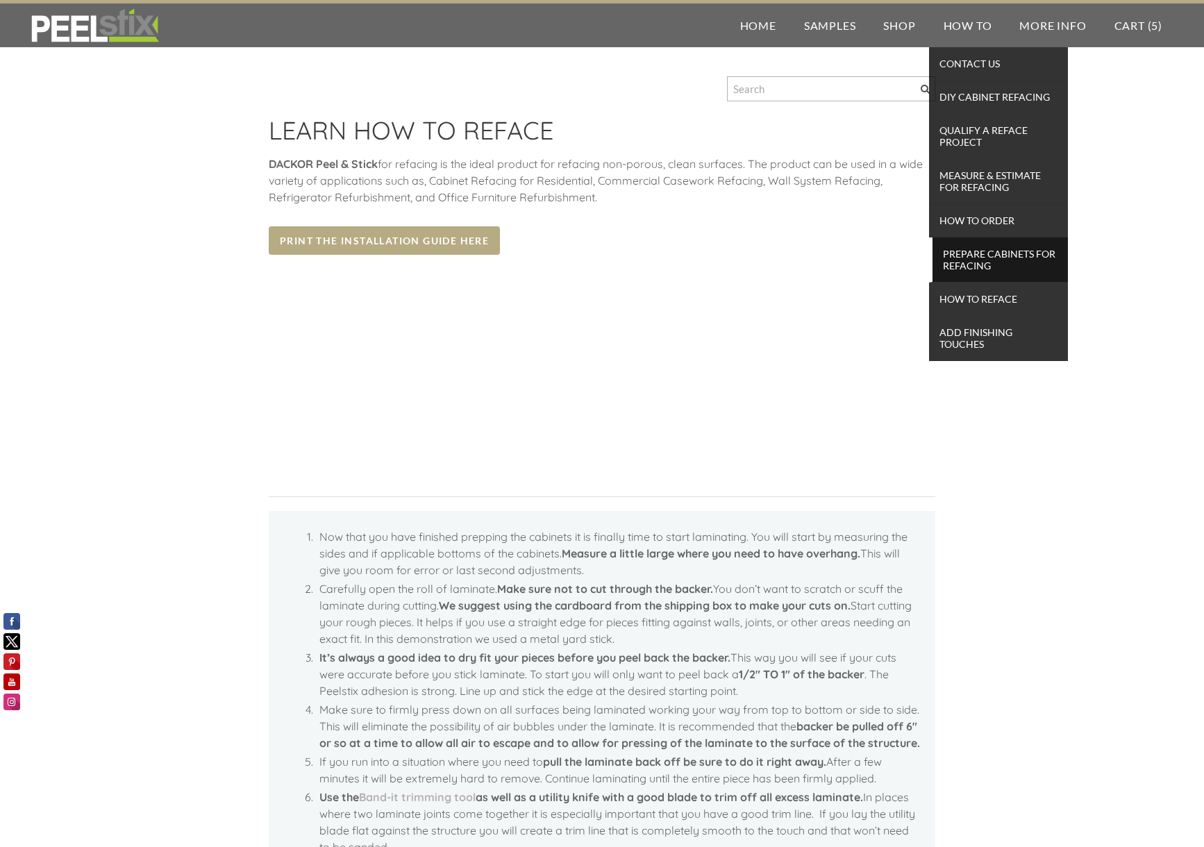
click at [1004, 262] on span "Prepare Cabinets for Refacing" at bounding box center [1000, 259] width 128 height 31
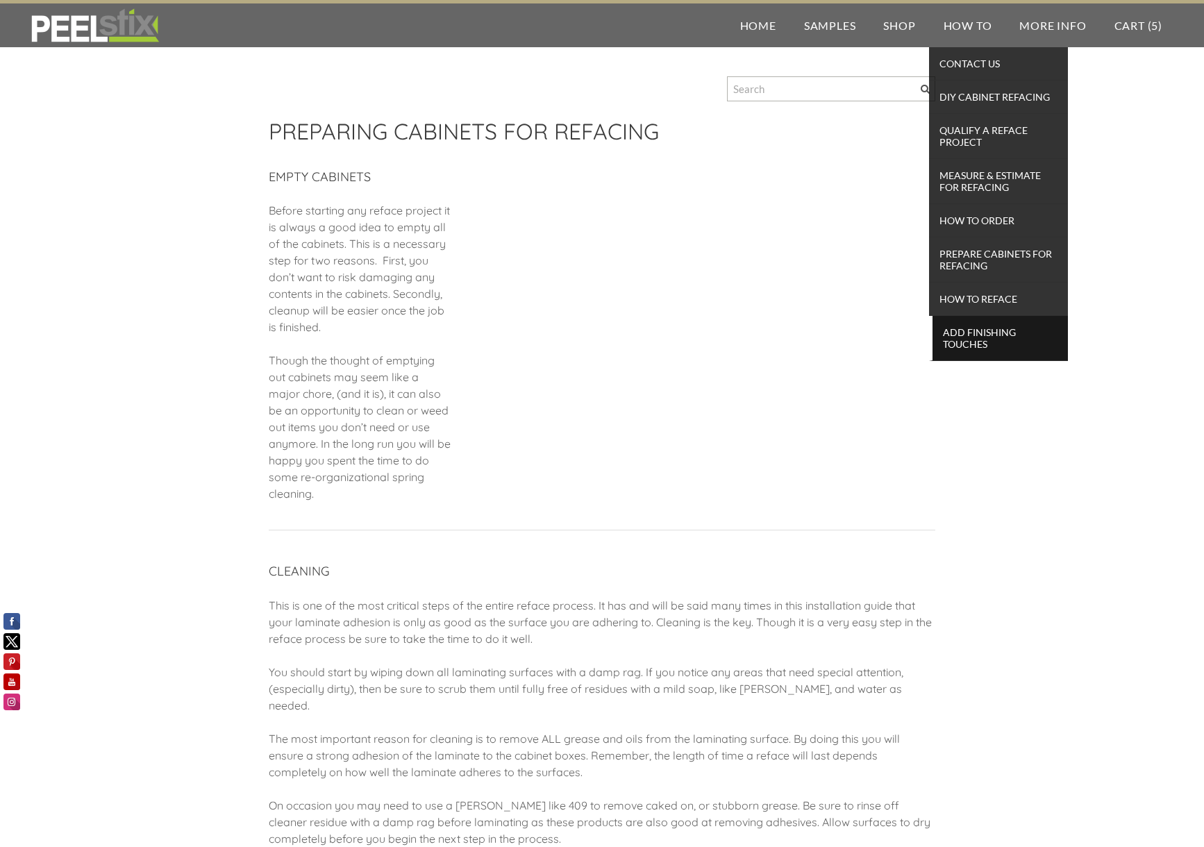
click at [993, 340] on span "Add Finishing Touches" at bounding box center [1000, 338] width 128 height 31
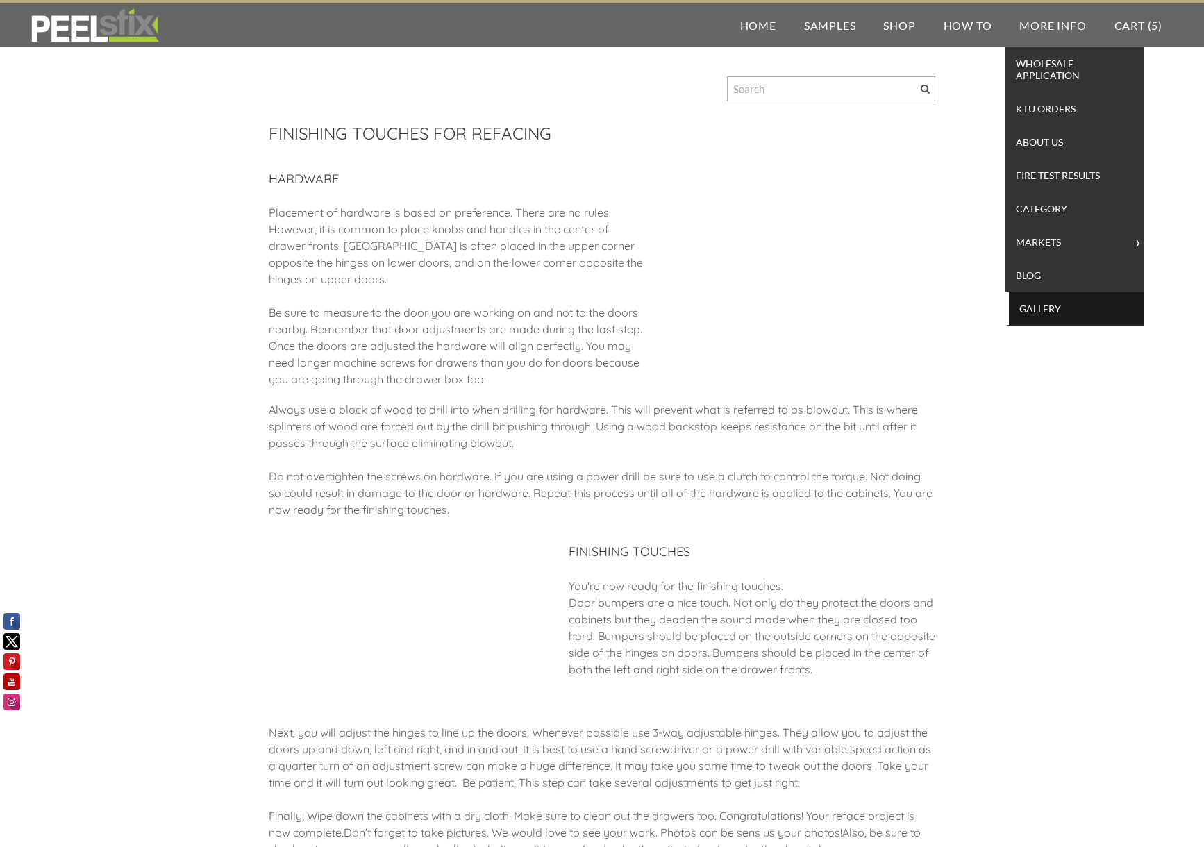
click at [1055, 311] on span "Gallery" at bounding box center [1077, 308] width 128 height 19
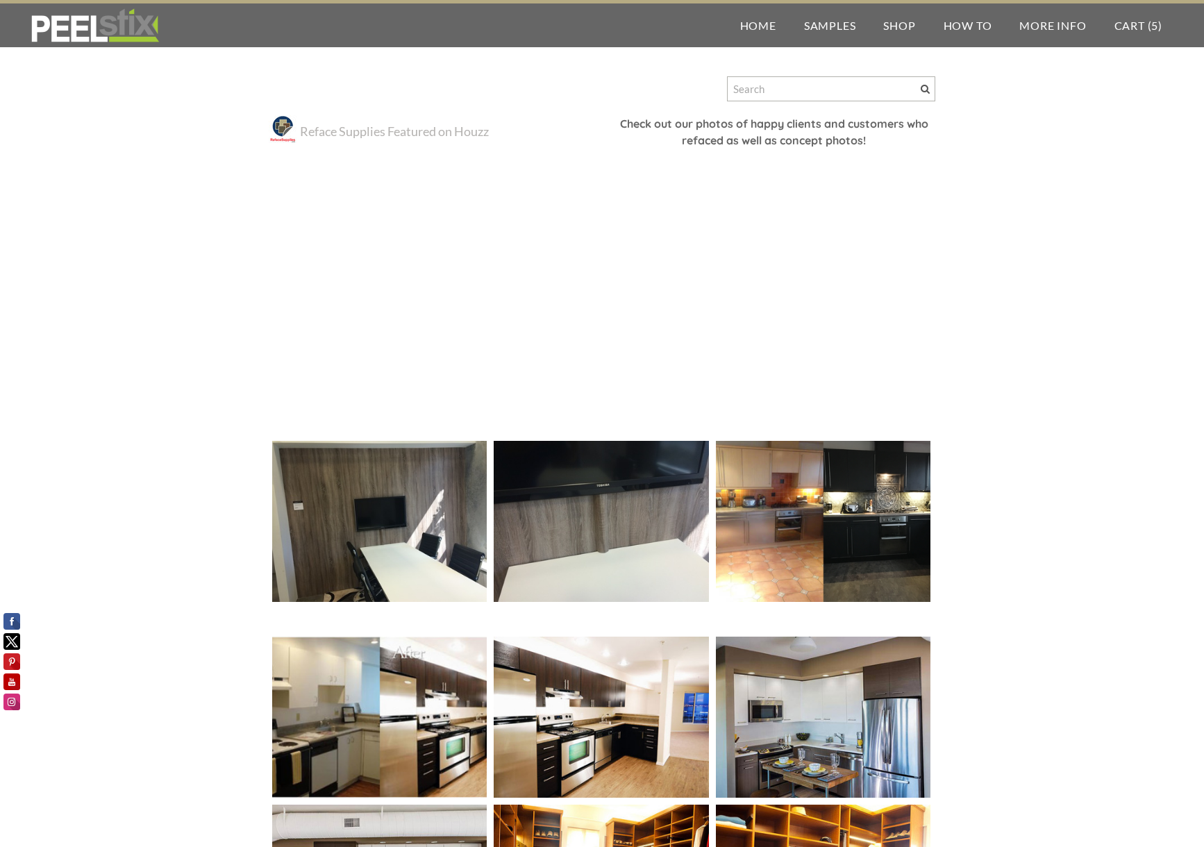
click at [440, 510] on img at bounding box center [379, 522] width 215 height 162
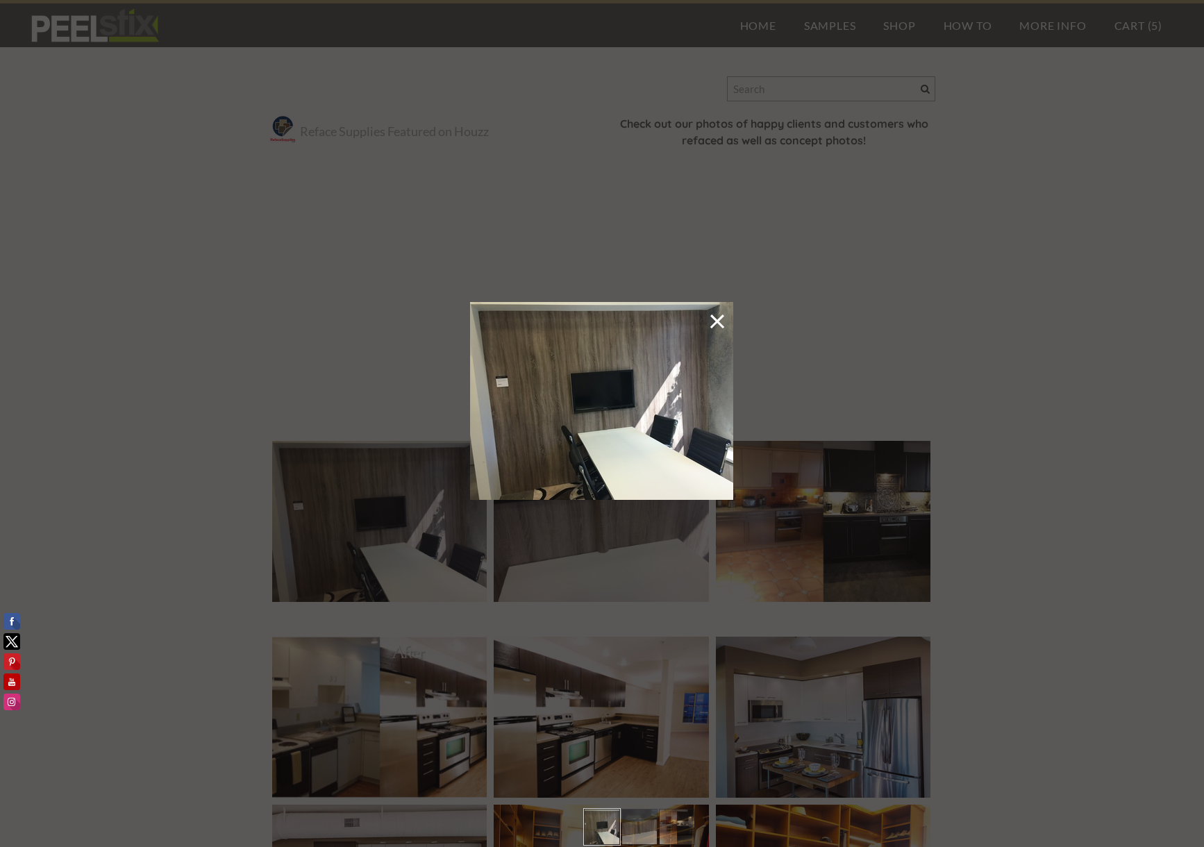
click at [720, 317] on link at bounding box center [717, 322] width 18 height 27
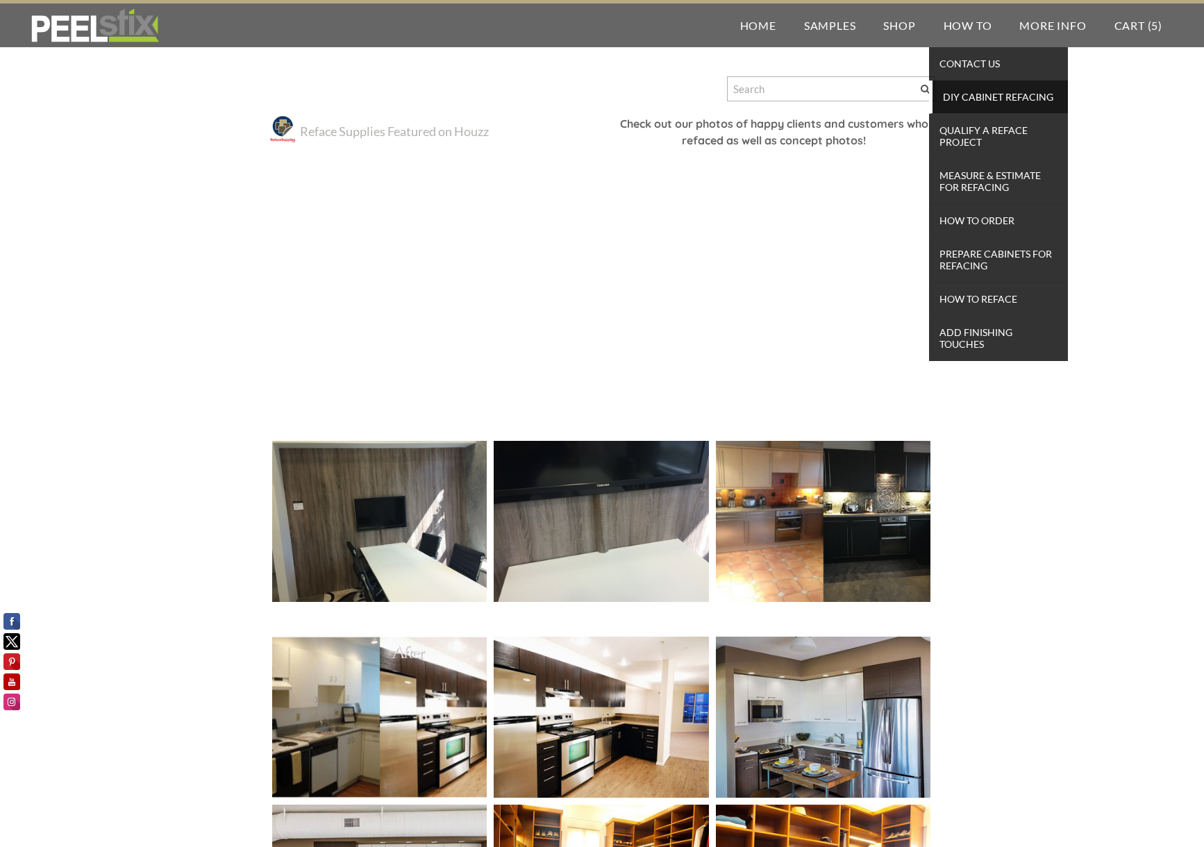
click at [983, 97] on span "DIY Cabinet Refacing" at bounding box center [1000, 97] width 128 height 19
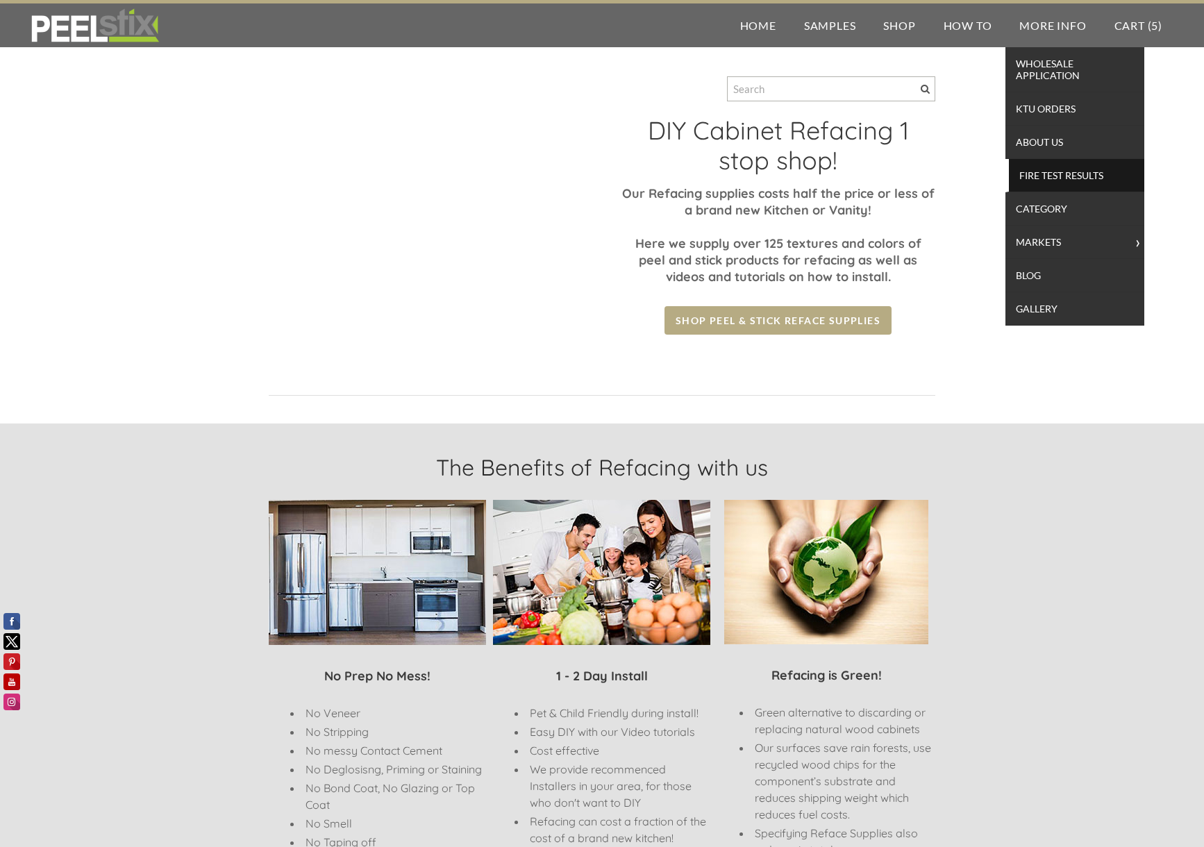
click at [1075, 178] on span "Fire Test Results" at bounding box center [1077, 175] width 128 height 19
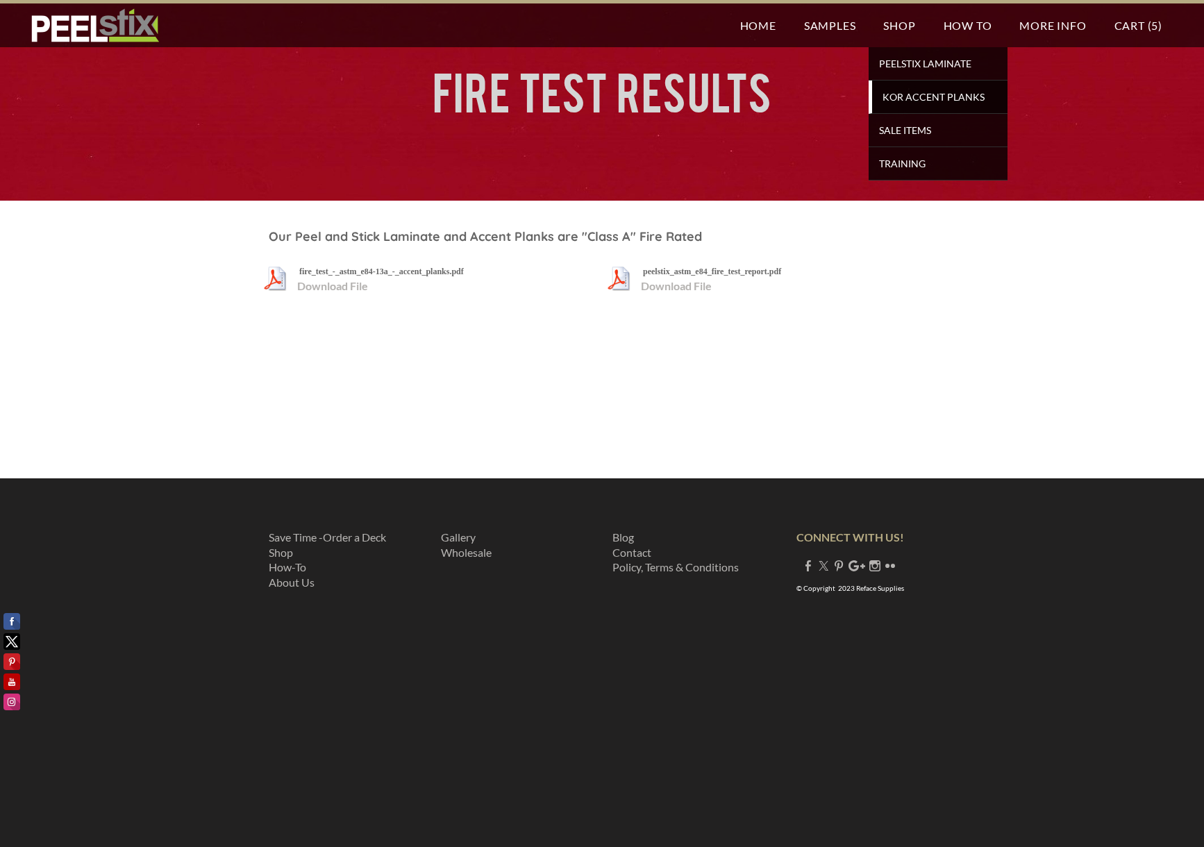
click at [911, 94] on span "KOR Accent Planks" at bounding box center [940, 97] width 128 height 19
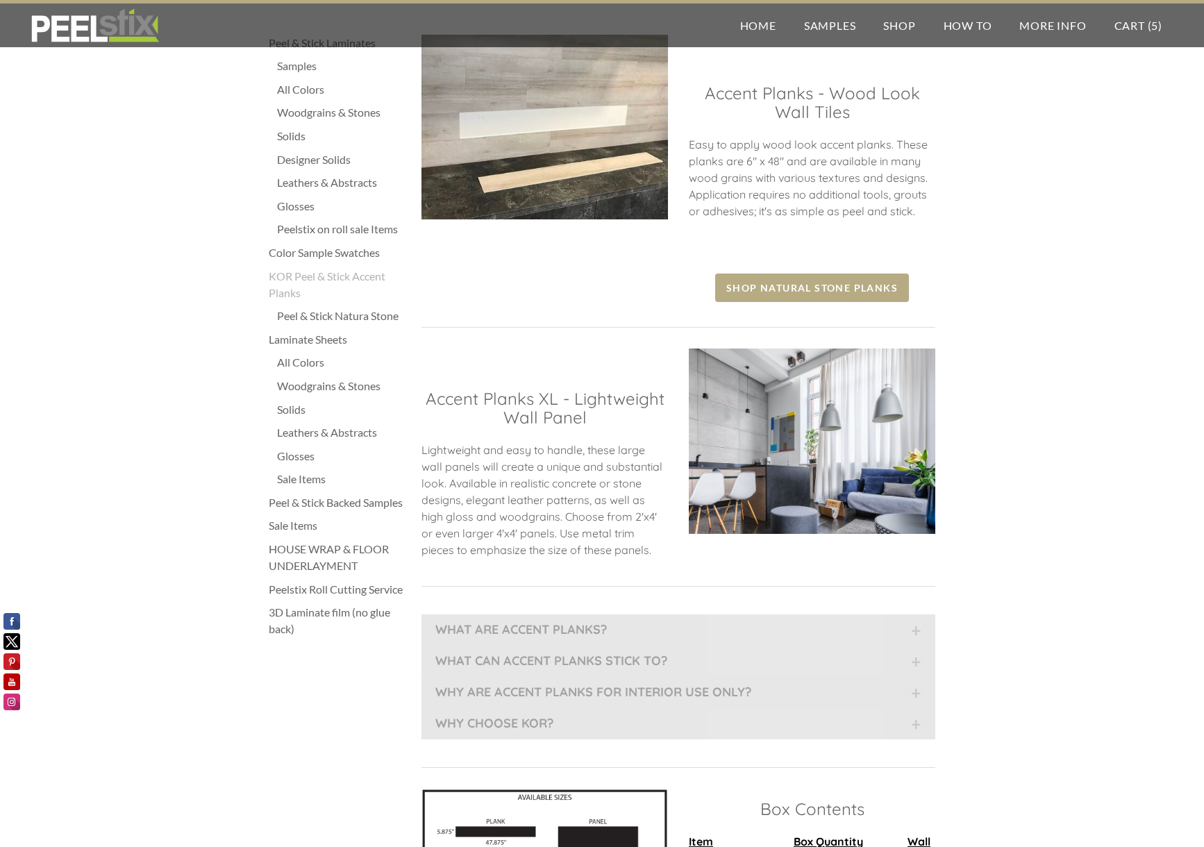
scroll to position [132, 0]
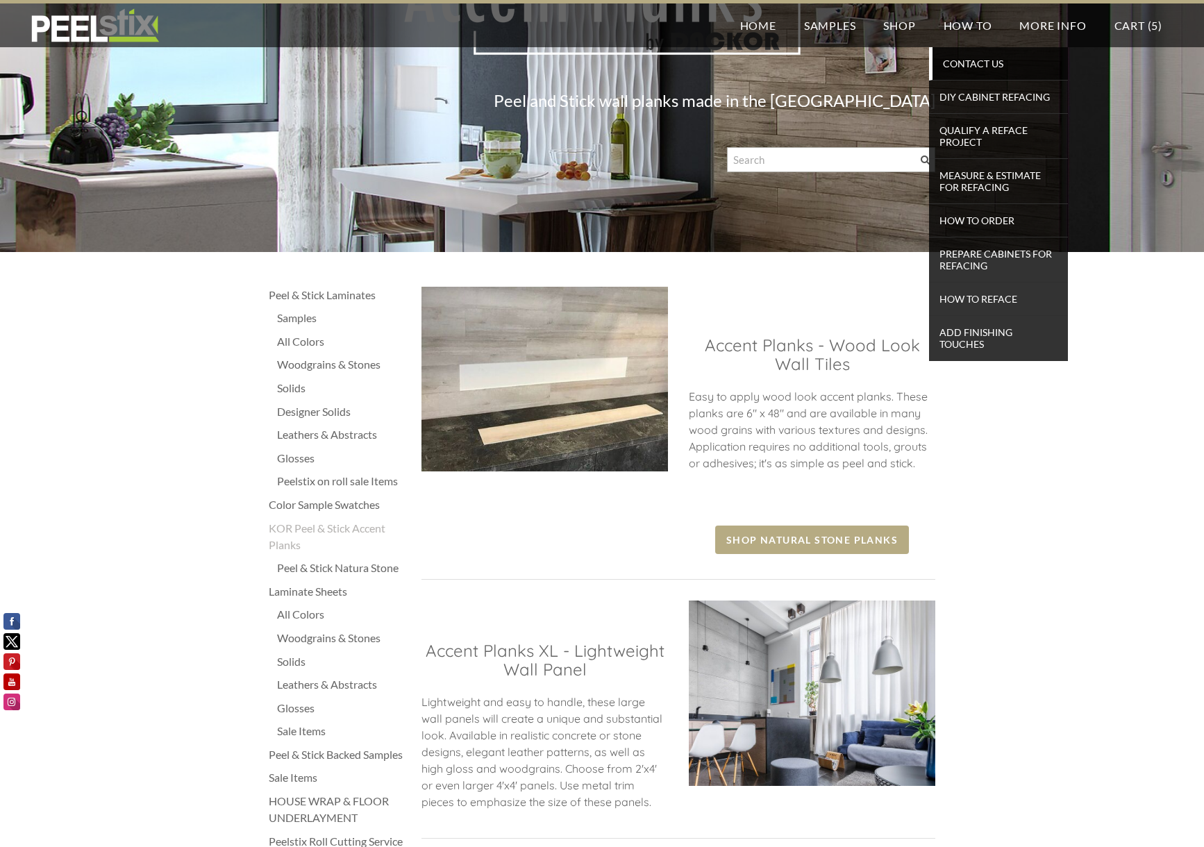
click at [972, 71] on span "Contact Us" at bounding box center [1000, 63] width 128 height 19
click at [982, 302] on span "How To Reface" at bounding box center [1000, 299] width 128 height 19
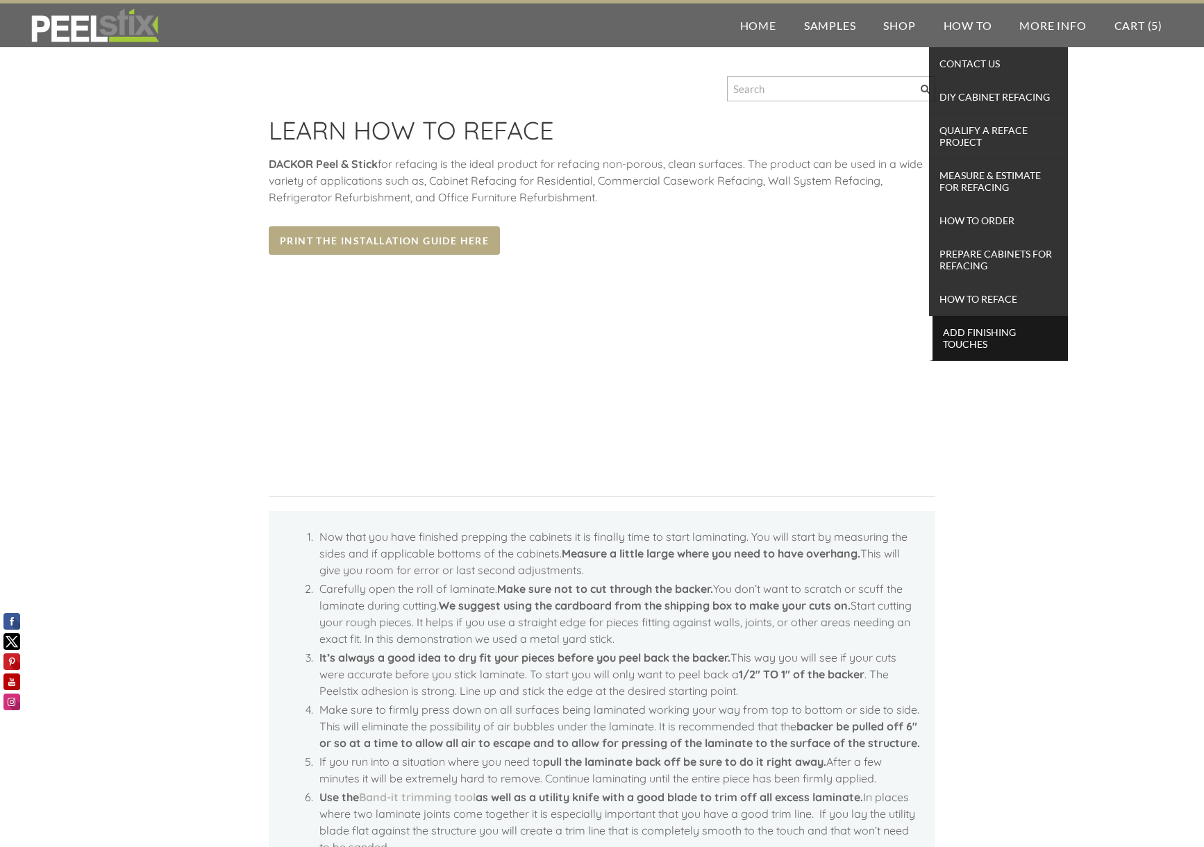
click at [988, 335] on span "Add Finishing Touches" at bounding box center [1000, 338] width 128 height 31
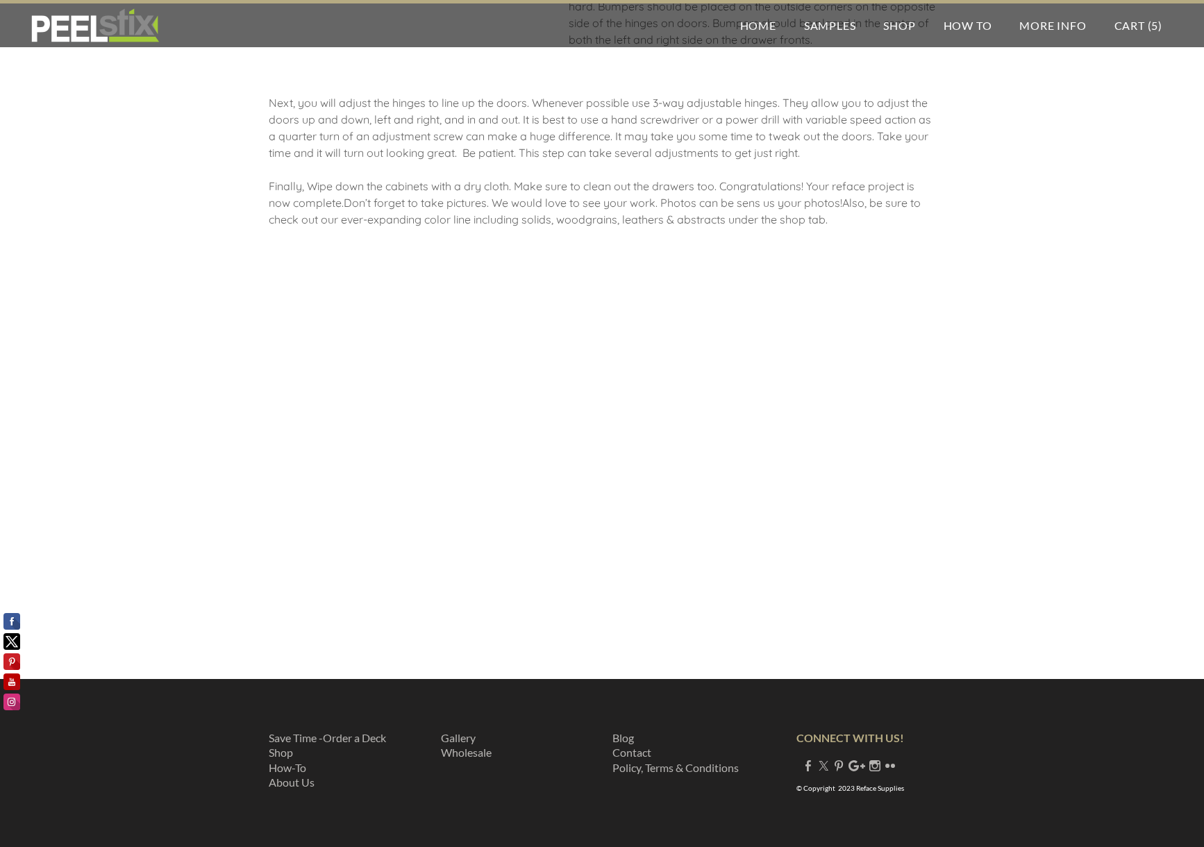
scroll to position [629, 0]
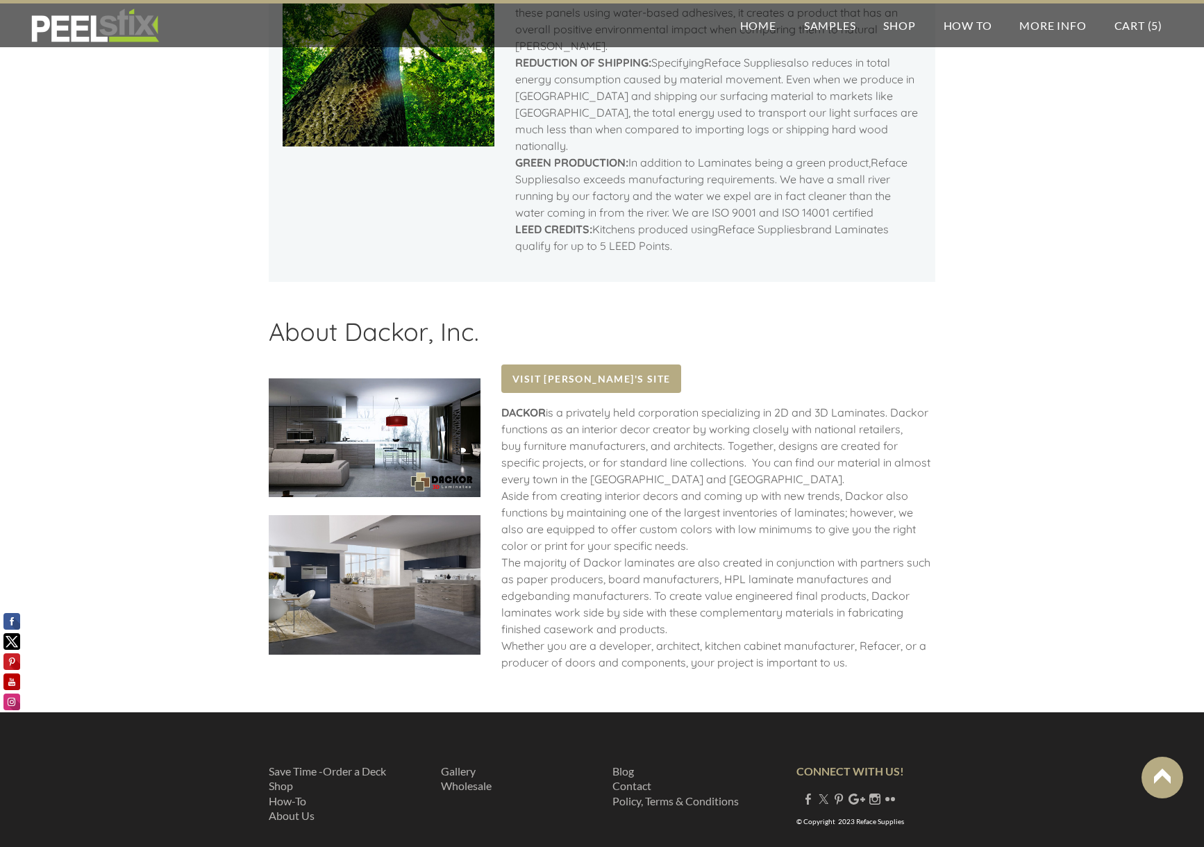
scroll to position [1381, 0]
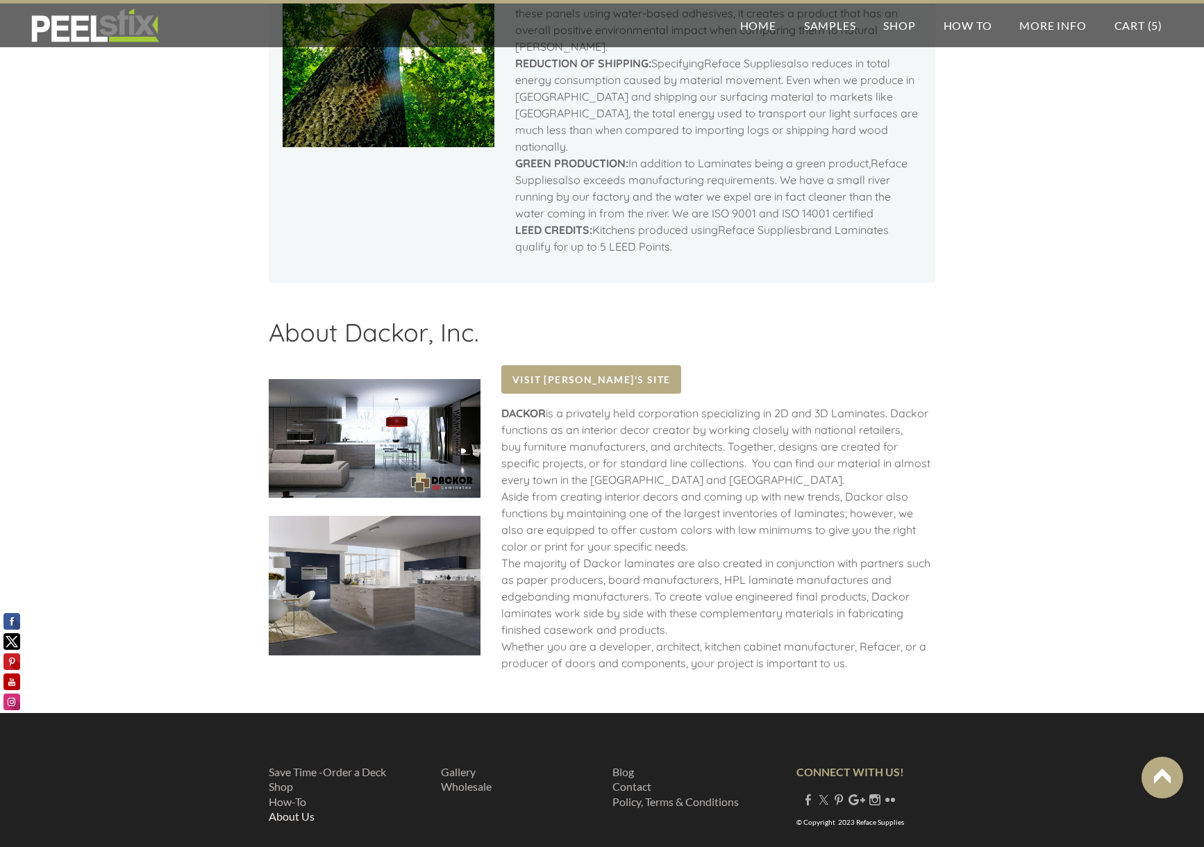
click at [296, 810] on link "About Us" at bounding box center [292, 816] width 46 height 13
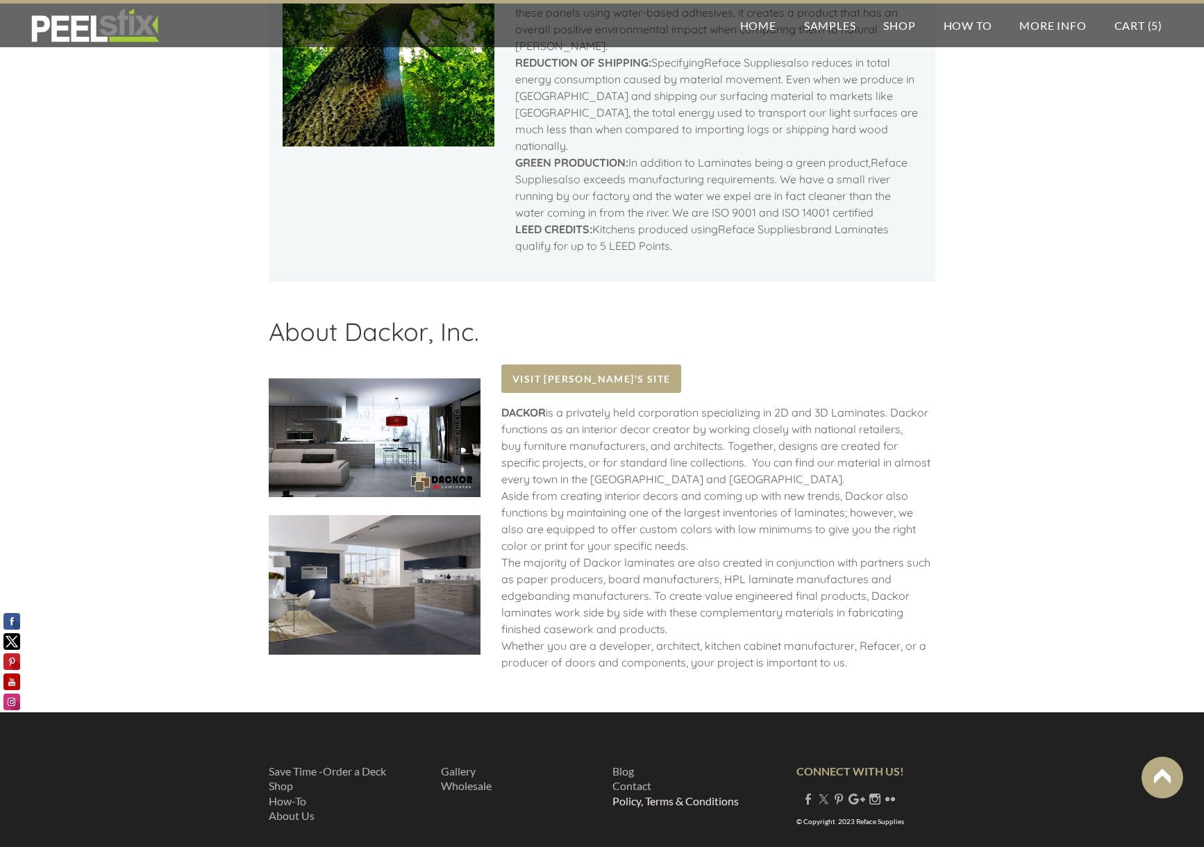
scroll to position [1381, 0]
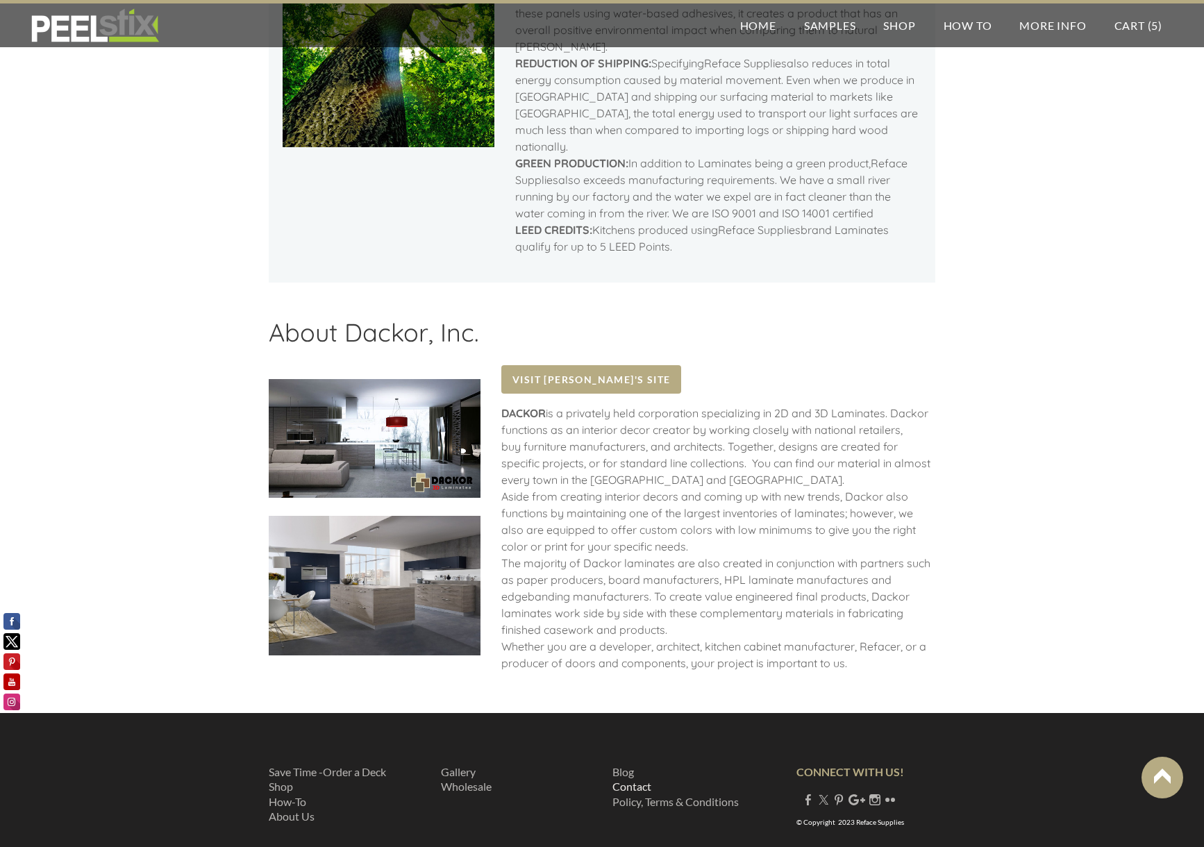
click at [625, 780] on link "Contact" at bounding box center [632, 786] width 39 height 13
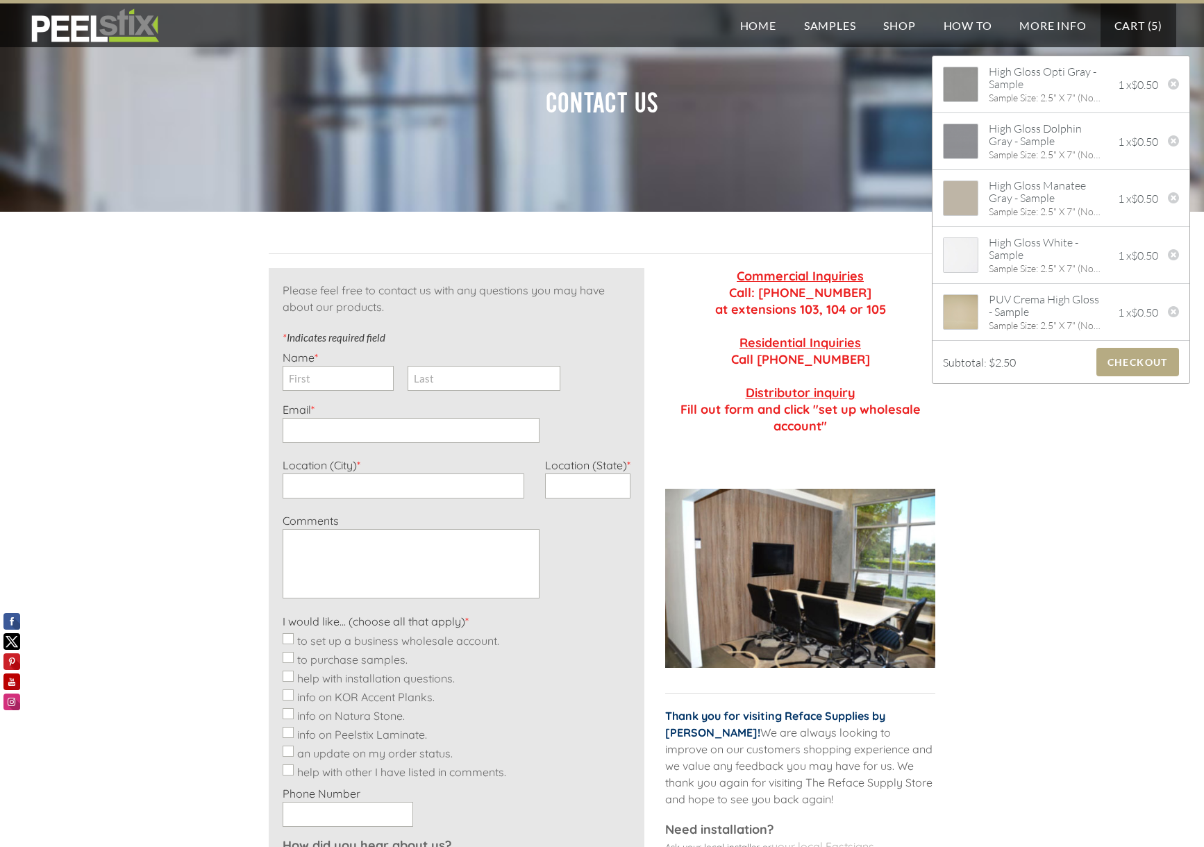
click at [1140, 26] on link "Cart ( 5 )" at bounding box center [1139, 25] width 76 height 44
click at [1131, 369] on span "Checkout" at bounding box center [1138, 362] width 83 height 28
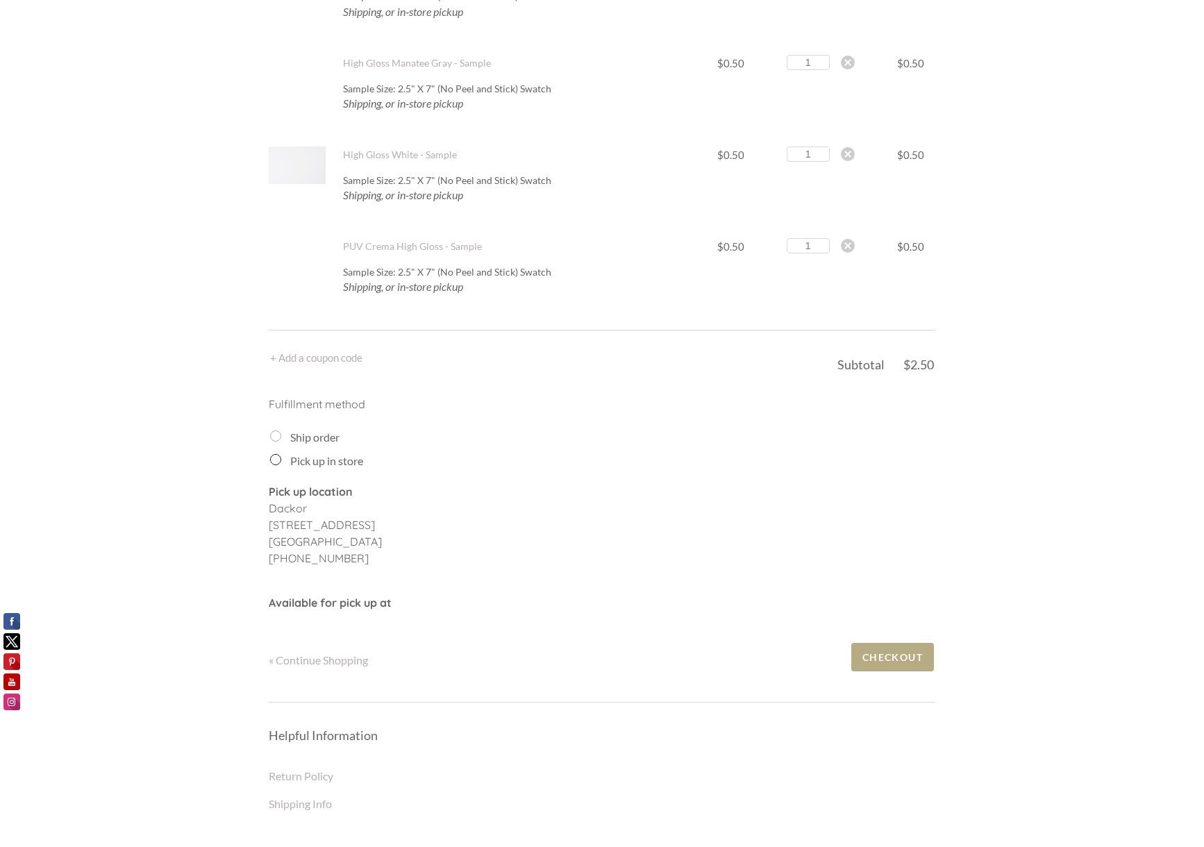
scroll to position [339, 0]
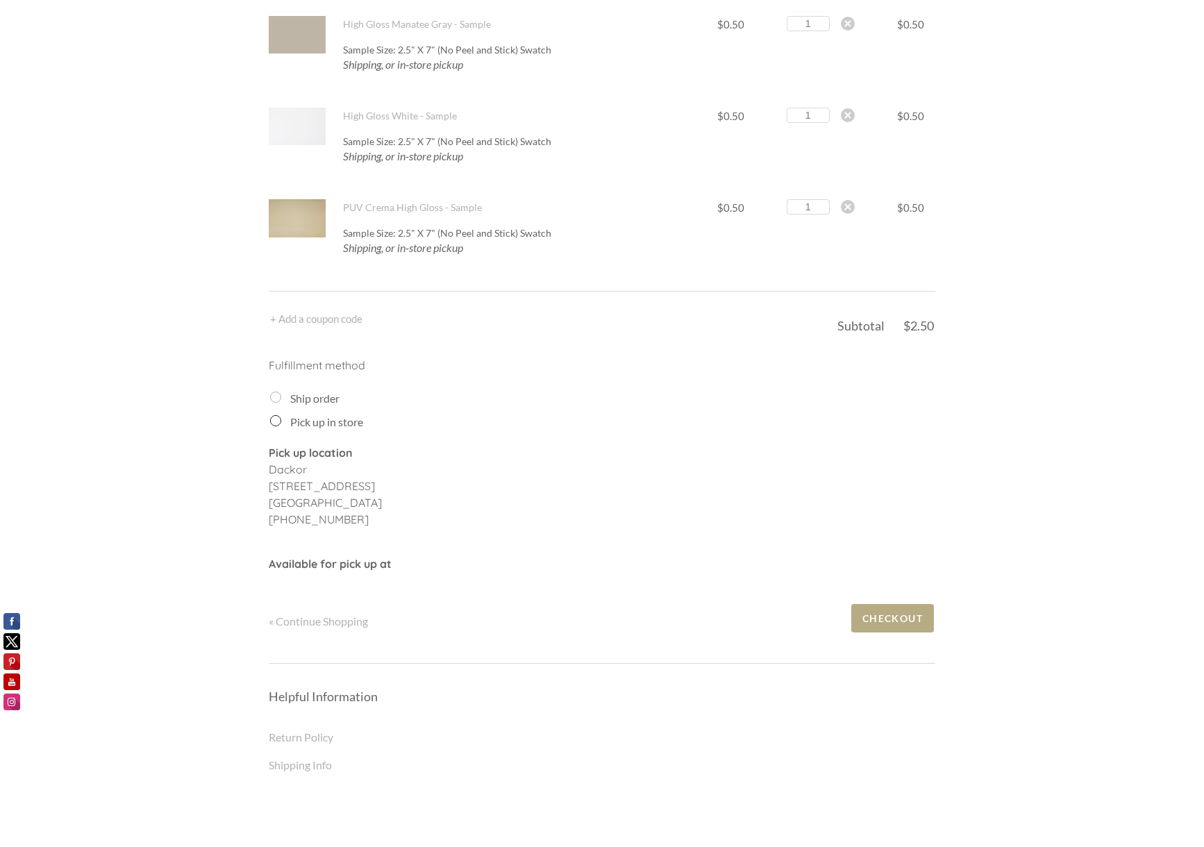
click at [276, 397] on input "Ship order" at bounding box center [275, 397] width 11 height 11
radio input "true"
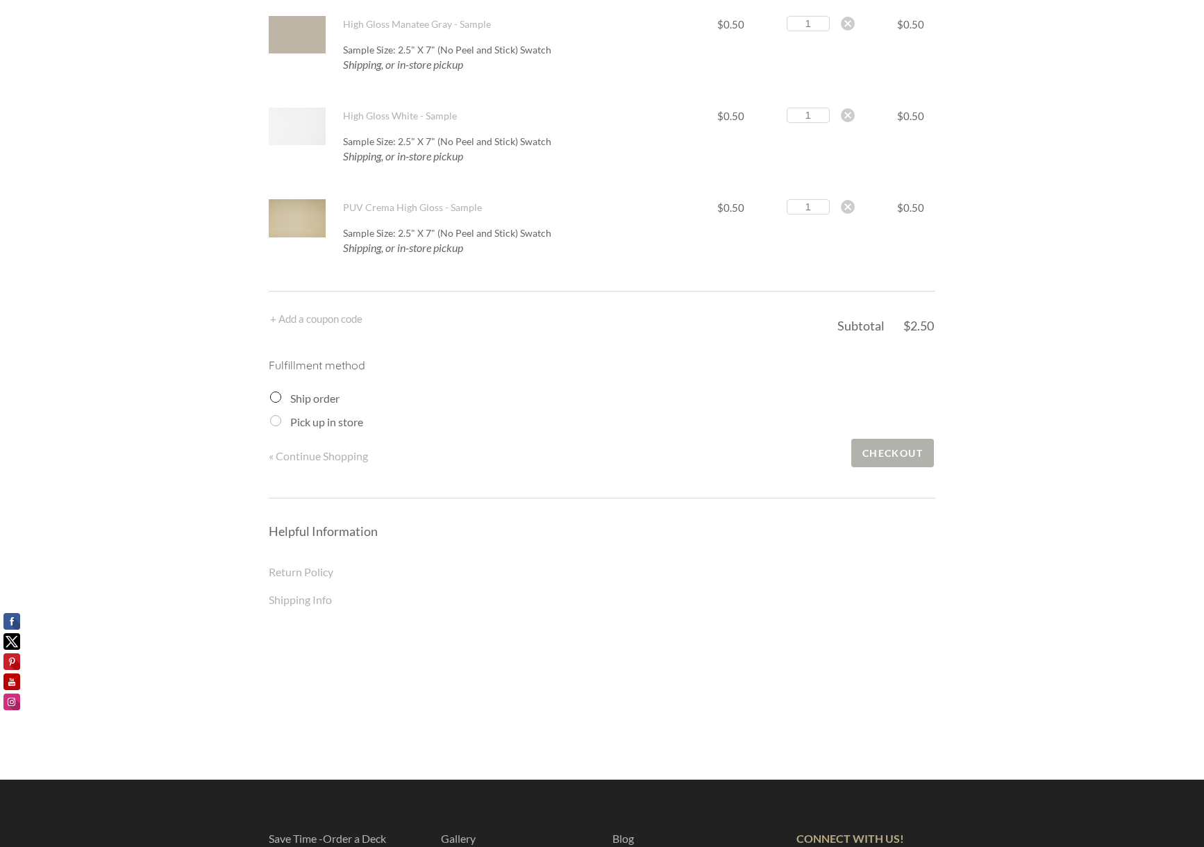
click at [897, 451] on span "Checkout" at bounding box center [892, 453] width 83 height 28
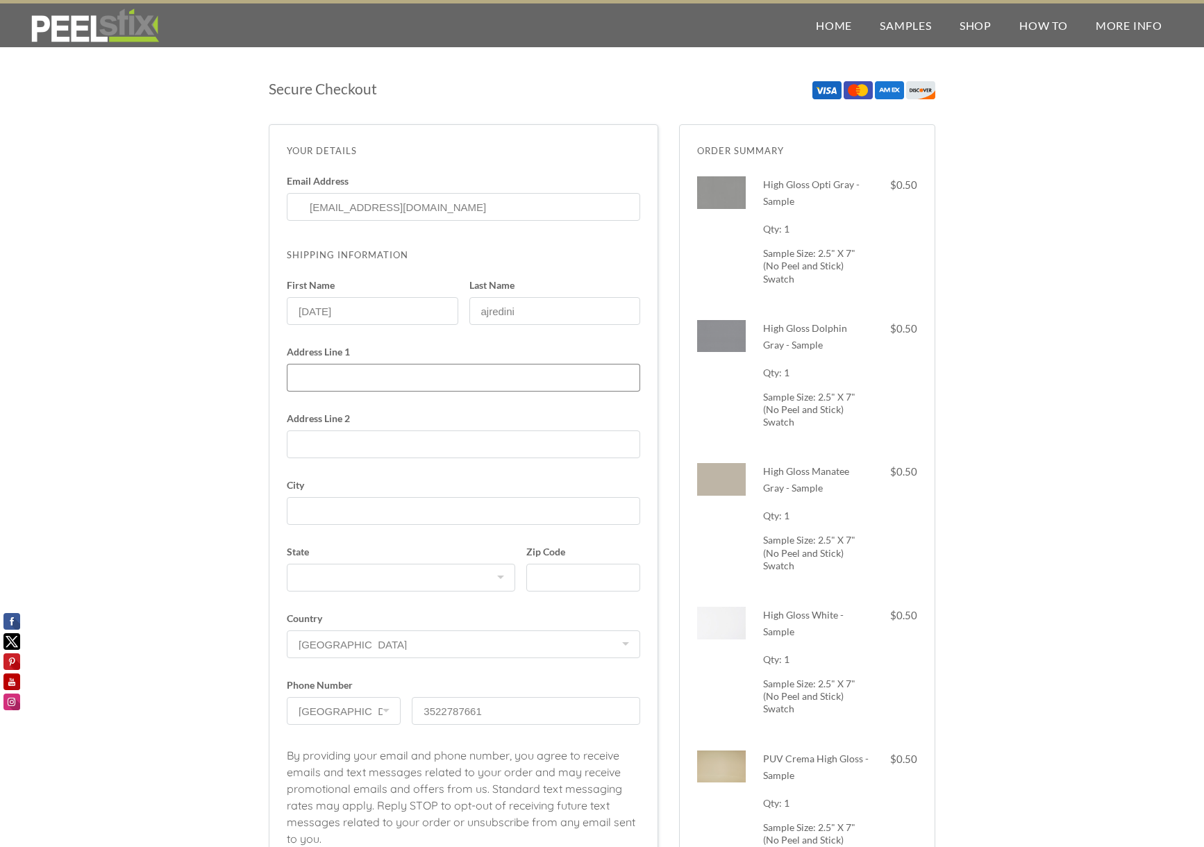
click at [622, 377] on input "Address Line 1" at bounding box center [464, 378] width 354 height 28
type input "10916 SW 83rd PL"
type input "Gainesville"
select select "FL"
type input "32608"
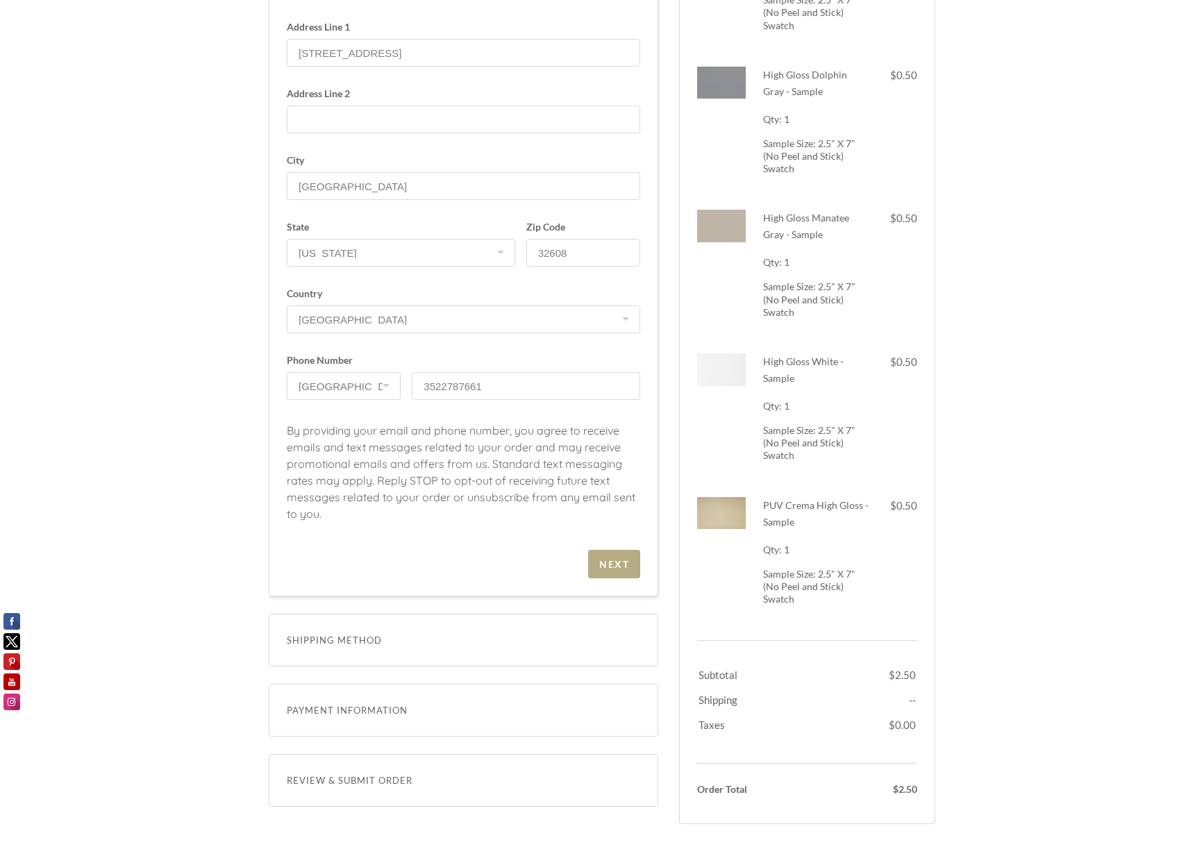
scroll to position [378, 0]
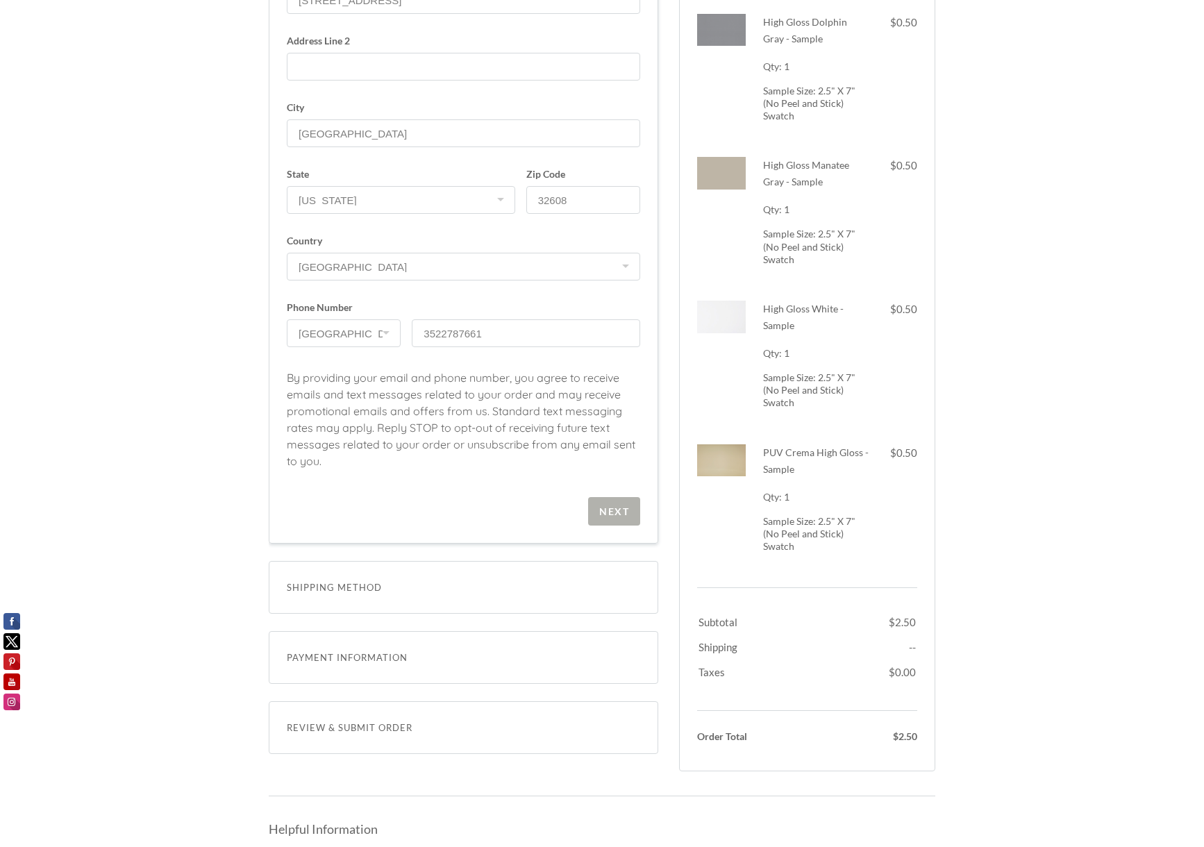
click at [613, 517] on div "Next" at bounding box center [614, 512] width 30 height 12
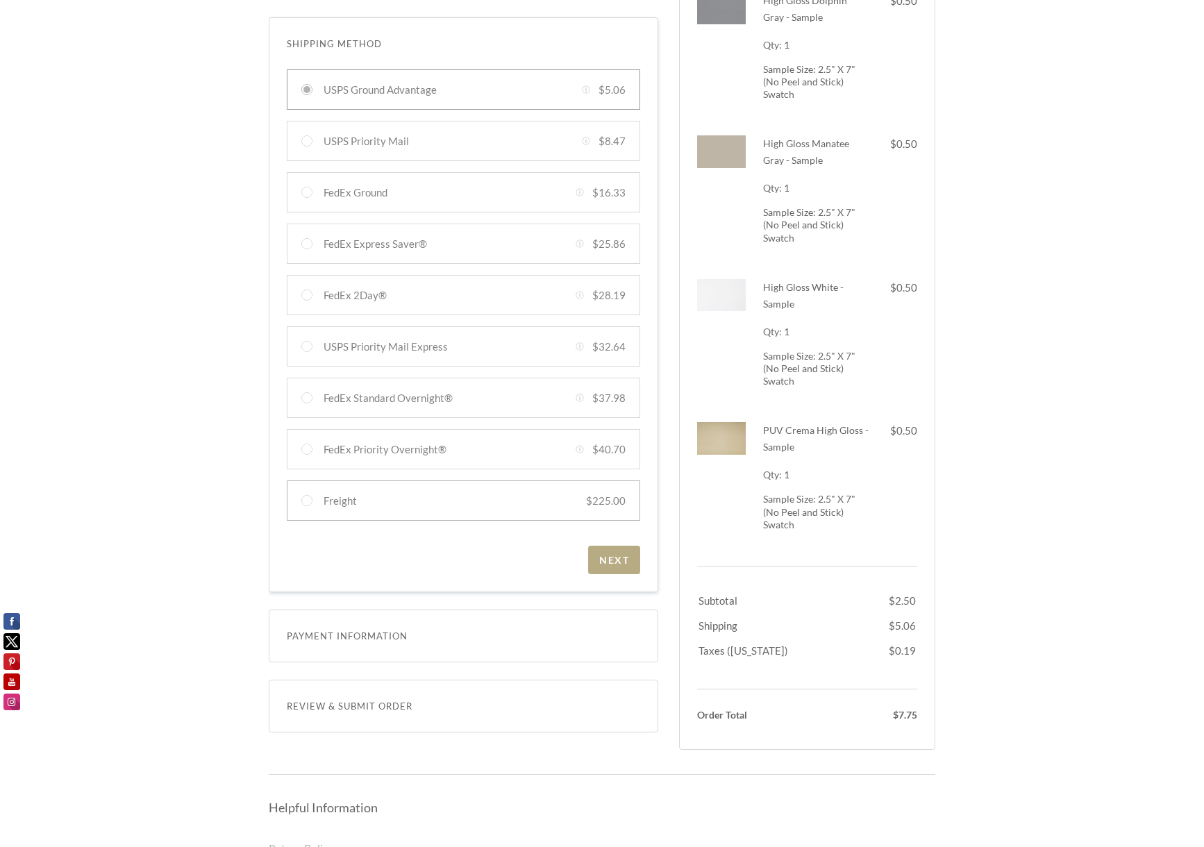
scroll to position [295, 0]
click at [609, 552] on div "Next" at bounding box center [614, 557] width 30 height 12
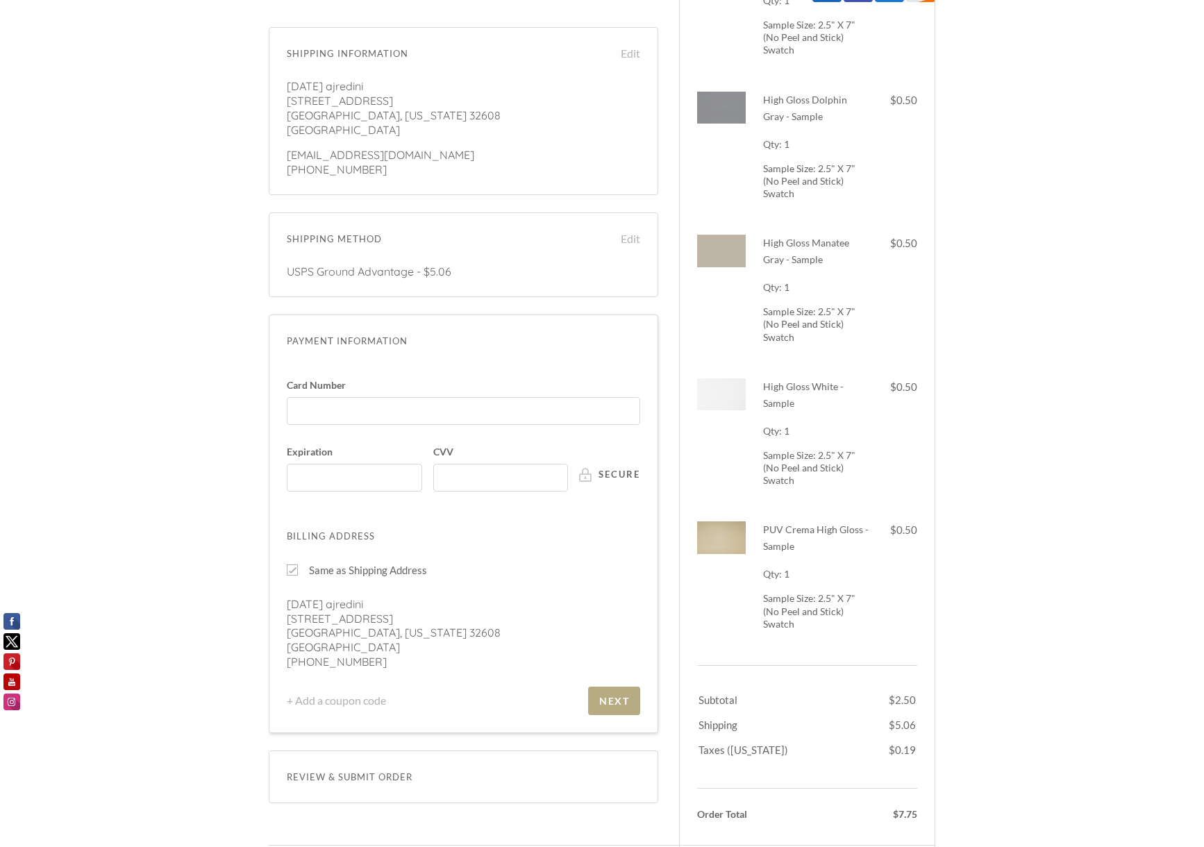
scroll to position [171, 0]
